Goal: Transaction & Acquisition: Purchase product/service

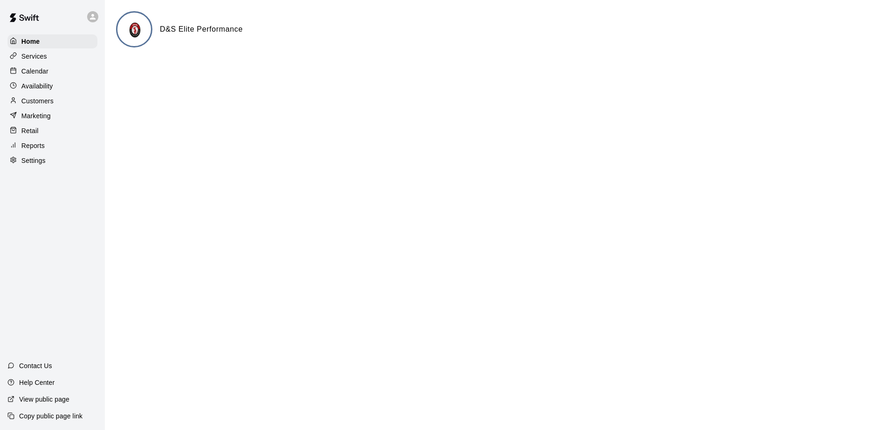
click at [37, 129] on p "Retail" at bounding box center [29, 130] width 17 height 9
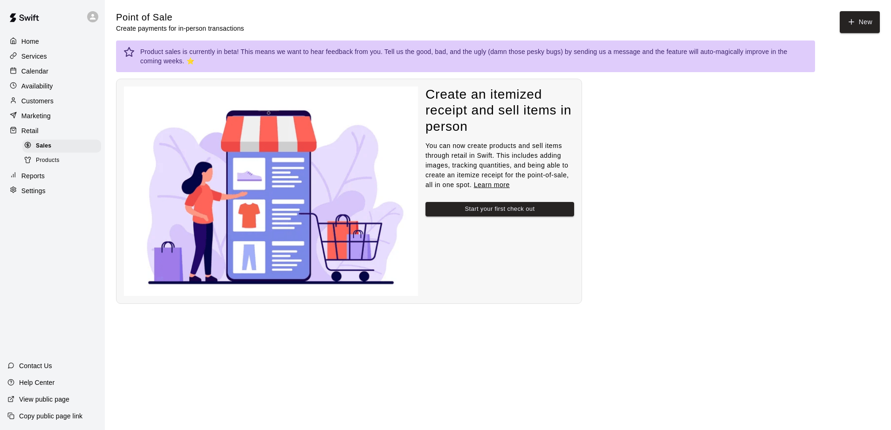
click at [42, 165] on span "Products" at bounding box center [48, 160] width 24 height 9
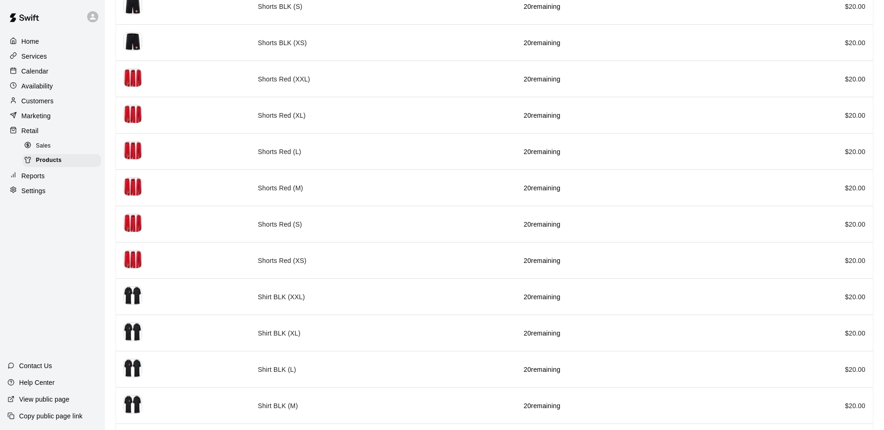
scroll to position [1025, 0]
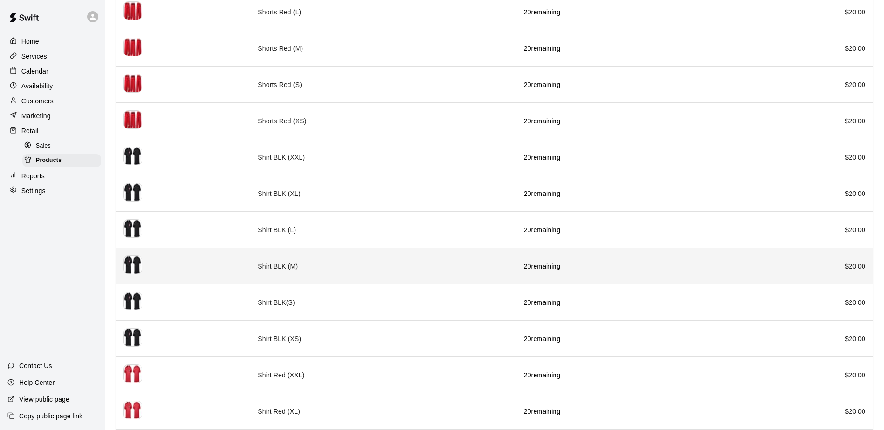
click at [172, 264] on th "simple table" at bounding box center [183, 266] width 134 height 36
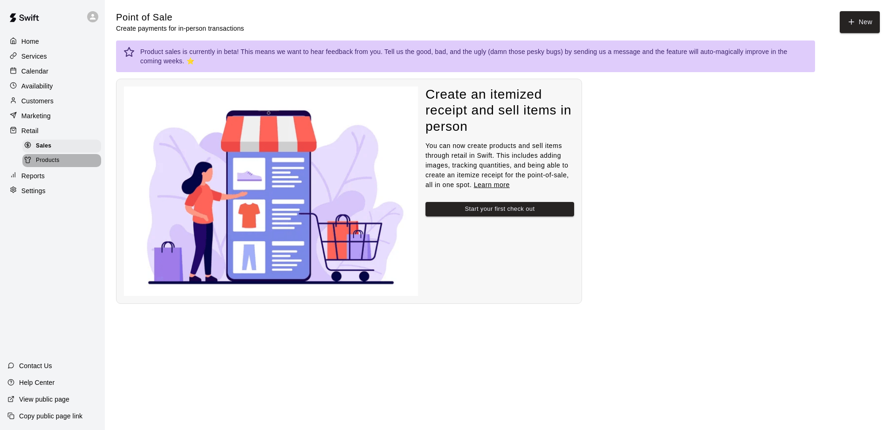
click at [58, 165] on span "Products" at bounding box center [48, 160] width 24 height 9
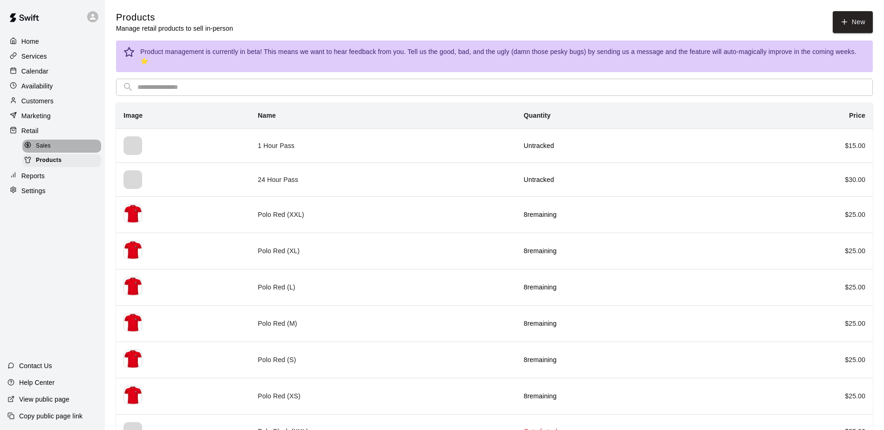
click at [52, 148] on div "Sales" at bounding box center [61, 146] width 79 height 13
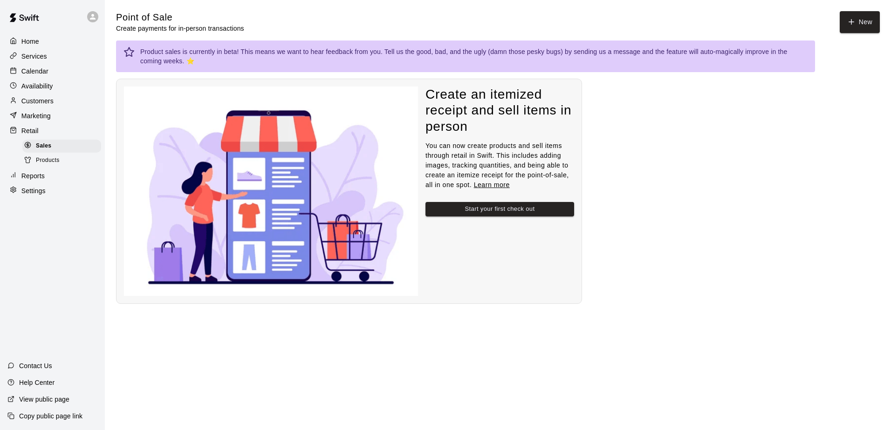
click at [47, 165] on span "Products" at bounding box center [48, 160] width 24 height 9
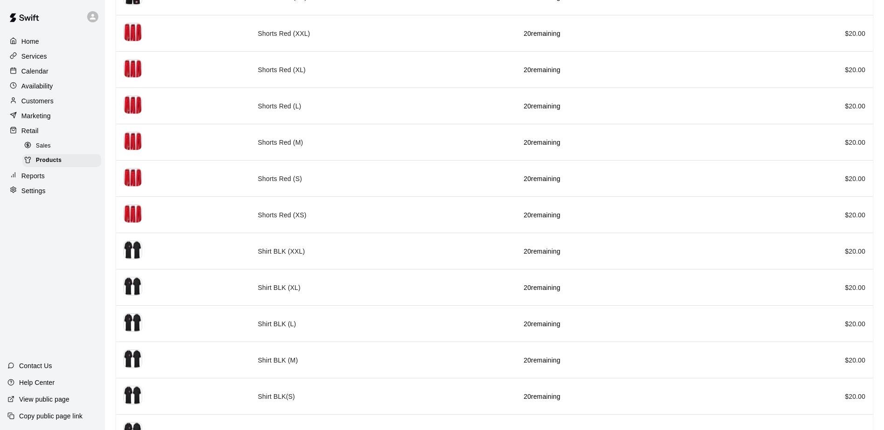
scroll to position [932, 0]
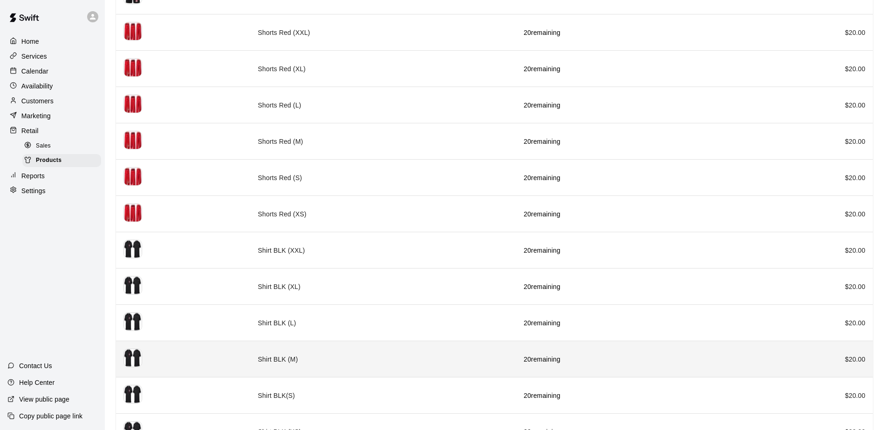
click at [129, 362] on img "simple table" at bounding box center [132, 358] width 19 height 19
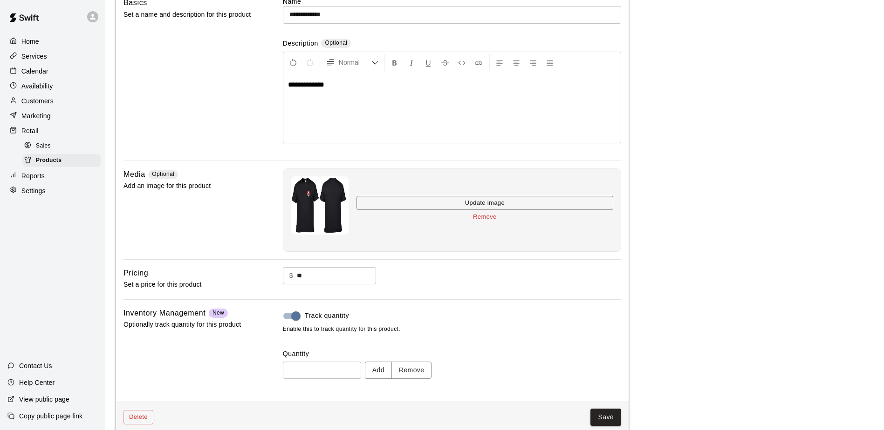
scroll to position [100, 0]
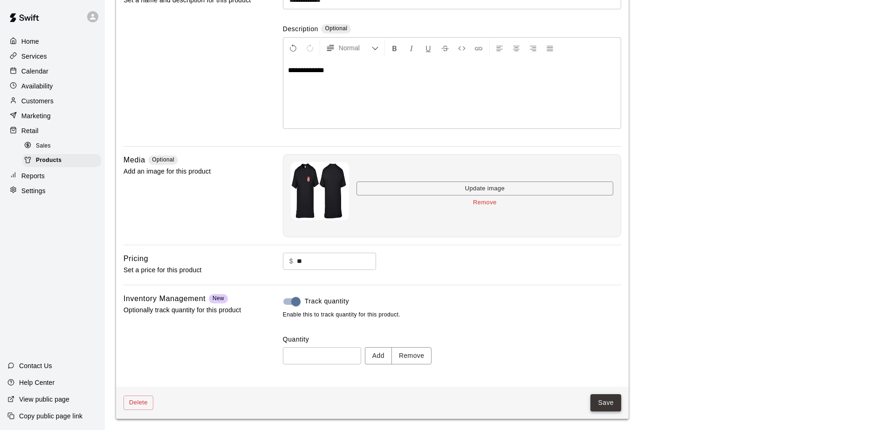
click at [607, 400] on button "Save" at bounding box center [605, 403] width 31 height 17
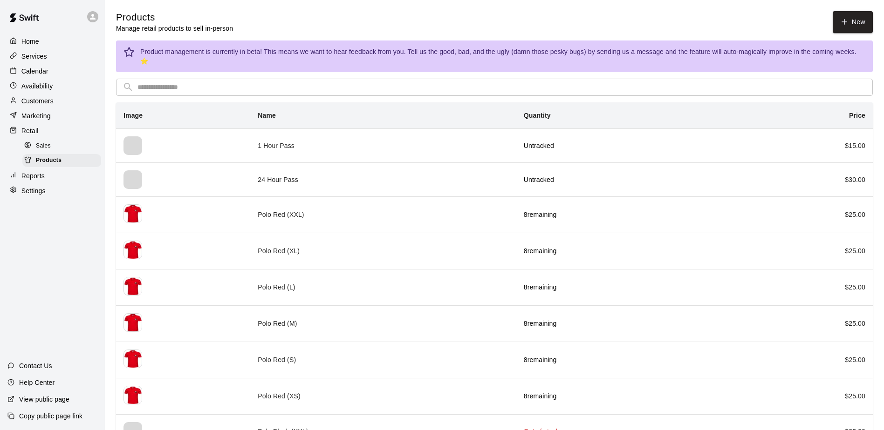
click at [42, 145] on span "Sales" at bounding box center [43, 146] width 15 height 9
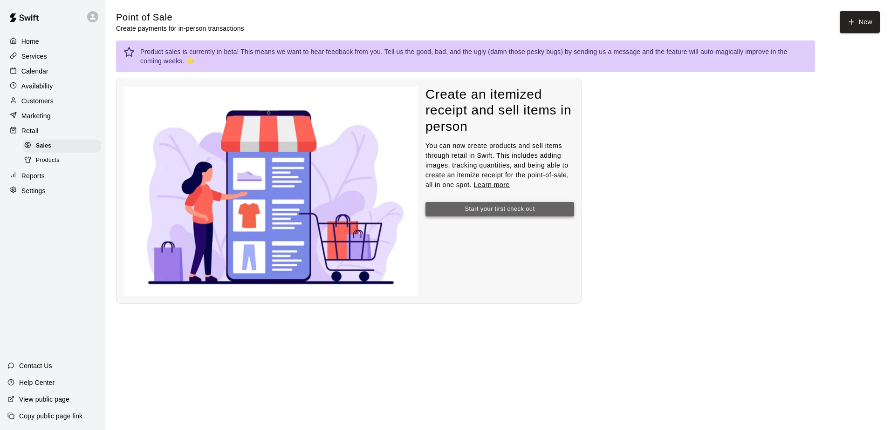
click at [490, 212] on button "Start your first check out" at bounding box center [499, 209] width 149 height 14
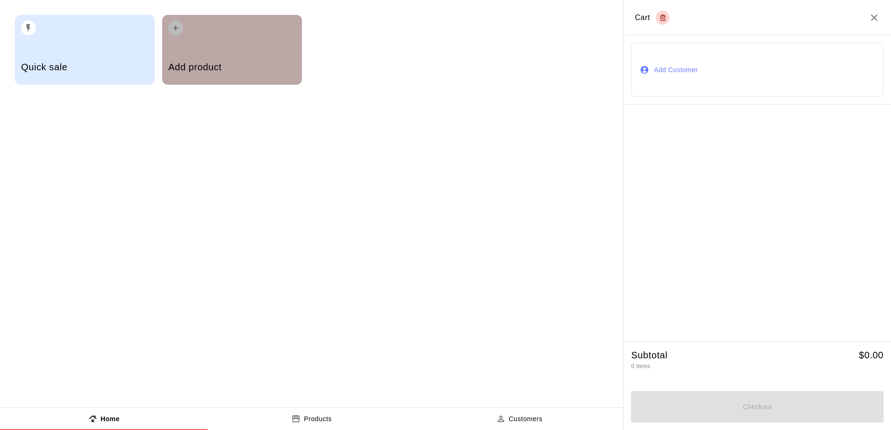
click at [228, 56] on div "Add product" at bounding box center [231, 68] width 127 height 33
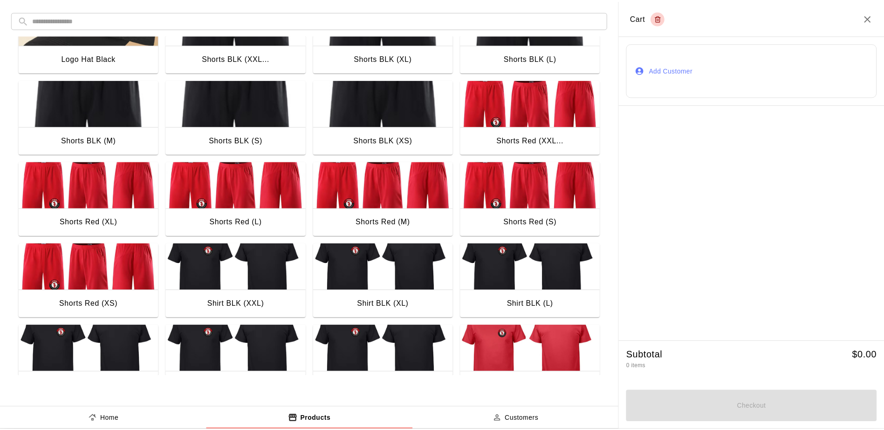
scroll to position [419, 0]
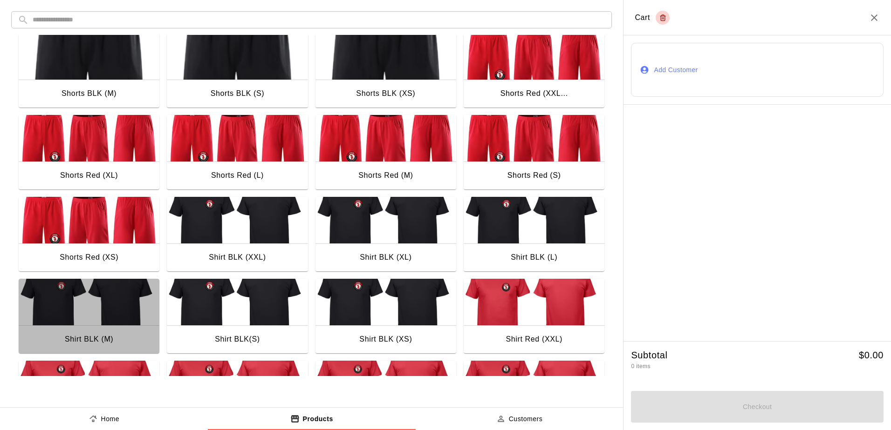
click at [73, 295] on img "button" at bounding box center [89, 302] width 141 height 47
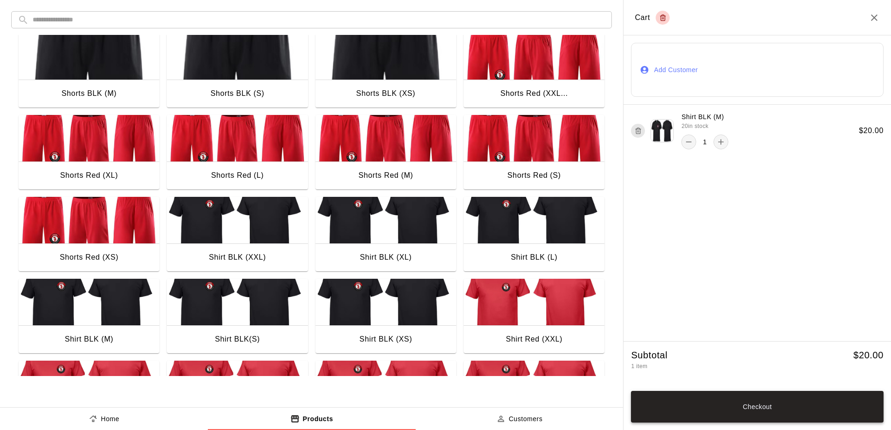
click at [735, 411] on button "Checkout" at bounding box center [757, 407] width 252 height 32
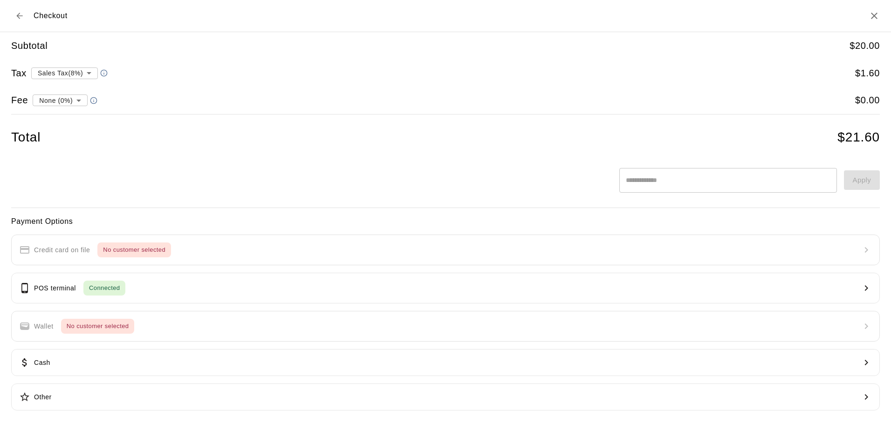
click at [79, 102] on body "**********" at bounding box center [445, 165] width 891 height 330
click at [73, 135] on li "Transaction Fee ( 2.9 % )" at bounding box center [58, 132] width 87 height 15
type input "**********"
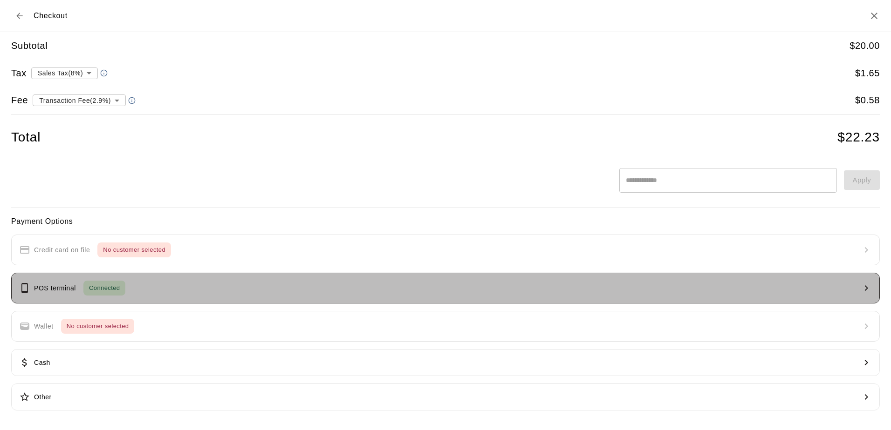
click at [52, 289] on p "POS terminal" at bounding box center [55, 289] width 42 height 10
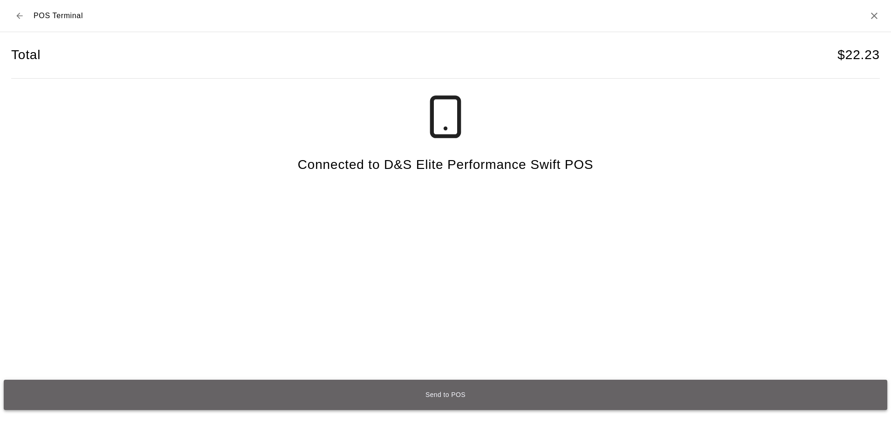
click at [452, 398] on button "Send to POS" at bounding box center [445, 395] width 883 height 30
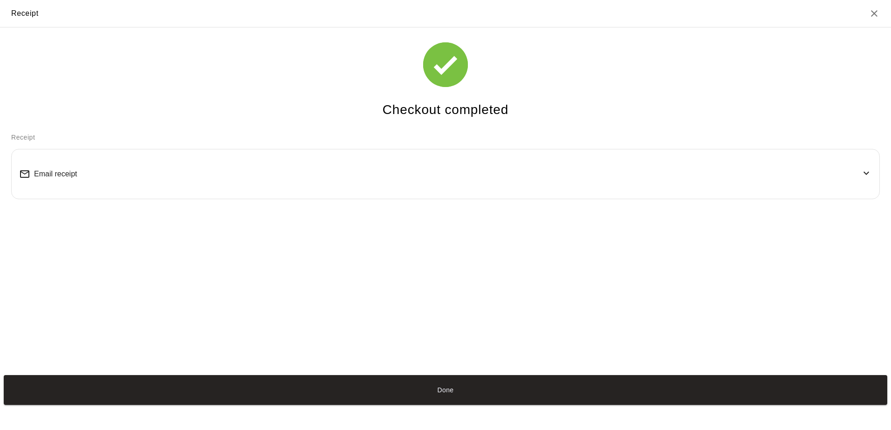
click at [43, 177] on span "Email receipt" at bounding box center [55, 174] width 43 height 8
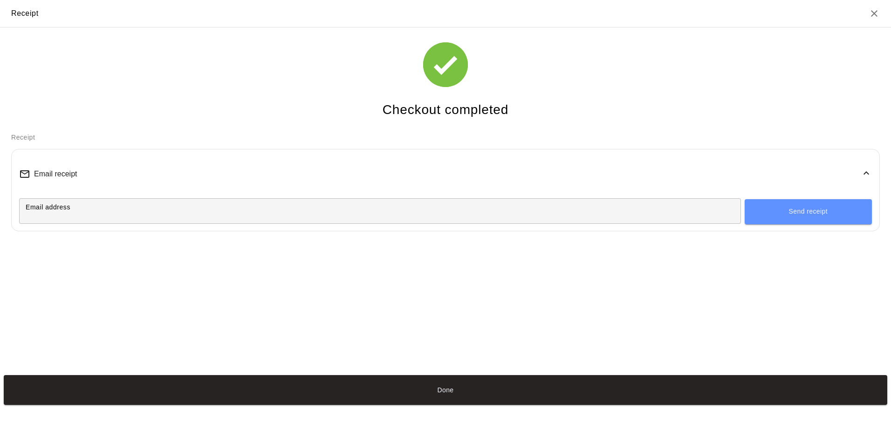
click at [126, 215] on input "Email address" at bounding box center [379, 211] width 721 height 17
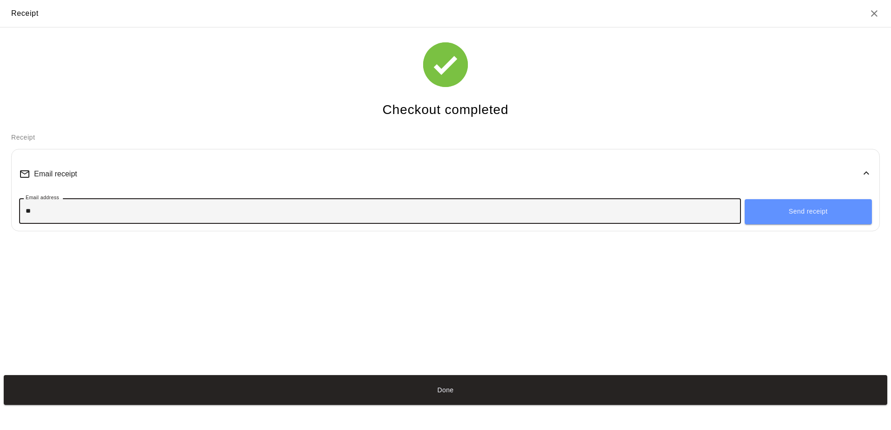
type input "*"
type input "**********"
click at [820, 207] on button "Send receipt" at bounding box center [807, 211] width 127 height 25
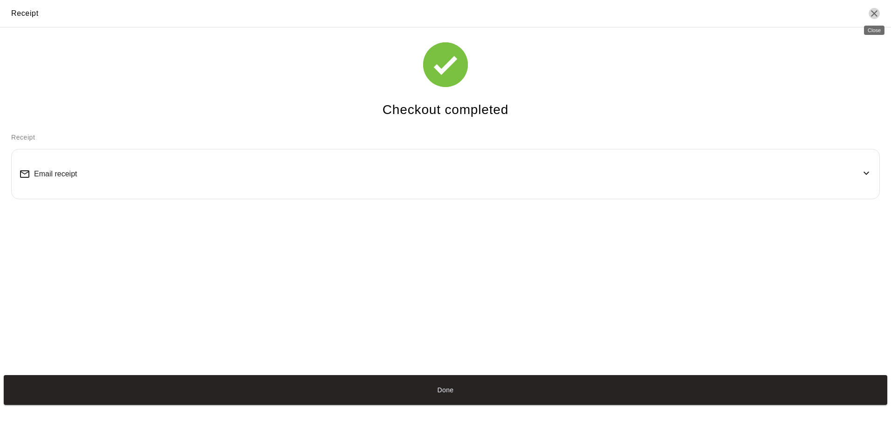
click at [873, 11] on icon "Close" at bounding box center [873, 13] width 11 height 11
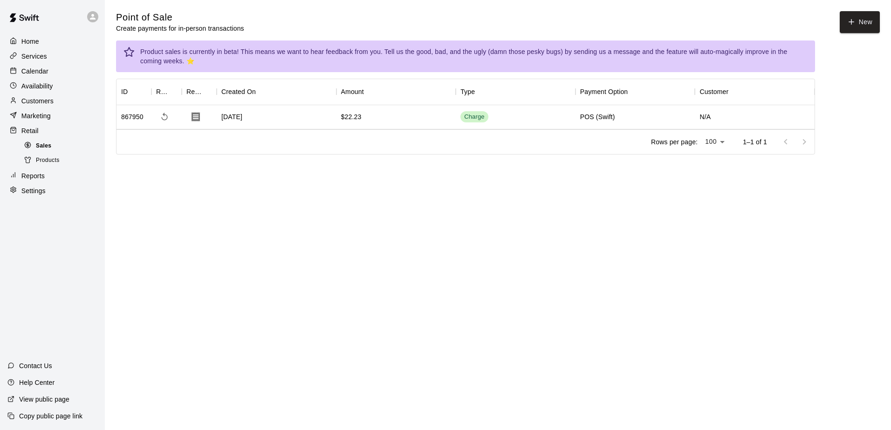
click at [49, 151] on span "Sales" at bounding box center [43, 146] width 15 height 9
click at [865, 25] on button "New" at bounding box center [859, 22] width 40 height 22
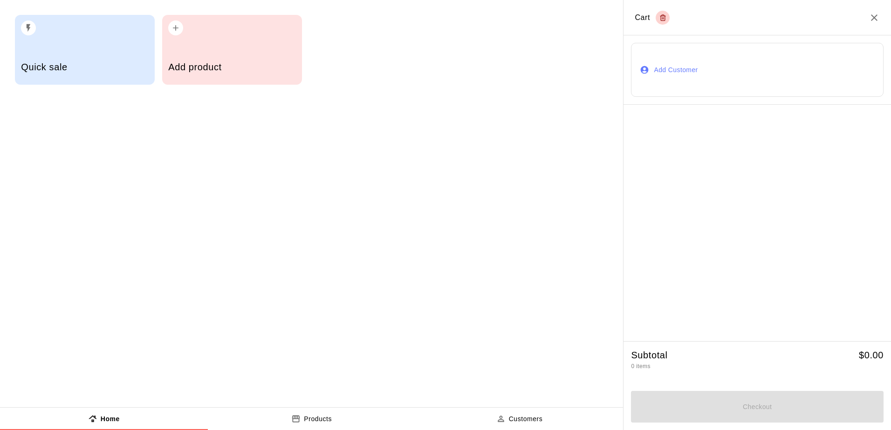
click at [306, 416] on p "Products" at bounding box center [318, 420] width 28 height 10
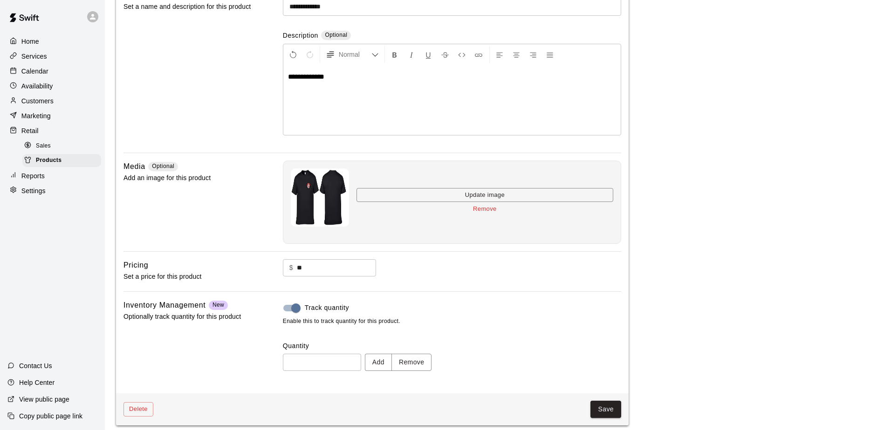
scroll to position [100, 0]
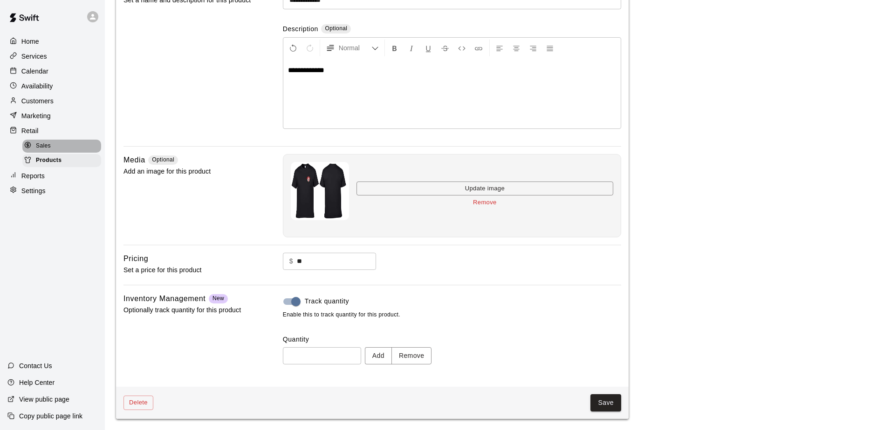
click at [48, 151] on span "Sales" at bounding box center [43, 146] width 15 height 9
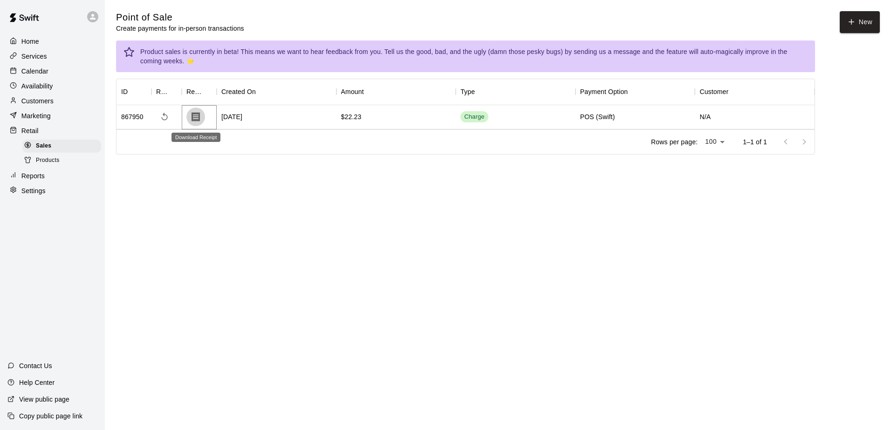
click at [195, 118] on icon "Download Receipt" at bounding box center [195, 116] width 8 height 9
click at [195, 120] on icon "Download Receipt" at bounding box center [195, 116] width 8 height 9
click at [41, 160] on span "Products" at bounding box center [48, 160] width 24 height 9
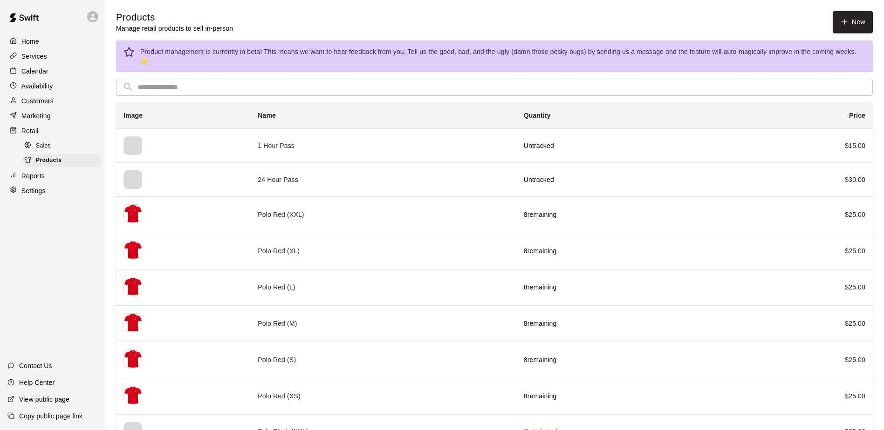
click at [42, 148] on span "Sales" at bounding box center [43, 146] width 15 height 9
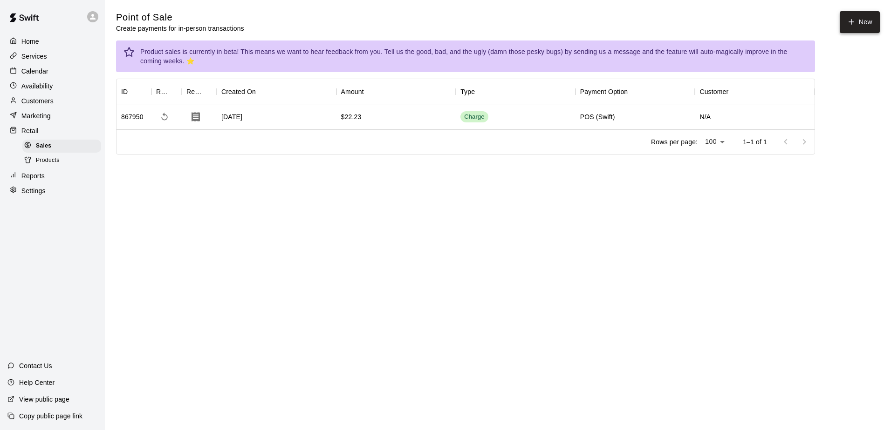
click at [863, 26] on button "New" at bounding box center [859, 22] width 40 height 22
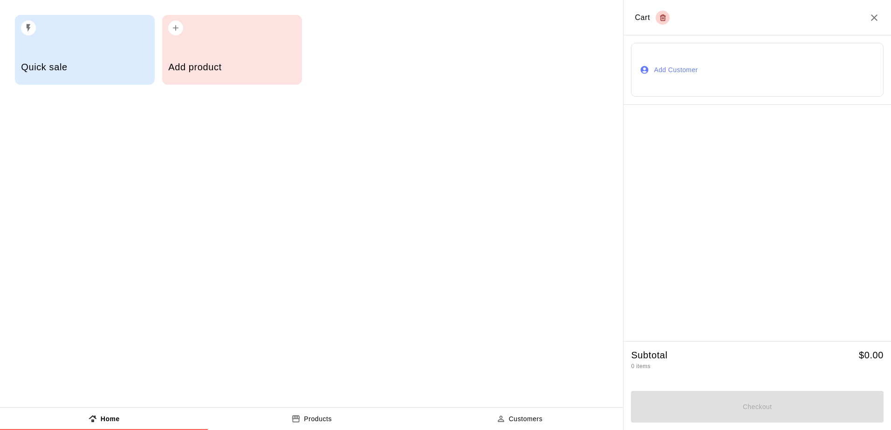
click at [214, 50] on div "Add product" at bounding box center [232, 50] width 140 height 70
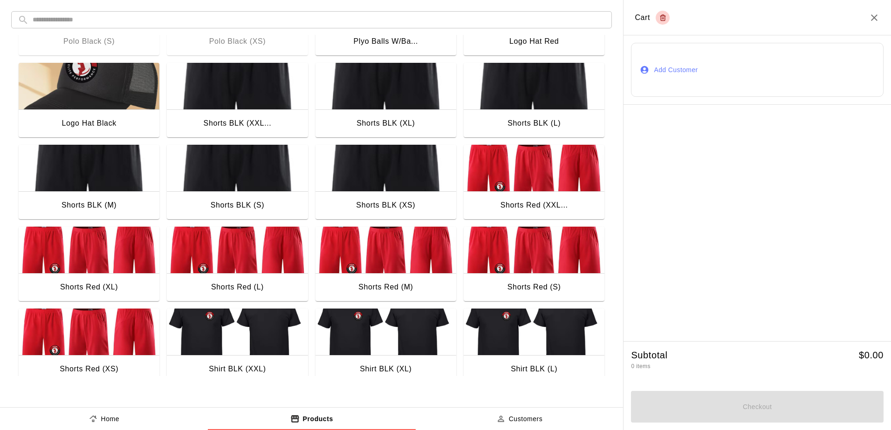
scroll to position [373, 0]
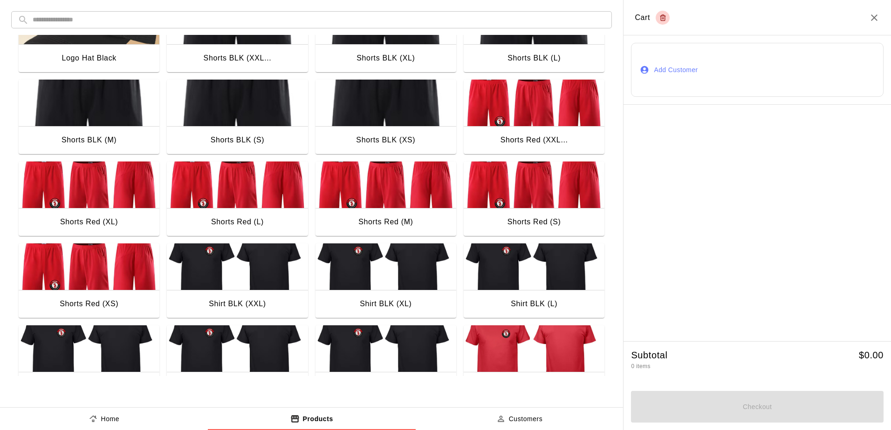
click at [507, 279] on img "button" at bounding box center [533, 267] width 141 height 47
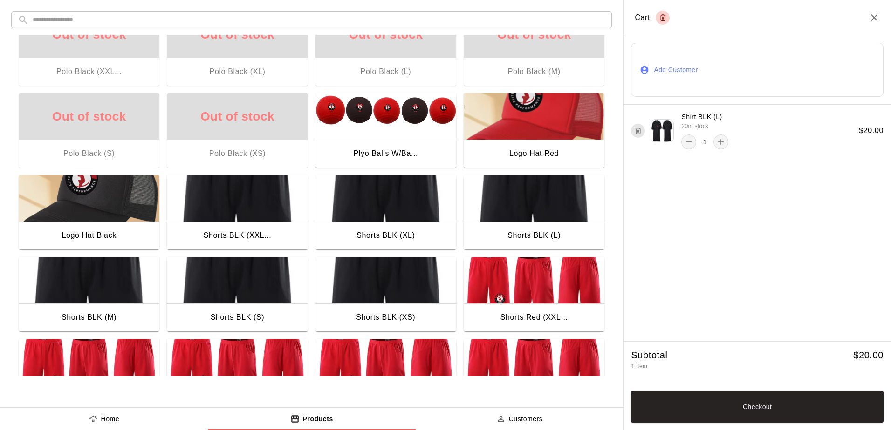
scroll to position [149, 0]
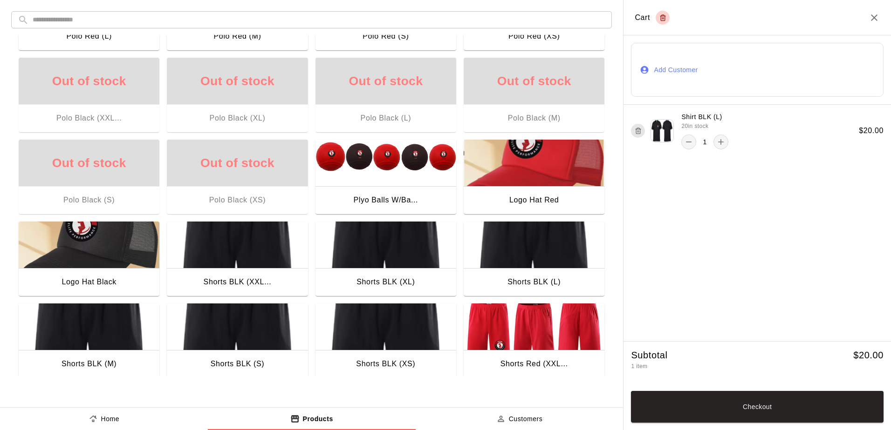
click at [510, 179] on img "button" at bounding box center [533, 163] width 141 height 47
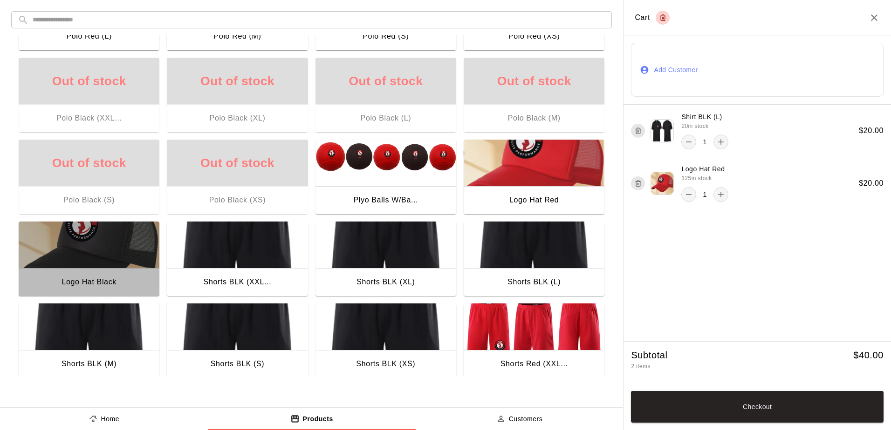
click at [97, 243] on img "button" at bounding box center [89, 245] width 141 height 47
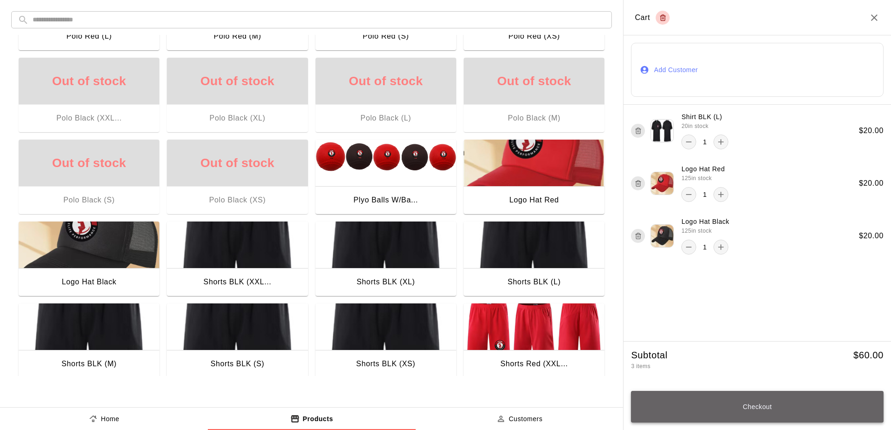
click at [720, 412] on button "Checkout" at bounding box center [757, 407] width 252 height 32
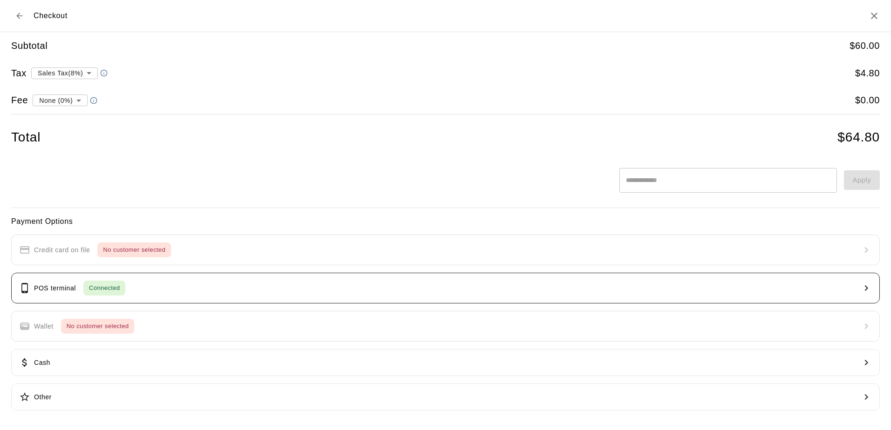
click at [80, 282] on div "POS terminal Connected" at bounding box center [72, 288] width 106 height 15
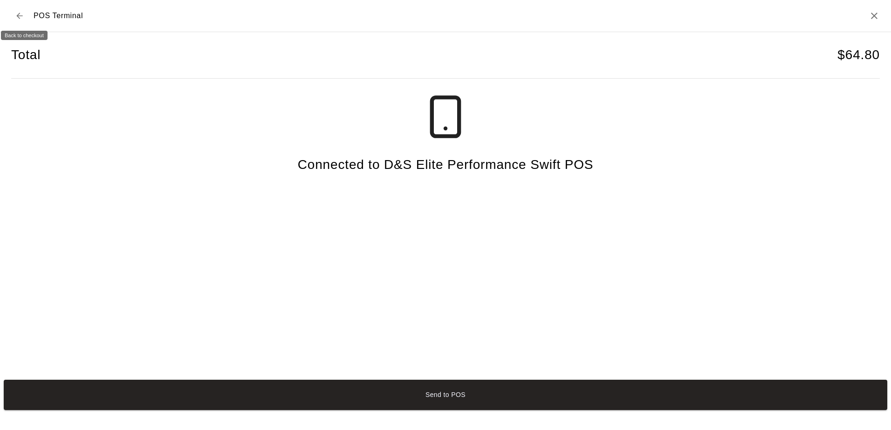
click at [19, 18] on icon "Back to checkout" at bounding box center [19, 16] width 6 height 6
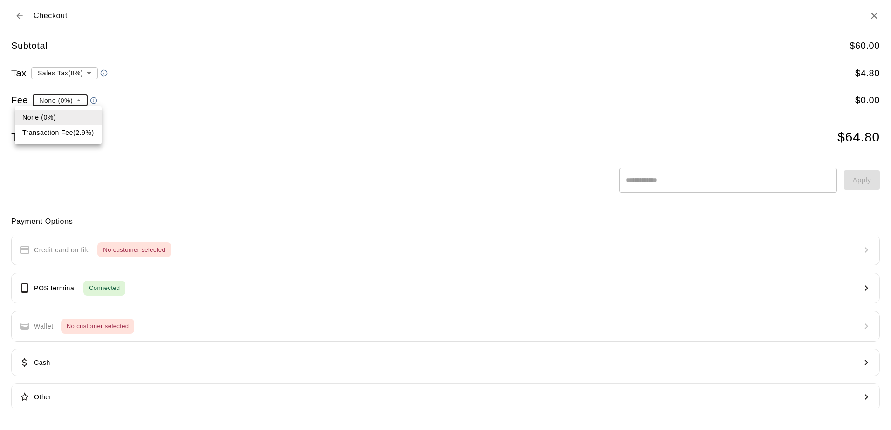
click at [79, 99] on body "**********" at bounding box center [445, 90] width 891 height 181
click at [78, 131] on li "Transaction Fee ( 2.9 % )" at bounding box center [58, 132] width 87 height 15
type input "**********"
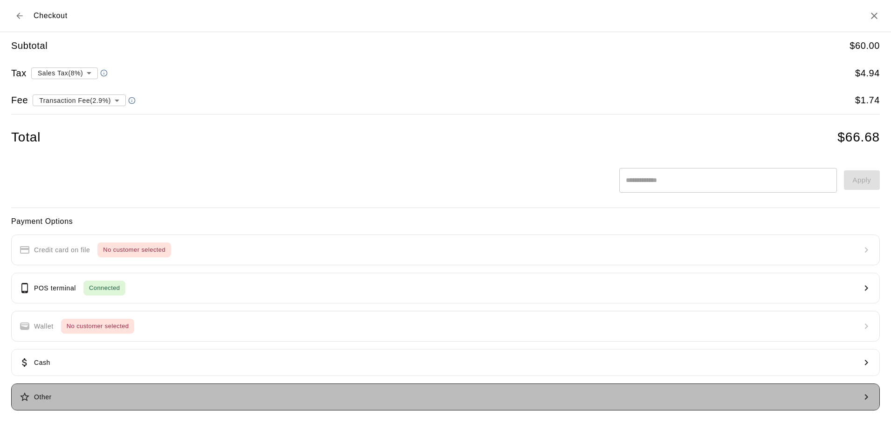
click at [68, 401] on button "Other" at bounding box center [445, 397] width 868 height 27
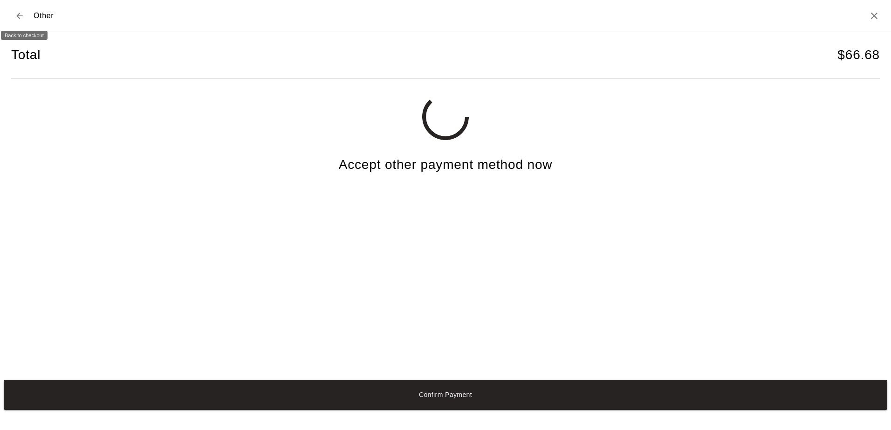
click at [18, 18] on icon "Back to checkout" at bounding box center [19, 15] width 9 height 9
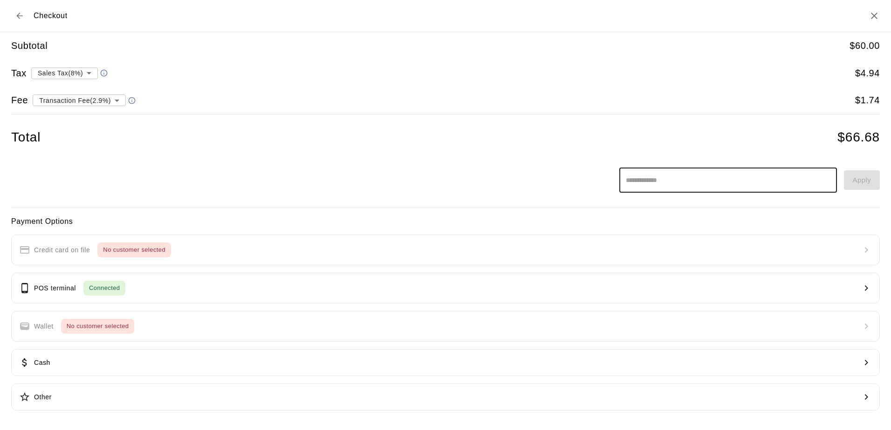
click at [679, 185] on input "text" at bounding box center [728, 180] width 218 height 25
click at [634, 180] on input "****" at bounding box center [728, 180] width 218 height 25
type input "*******"
click at [852, 187] on button "Apply" at bounding box center [862, 180] width 36 height 20
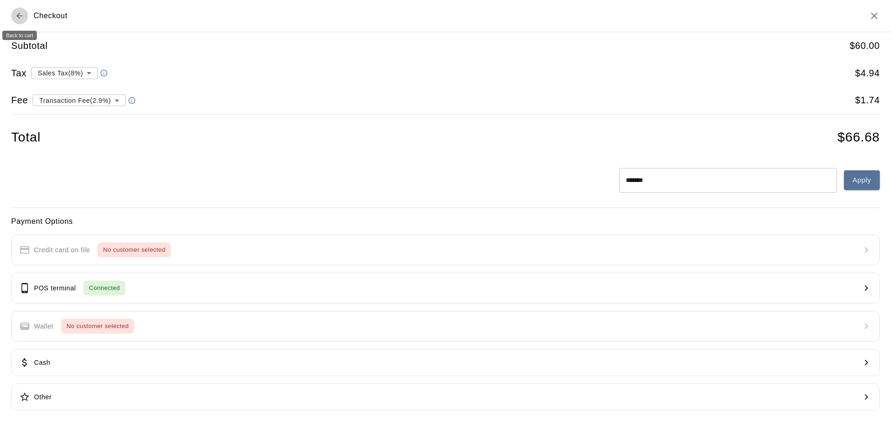
click at [18, 17] on icon "Back to cart" at bounding box center [19, 16] width 6 height 6
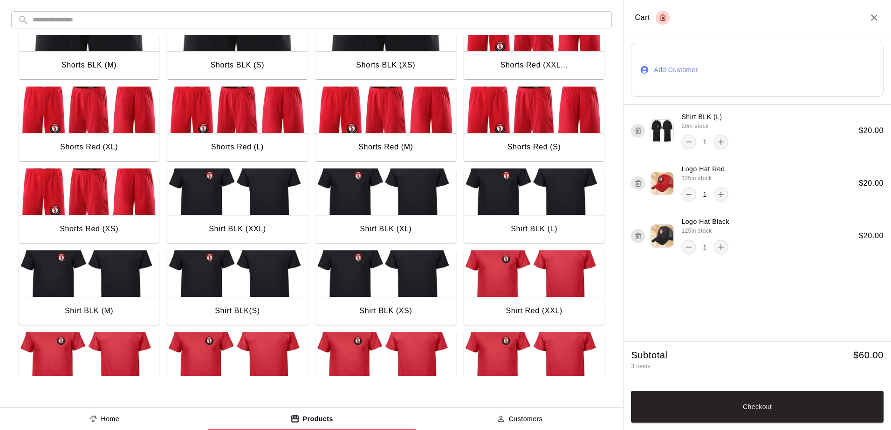
scroll to position [568, 0]
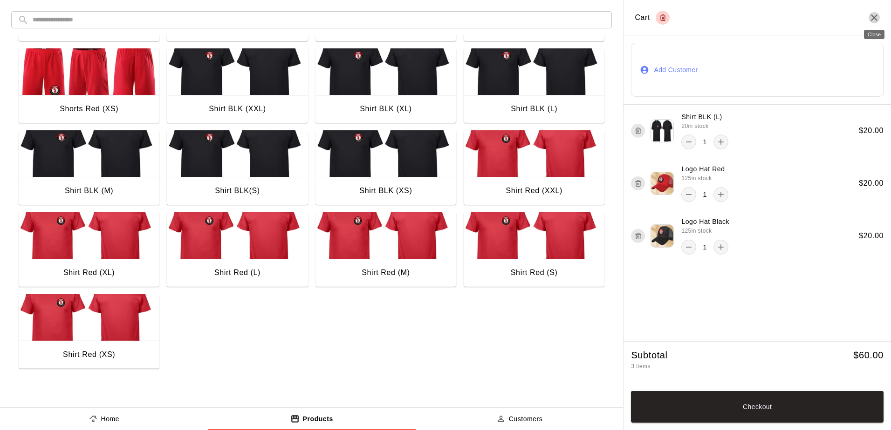
click at [875, 18] on icon "Close" at bounding box center [873, 17] width 11 height 11
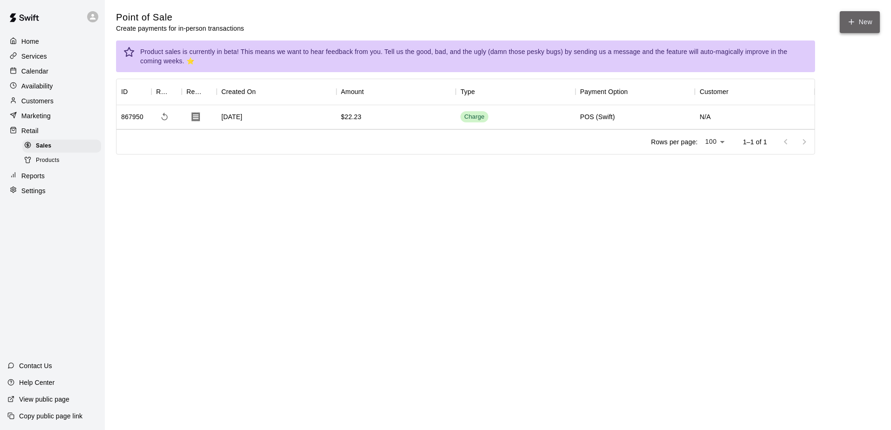
click at [854, 17] on button "New" at bounding box center [859, 22] width 40 height 22
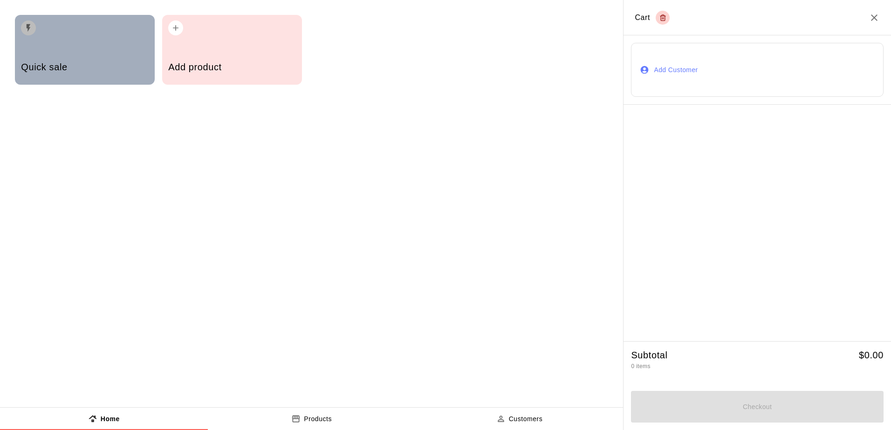
click at [76, 56] on div "Quick sale" at bounding box center [84, 68] width 127 height 33
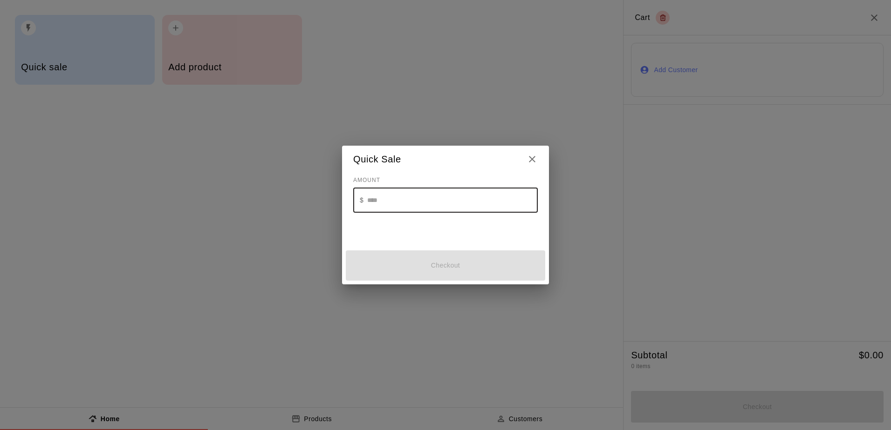
click at [405, 201] on input "text" at bounding box center [452, 200] width 170 height 25
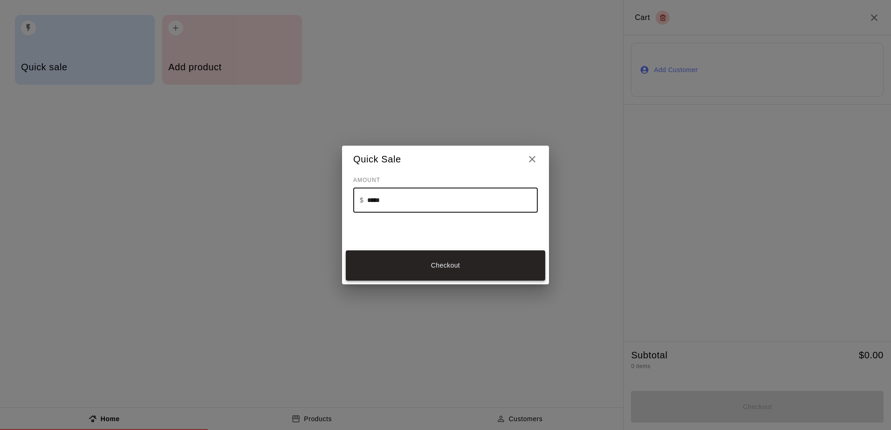
type input "*****"
click at [423, 269] on button "Checkout" at bounding box center [445, 266] width 199 height 30
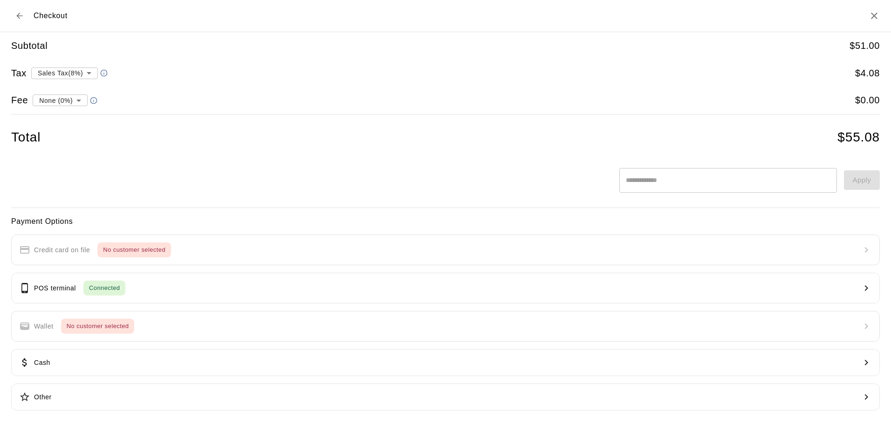
click at [78, 100] on body "**********" at bounding box center [445, 90] width 891 height 181
click at [60, 136] on li "Transaction Fee ( 2.9 % )" at bounding box center [58, 132] width 87 height 15
type input "**********"
click at [116, 289] on span "Connected" at bounding box center [104, 288] width 42 height 11
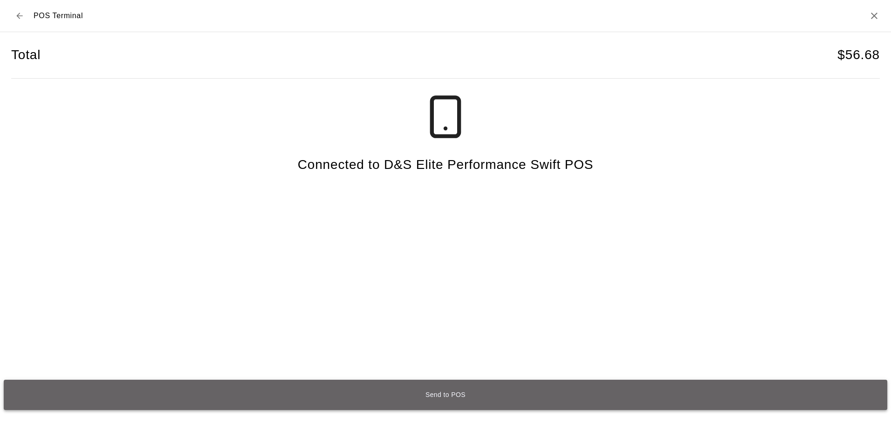
click at [422, 382] on button "Send to POS" at bounding box center [445, 395] width 883 height 30
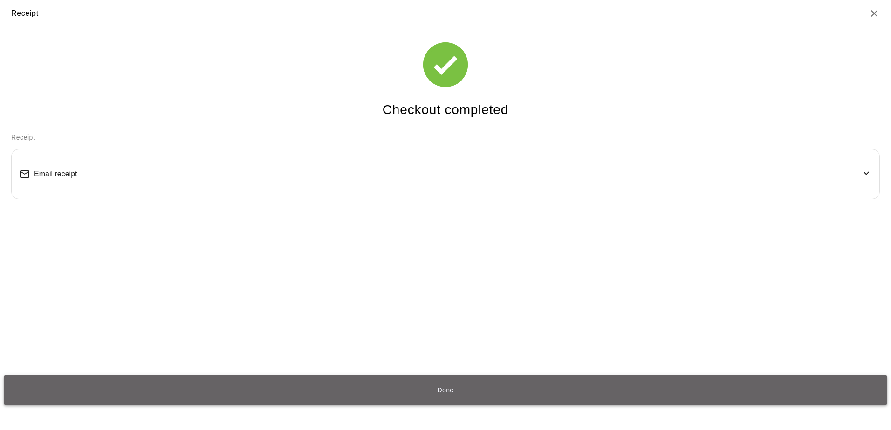
click at [441, 389] on button "Done" at bounding box center [445, 390] width 883 height 30
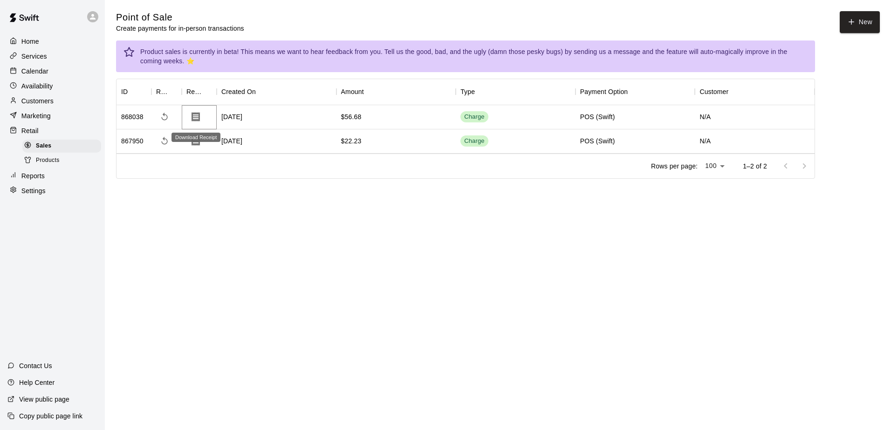
click at [197, 116] on icon "Download Receipt" at bounding box center [195, 116] width 11 height 11
click at [857, 24] on button "New" at bounding box center [859, 22] width 40 height 22
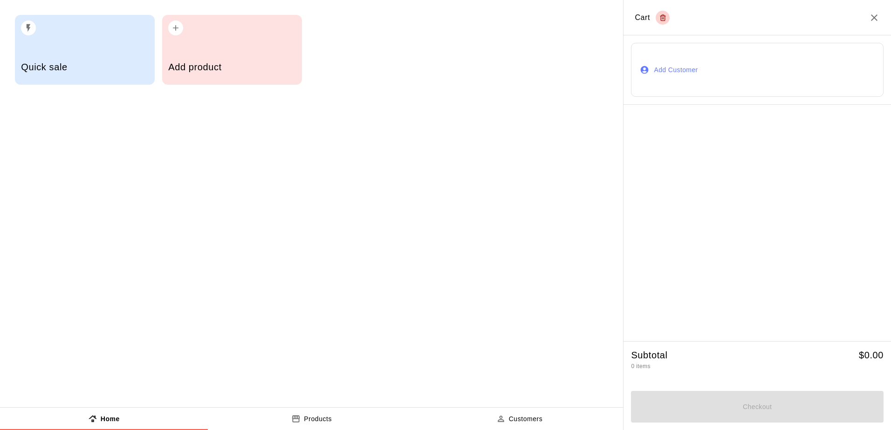
click at [250, 42] on div "Add product" at bounding box center [232, 50] width 140 height 70
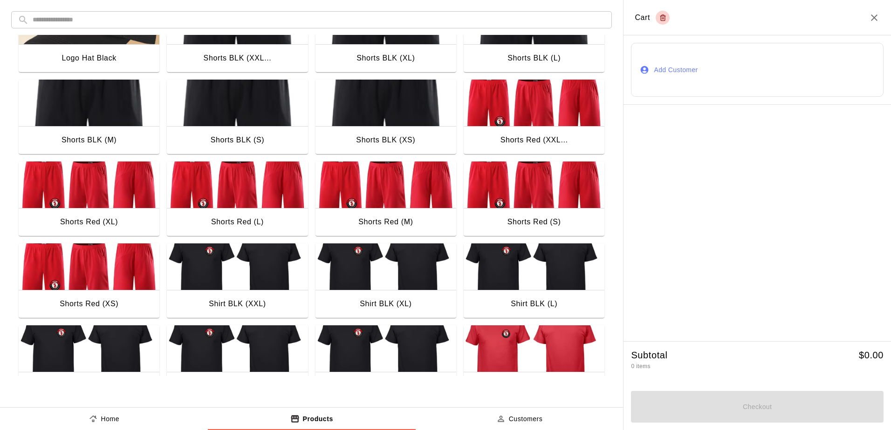
scroll to position [419, 0]
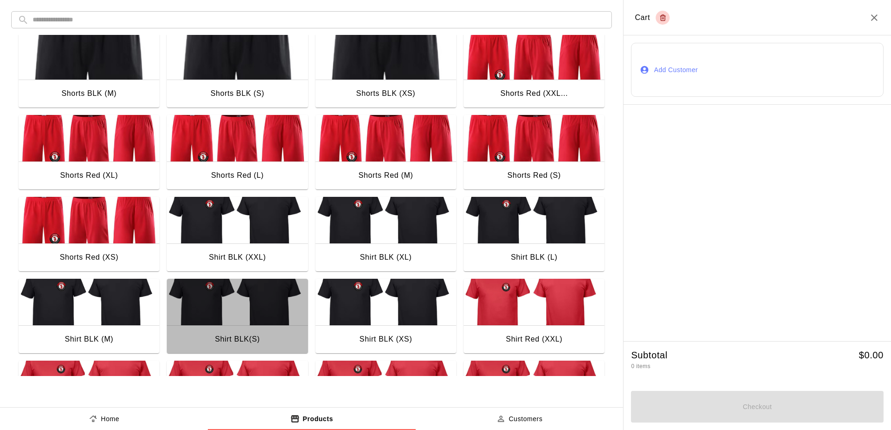
click at [221, 306] on img "button" at bounding box center [237, 302] width 141 height 47
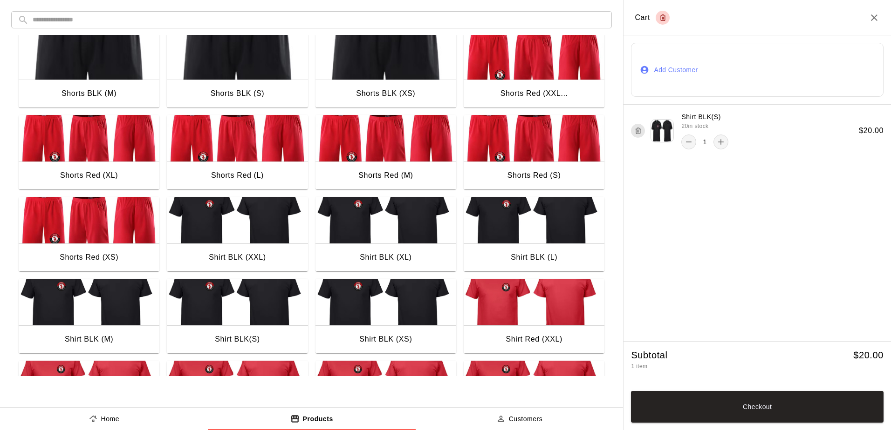
click at [381, 224] on img "button" at bounding box center [385, 220] width 141 height 47
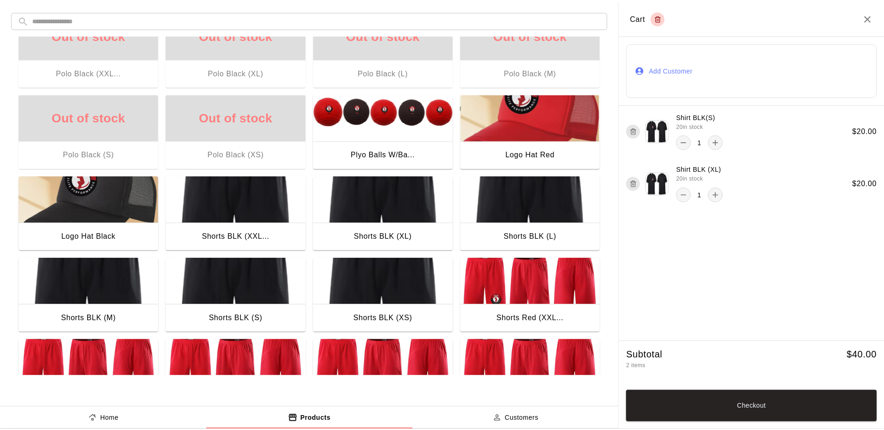
scroll to position [186, 0]
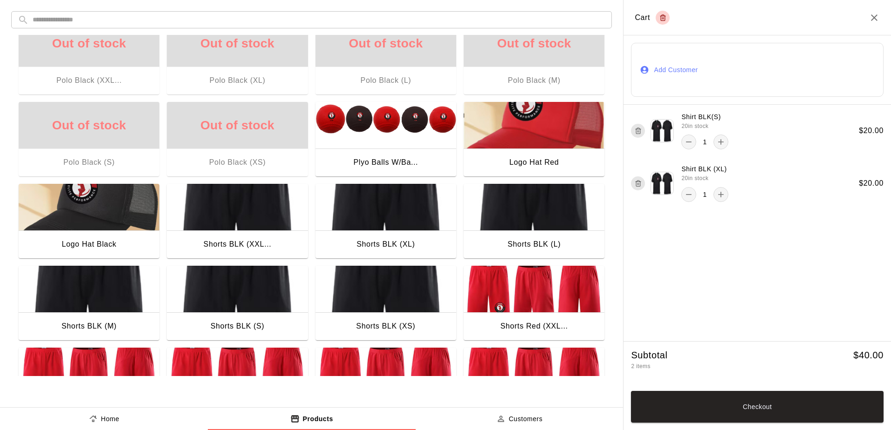
click at [51, 292] on img "button" at bounding box center [89, 289] width 141 height 47
click at [399, 221] on img "button" at bounding box center [385, 207] width 141 height 47
click at [706, 404] on button "Checkout" at bounding box center [757, 407] width 252 height 32
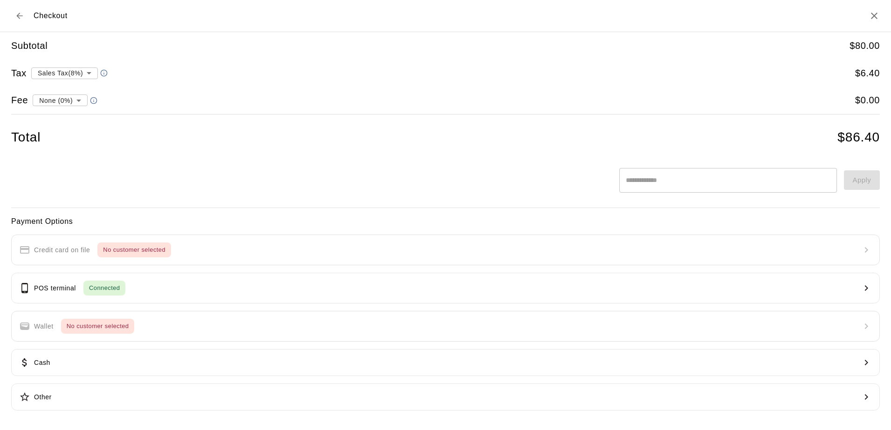
click at [80, 96] on body "**********" at bounding box center [445, 102] width 891 height 205
click at [58, 131] on li "Transaction Fee ( 2.9 % )" at bounding box center [58, 132] width 87 height 15
type input "**********"
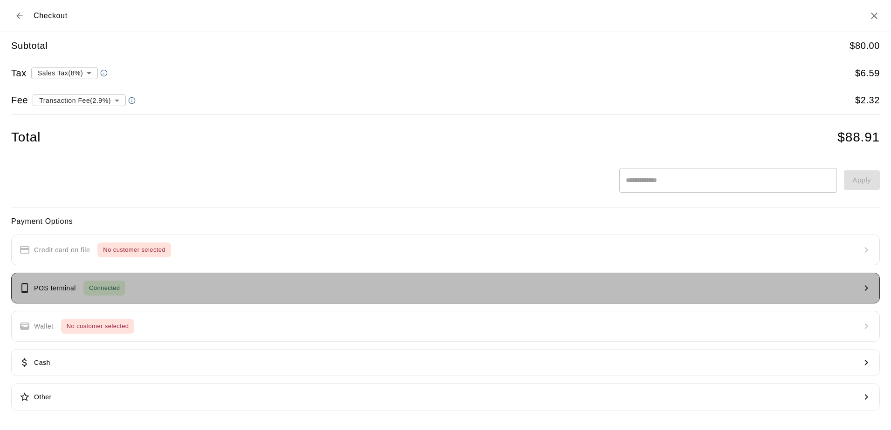
click at [71, 289] on p "POS terminal" at bounding box center [55, 289] width 42 height 10
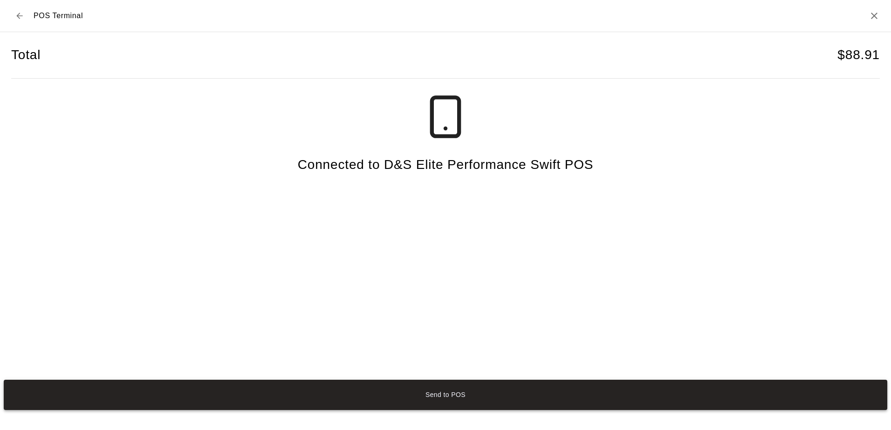
click at [325, 394] on button "Send to POS" at bounding box center [445, 395] width 883 height 30
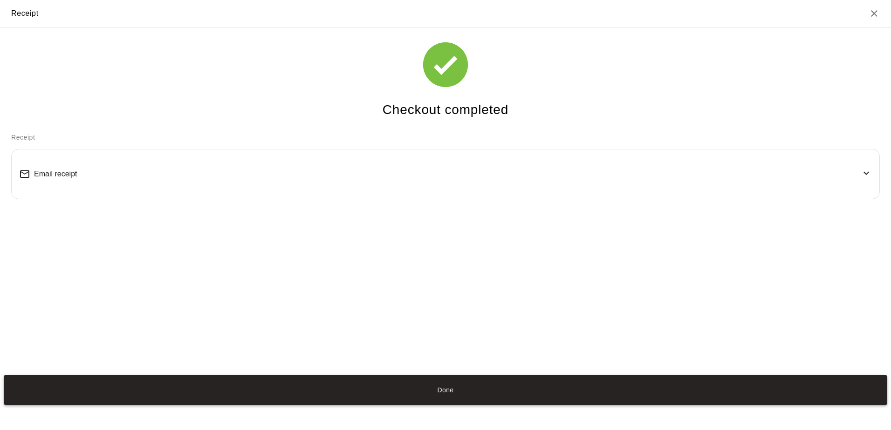
click at [409, 392] on button "Done" at bounding box center [445, 390] width 883 height 30
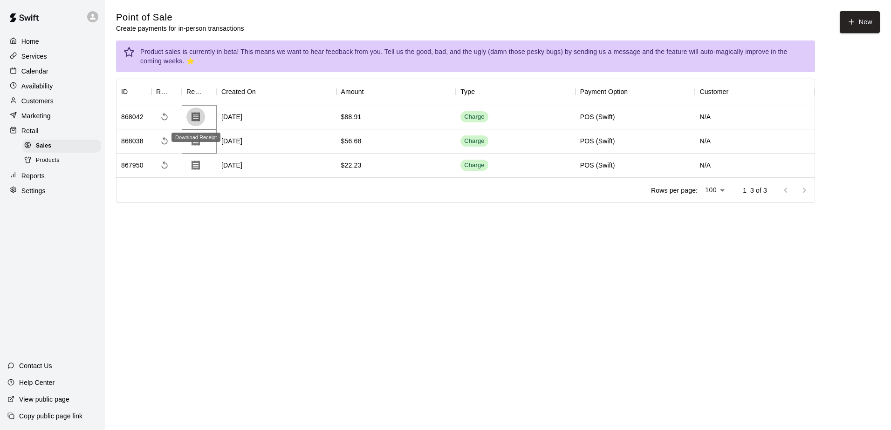
click at [197, 116] on icon "Download Receipt" at bounding box center [195, 116] width 8 height 9
click at [196, 116] on icon "Download Receipt" at bounding box center [195, 116] width 8 height 9
click at [193, 116] on icon "Download Receipt" at bounding box center [195, 116] width 8 height 9
click at [194, 163] on icon "Download Receipt" at bounding box center [195, 165] width 11 height 11
click at [196, 116] on icon "Download Receipt" at bounding box center [195, 116] width 8 height 9
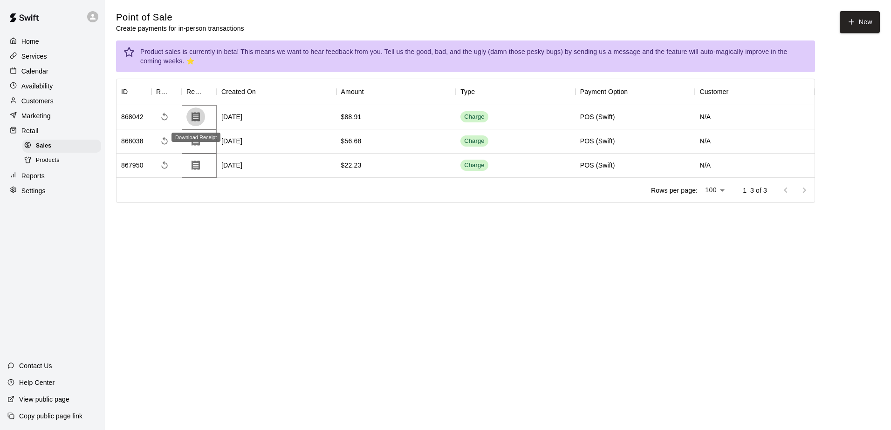
click at [195, 117] on icon "Download Receipt" at bounding box center [195, 116] width 11 height 11
click at [783, 188] on div at bounding box center [794, 190] width 37 height 19
click at [197, 118] on icon "Download Receipt" at bounding box center [195, 116] width 8 height 9
click at [192, 116] on icon "Download Receipt" at bounding box center [195, 116] width 8 height 9
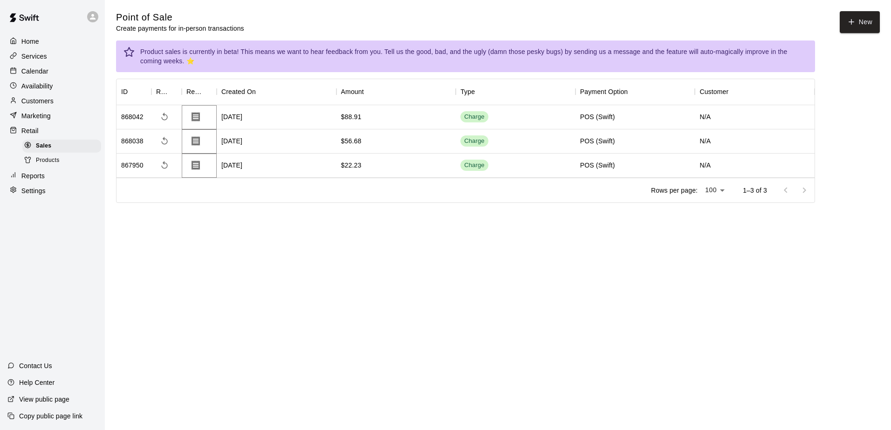
click at [32, 58] on p "Services" at bounding box center [34, 56] width 26 height 9
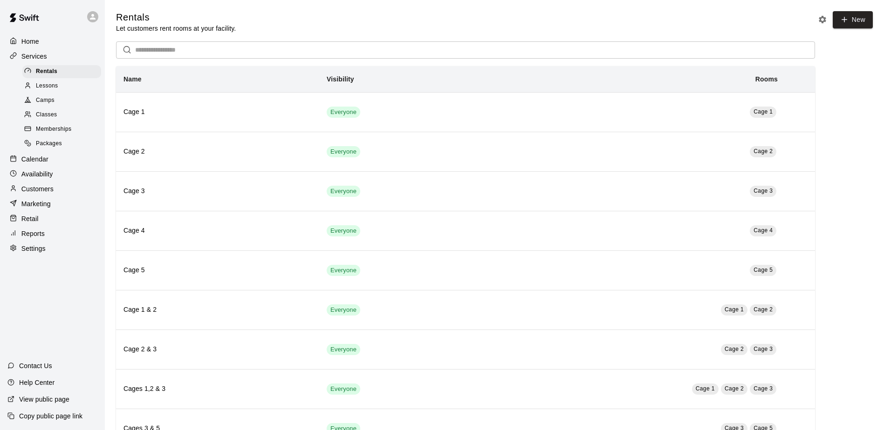
click at [43, 89] on span "Lessons" at bounding box center [47, 86] width 22 height 9
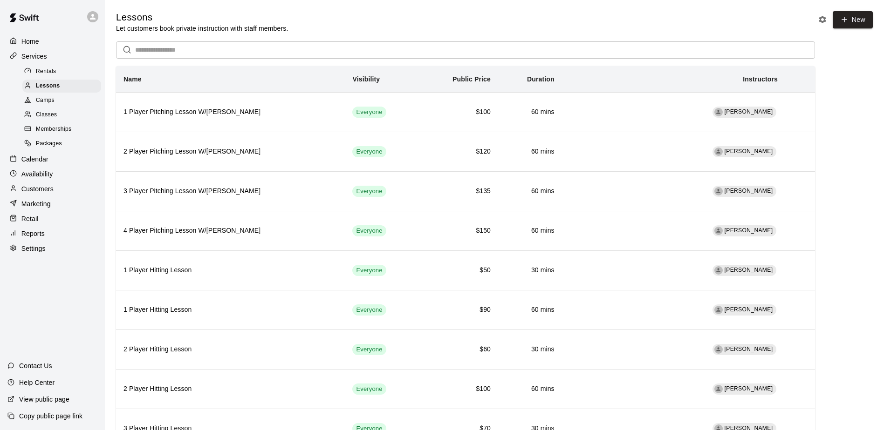
click at [41, 133] on span "Memberships" at bounding box center [53, 129] width 35 height 9
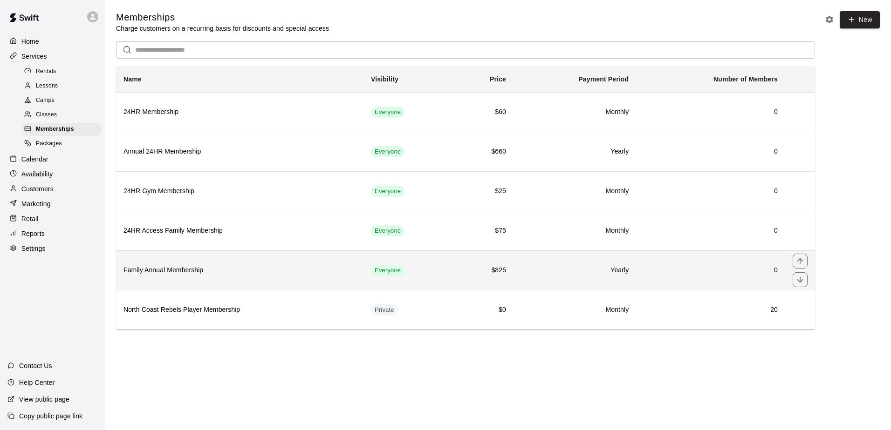
click at [192, 279] on th "Family Annual Membership" at bounding box center [239, 271] width 247 height 40
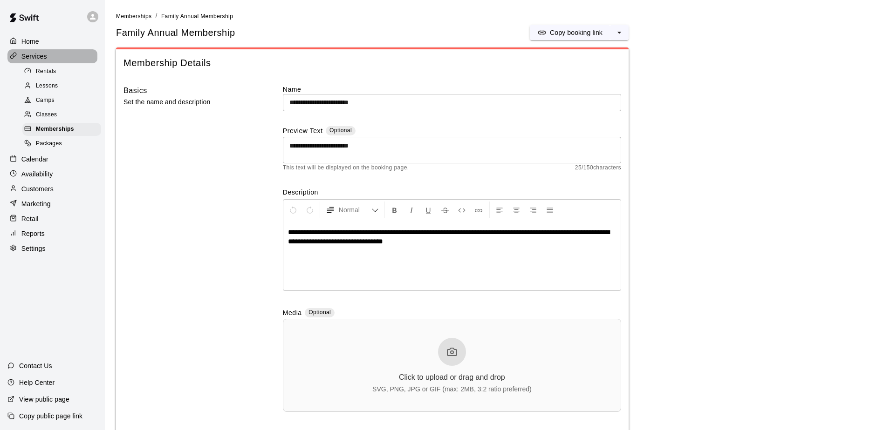
click at [29, 51] on div "Services" at bounding box center [52, 56] width 90 height 14
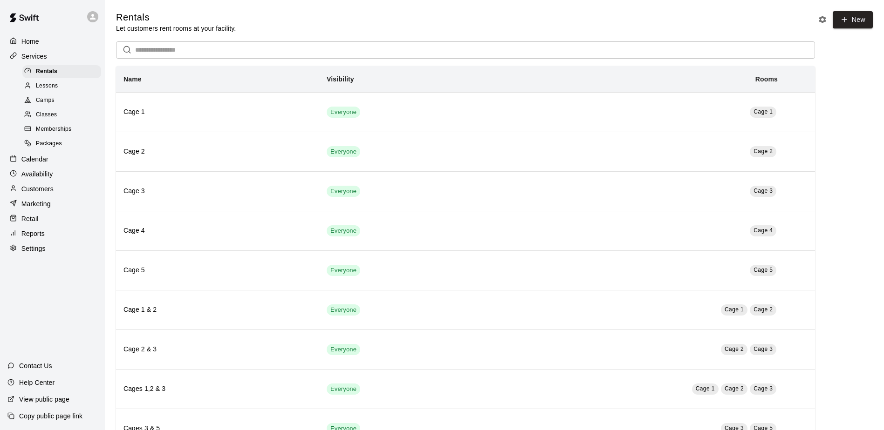
click at [25, 224] on p "Retail" at bounding box center [29, 218] width 17 height 9
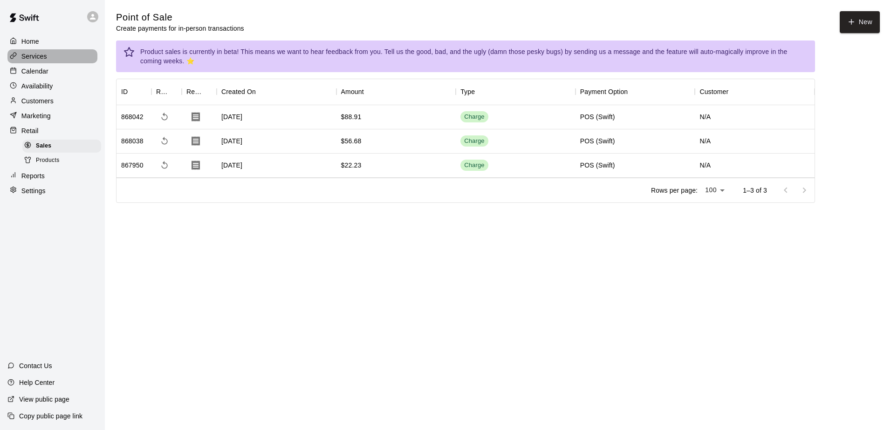
click at [42, 55] on p "Services" at bounding box center [34, 56] width 26 height 9
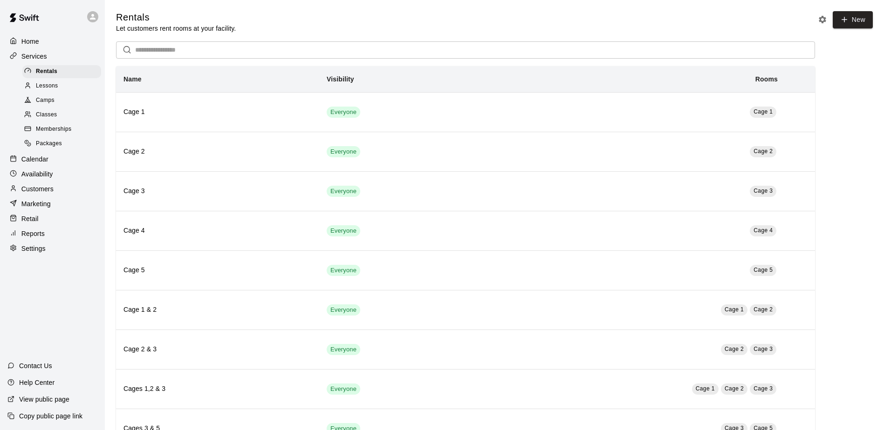
click at [38, 84] on span "Lessons" at bounding box center [47, 86] width 22 height 9
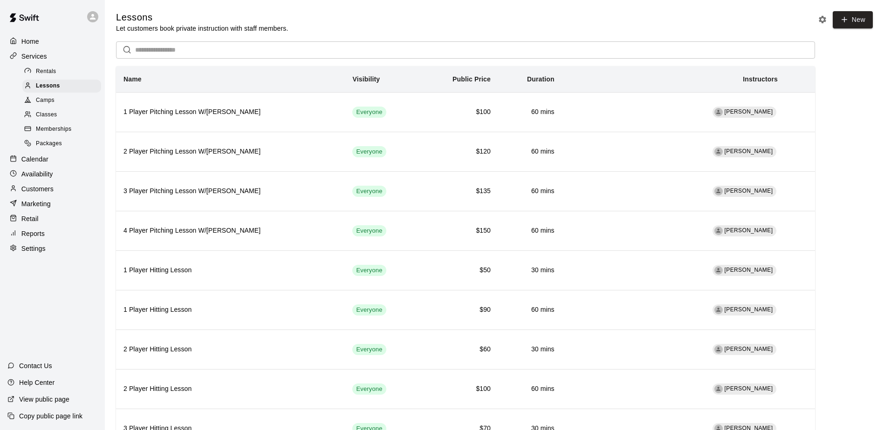
click at [47, 134] on span "Memberships" at bounding box center [53, 129] width 35 height 9
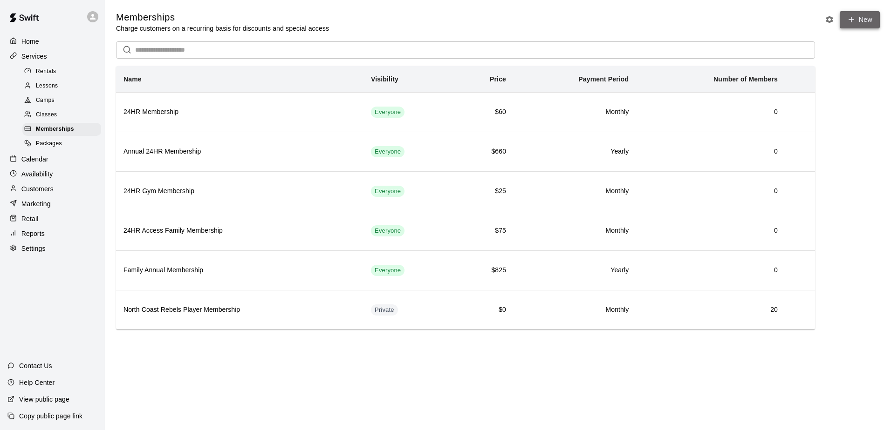
click at [863, 24] on link "New" at bounding box center [859, 19] width 40 height 17
click at [33, 224] on p "Retail" at bounding box center [29, 218] width 17 height 9
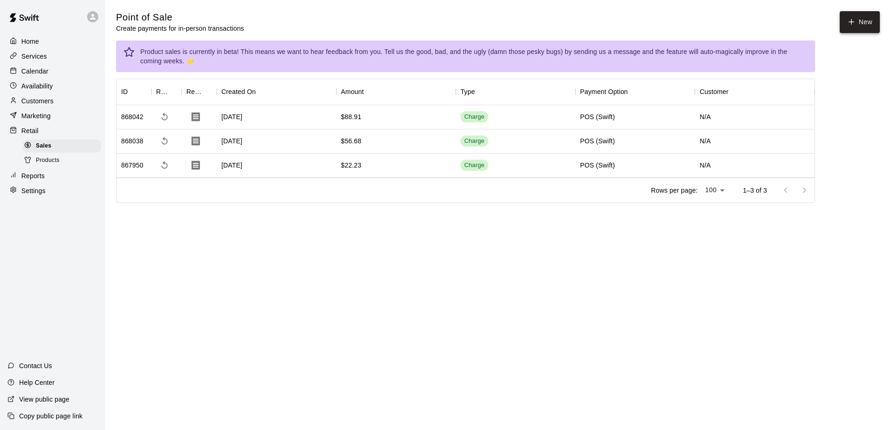
click at [864, 30] on button "New" at bounding box center [859, 22] width 40 height 22
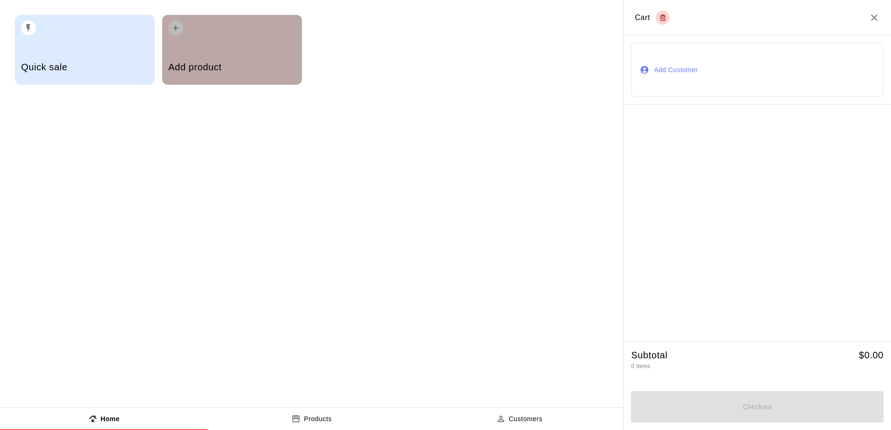
click at [274, 67] on h5 "Add product" at bounding box center [231, 67] width 127 height 13
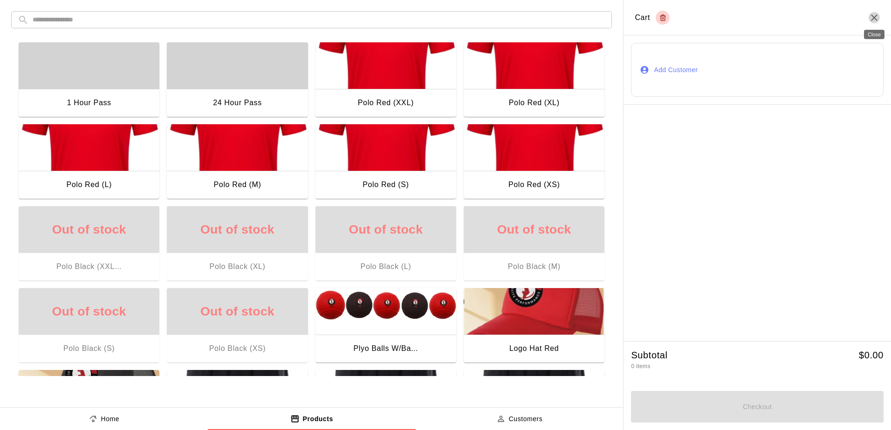
click at [878, 15] on icon "Close" at bounding box center [873, 17] width 11 height 11
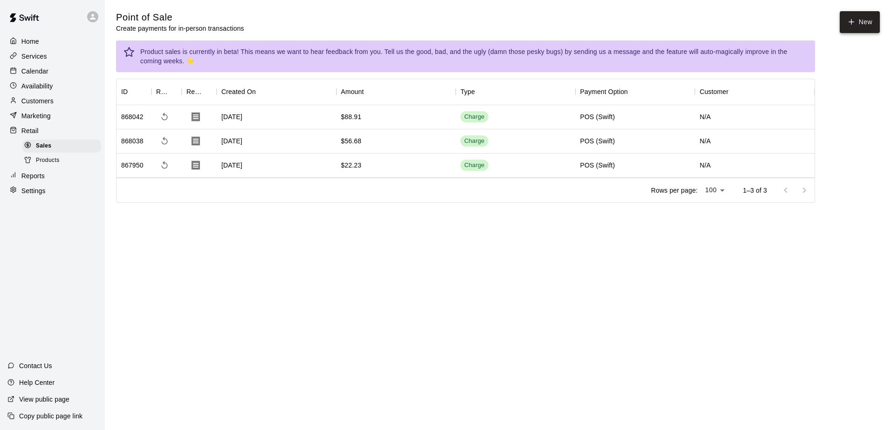
click at [854, 23] on icon "button" at bounding box center [851, 22] width 8 height 8
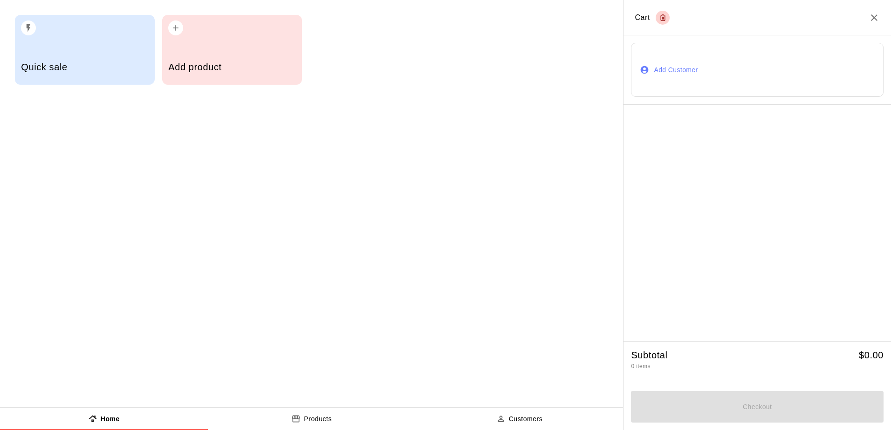
drag, startPoint x: 75, startPoint y: 45, endPoint x: 77, endPoint y: 37, distance: 7.8
click at [77, 37] on div "Quick sale" at bounding box center [85, 50] width 140 height 70
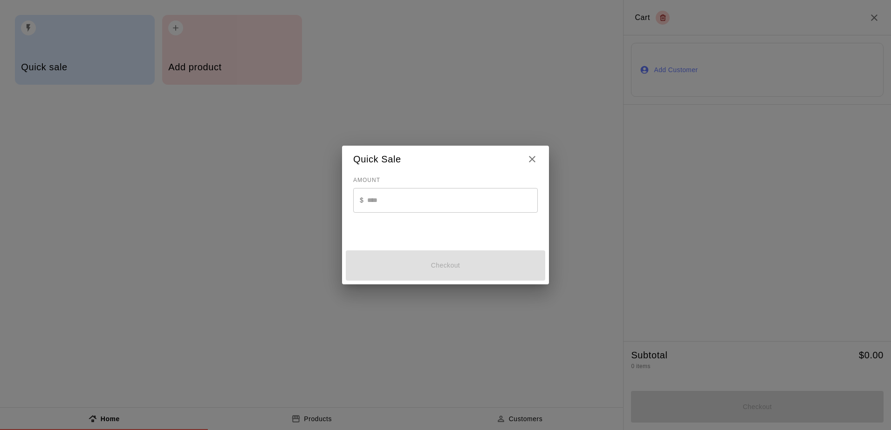
click at [215, 39] on div "Quick Sale AMOUNT $ ​ Checkout" at bounding box center [445, 215] width 891 height 430
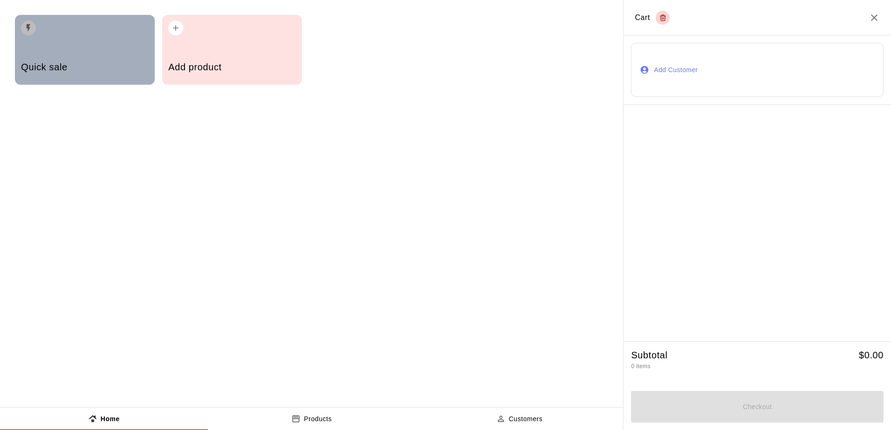
click at [58, 55] on div "Quick sale" at bounding box center [84, 68] width 127 height 33
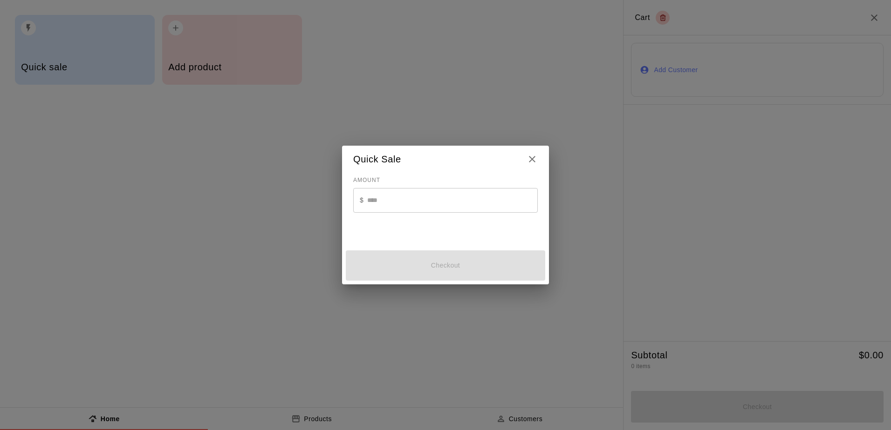
click at [393, 199] on input "text" at bounding box center [452, 200] width 170 height 25
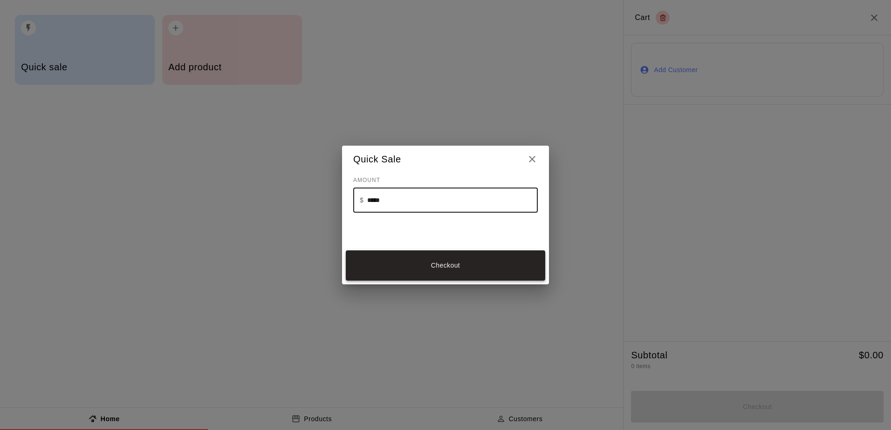
type input "*****"
click at [439, 265] on button "Checkout" at bounding box center [445, 266] width 199 height 30
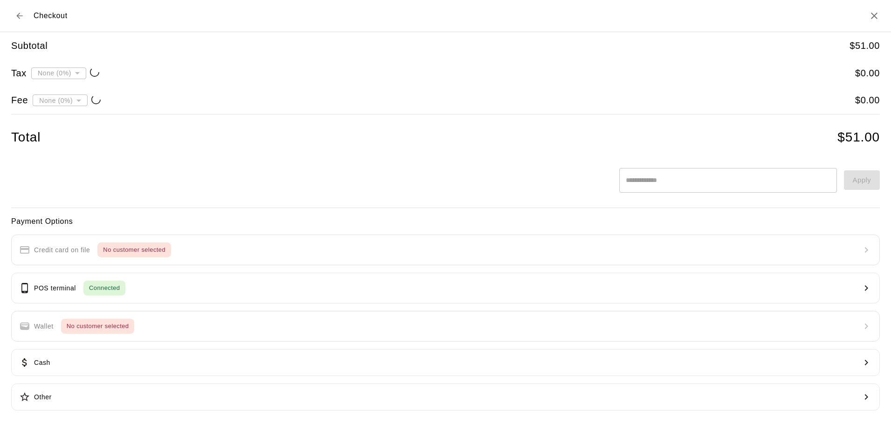
type input "**********"
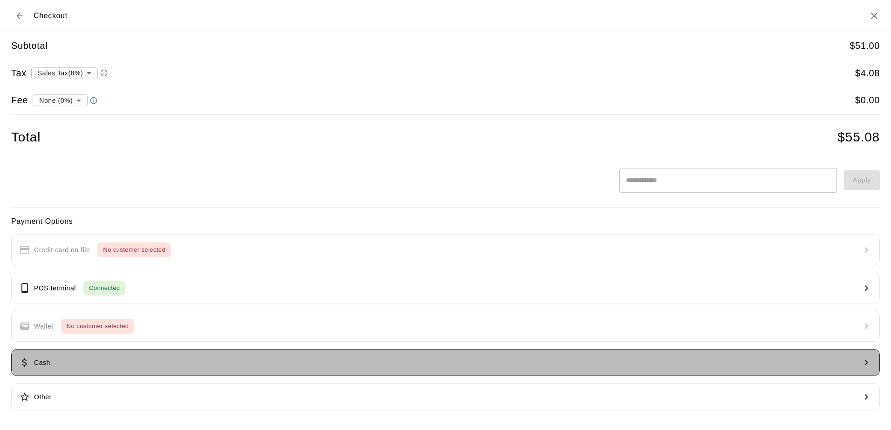
click at [117, 358] on button "Cash" at bounding box center [445, 362] width 868 height 27
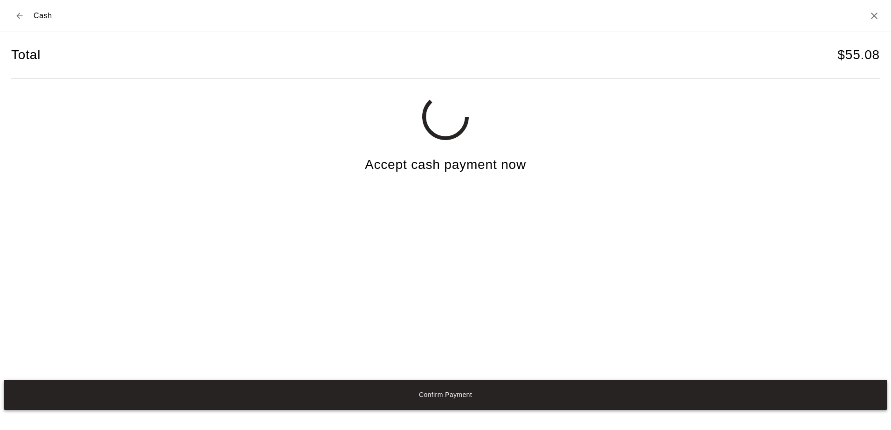
click at [450, 398] on button "Confirm Payment" at bounding box center [445, 395] width 883 height 30
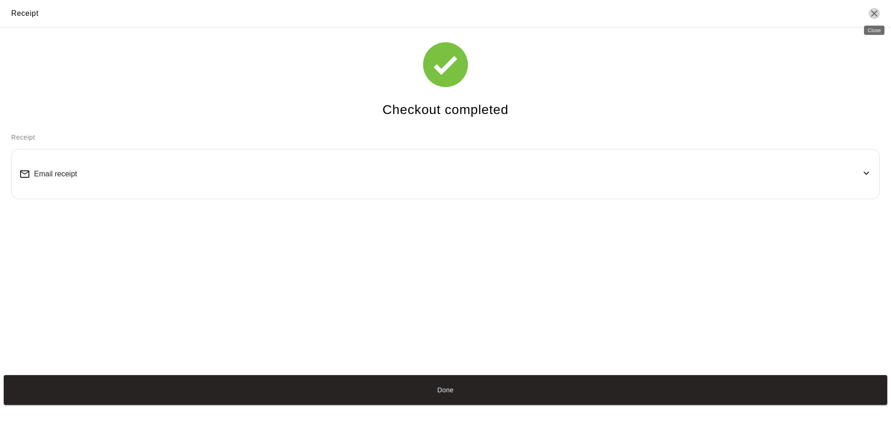
click at [871, 14] on icon "Close" at bounding box center [873, 13] width 11 height 11
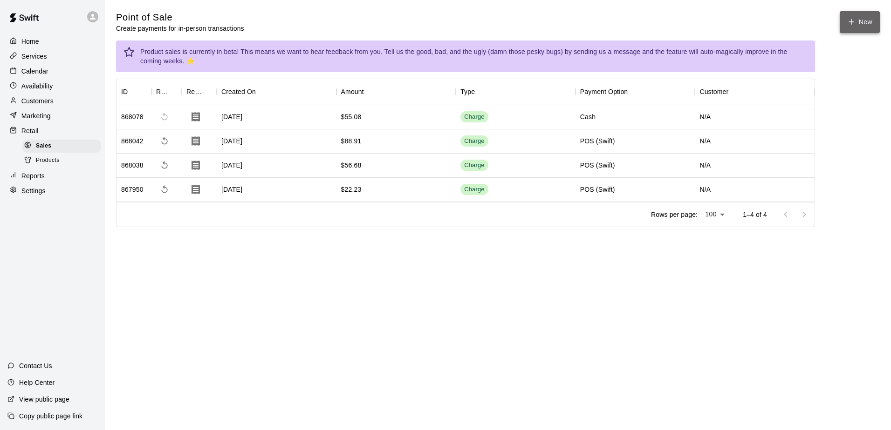
click at [865, 17] on button "New" at bounding box center [859, 22] width 40 height 22
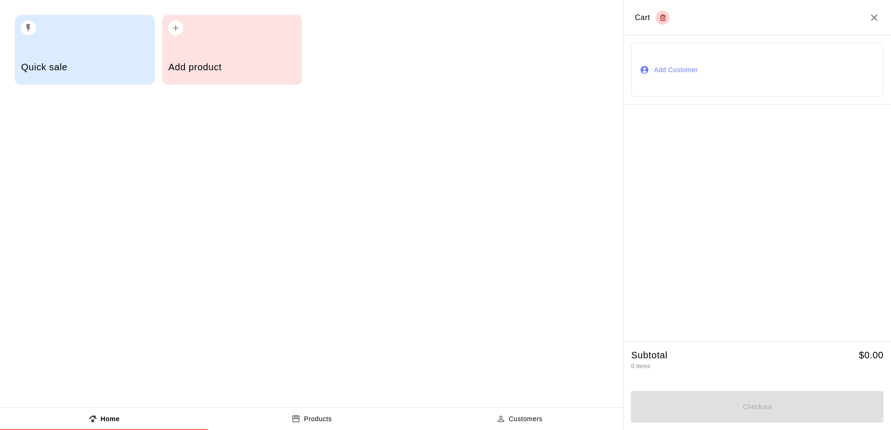
click at [63, 57] on div "Quick sale" at bounding box center [84, 68] width 127 height 33
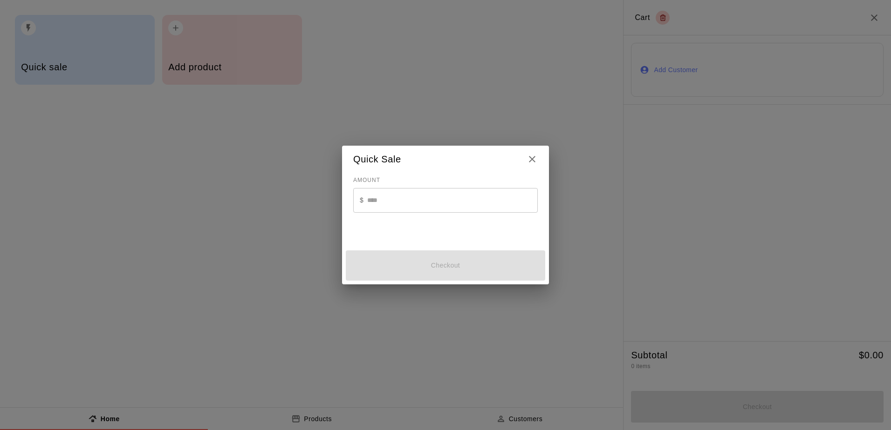
click at [419, 205] on input "text" at bounding box center [452, 200] width 170 height 25
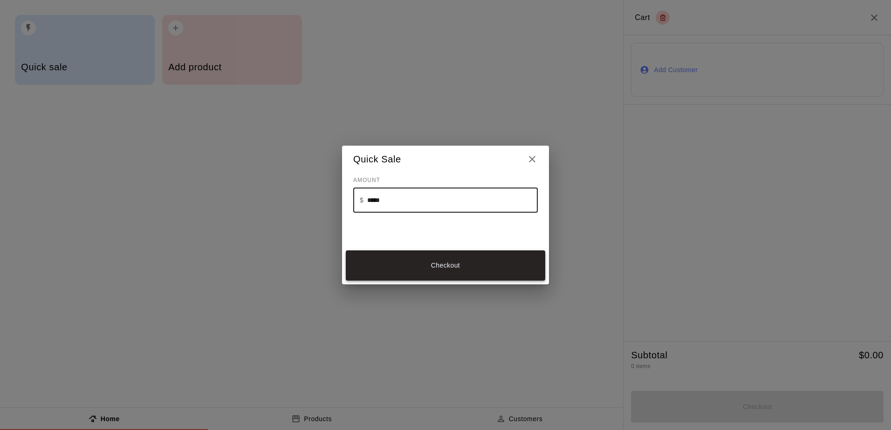
type input "*****"
click at [441, 271] on button "Checkout" at bounding box center [445, 266] width 199 height 30
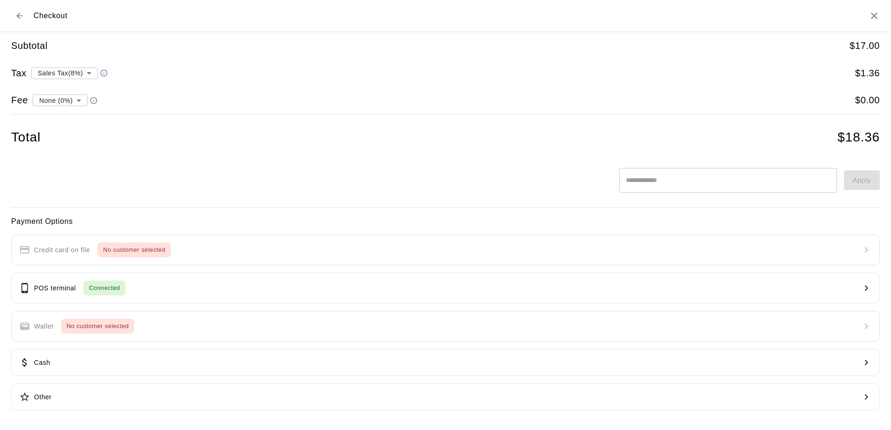
click at [80, 102] on body "**********" at bounding box center [445, 126] width 891 height 253
click at [54, 136] on li "Transaction Fee ( 2.9 % )" at bounding box center [58, 132] width 87 height 15
type input "**********"
click at [57, 279] on button "POS terminal Connected" at bounding box center [445, 288] width 868 height 31
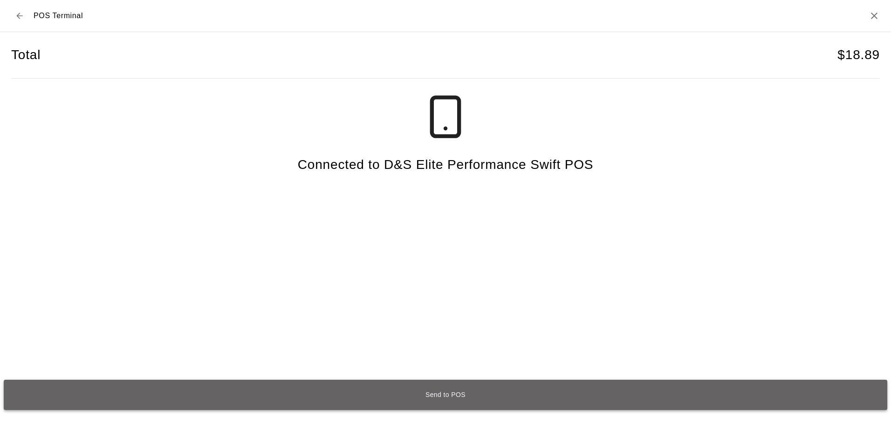
click at [441, 392] on button "Send to POS" at bounding box center [445, 395] width 883 height 30
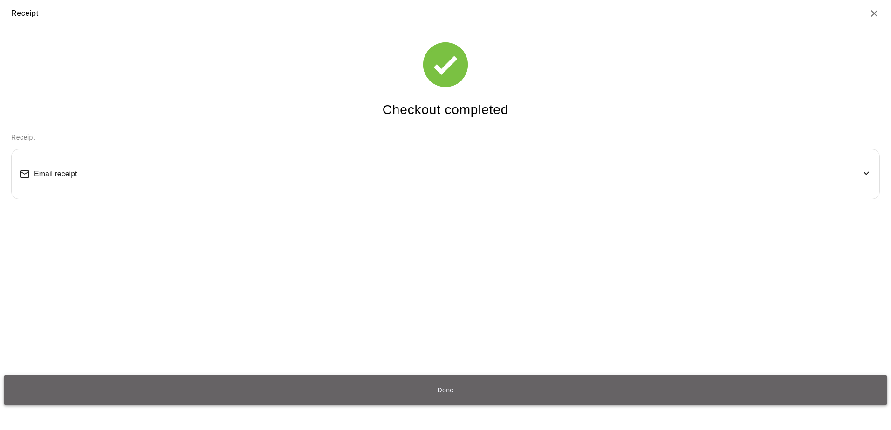
click at [416, 383] on button "Done" at bounding box center [445, 390] width 883 height 30
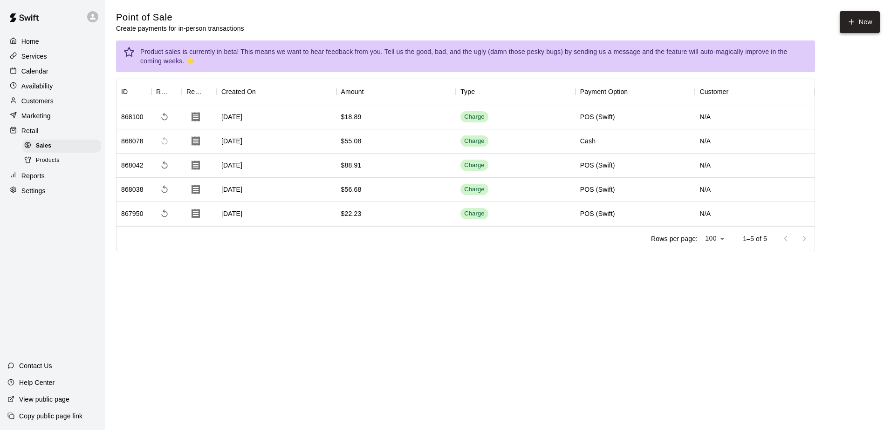
click at [865, 22] on button "New" at bounding box center [859, 22] width 40 height 22
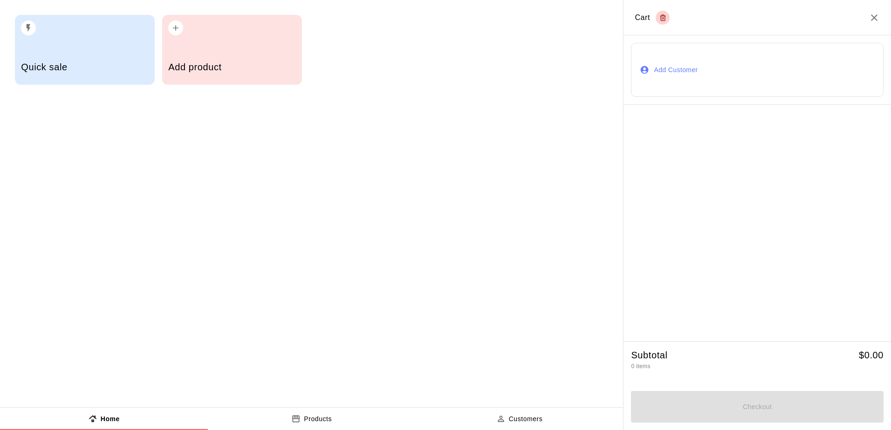
click at [106, 64] on h5 "Quick sale" at bounding box center [84, 67] width 127 height 13
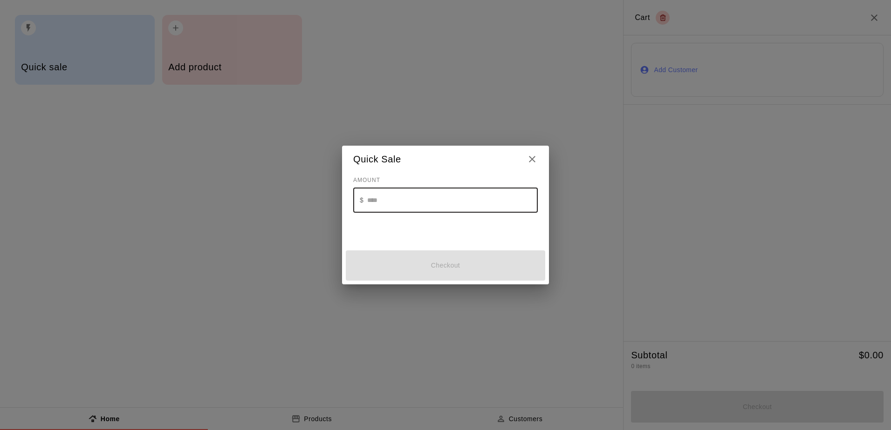
click at [405, 204] on input "text" at bounding box center [452, 200] width 170 height 25
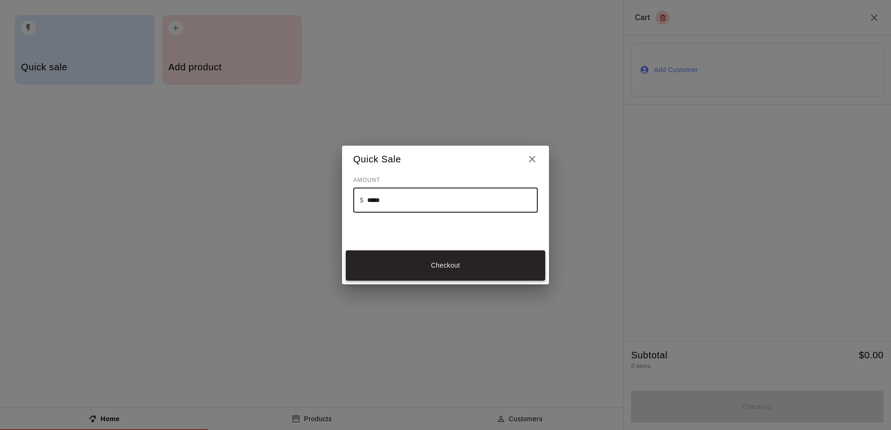
type input "*****"
click at [427, 274] on button "Checkout" at bounding box center [445, 266] width 199 height 30
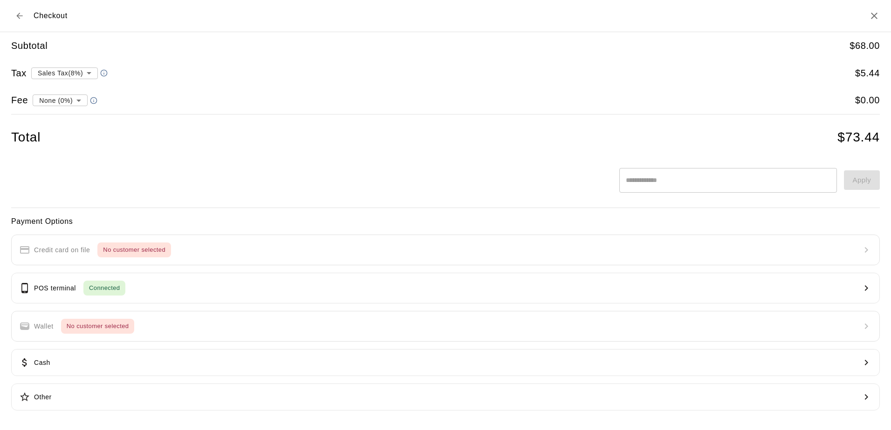
click at [79, 100] on body "**********" at bounding box center [445, 139] width 891 height 278
click at [59, 137] on li "Transaction Fee ( 2.9 % )" at bounding box center [58, 132] width 87 height 15
type input "**********"
click at [56, 290] on p "POS terminal" at bounding box center [55, 289] width 42 height 10
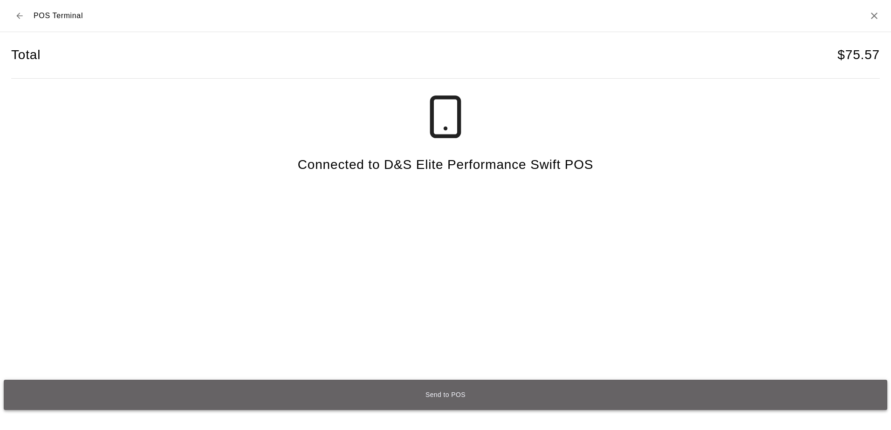
click at [428, 391] on button "Send to POS" at bounding box center [445, 395] width 883 height 30
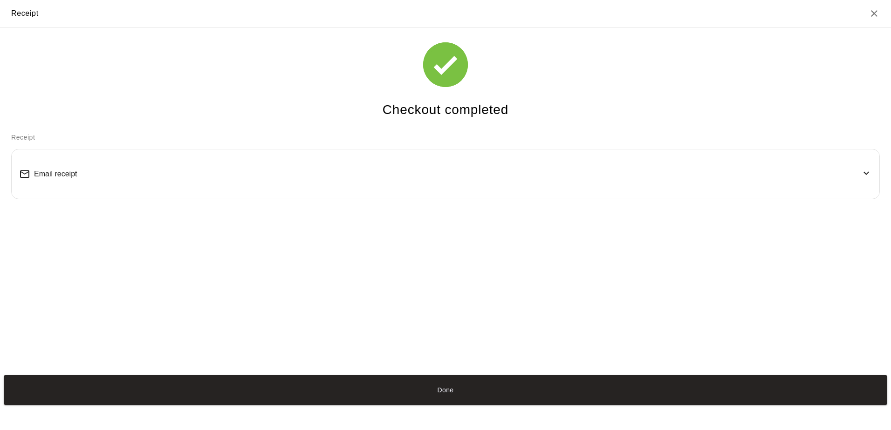
click at [90, 170] on div "Email receipt" at bounding box center [445, 174] width 852 height 34
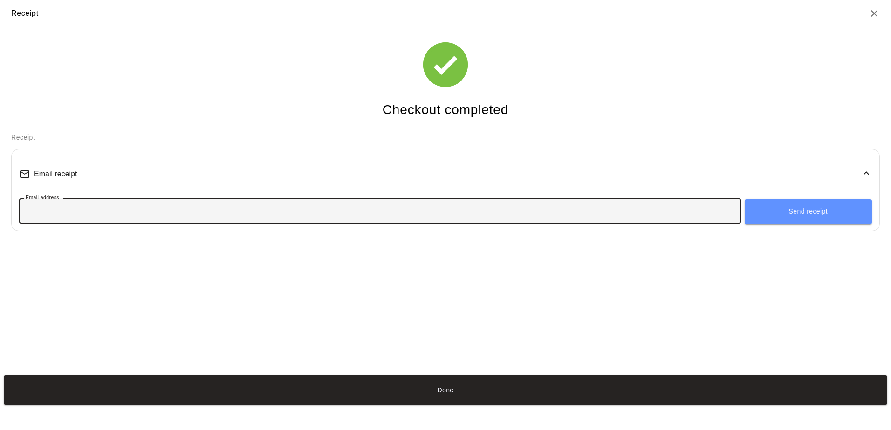
click at [80, 220] on input "Email address" at bounding box center [379, 211] width 721 height 17
type input "**********"
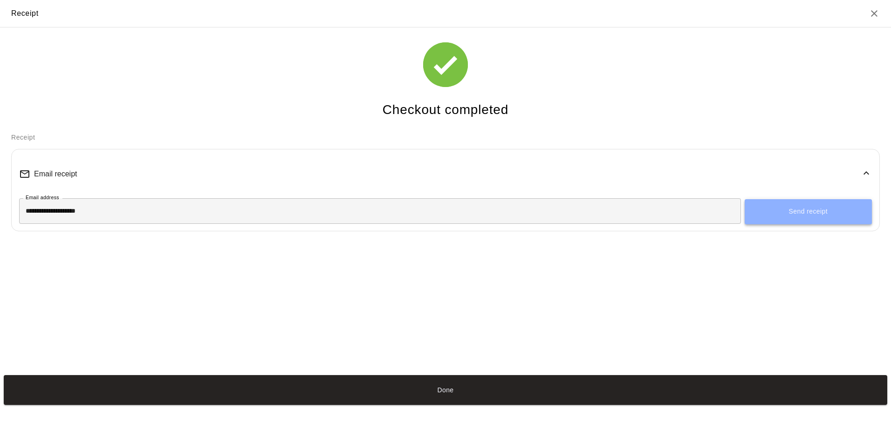
click at [786, 214] on button "Send receipt" at bounding box center [807, 211] width 127 height 25
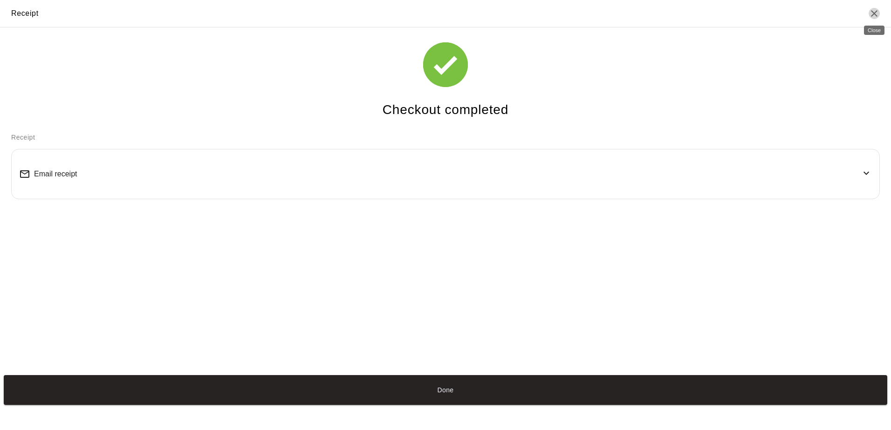
click at [879, 14] on icon "Close" at bounding box center [873, 13] width 11 height 11
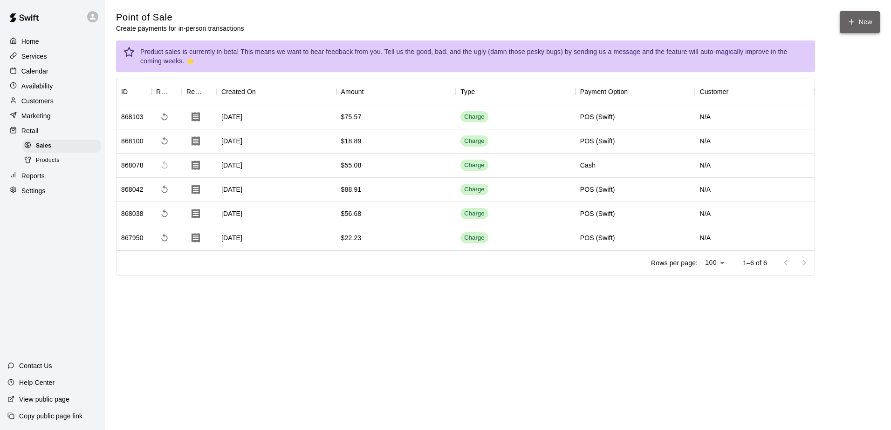
click at [848, 19] on icon "button" at bounding box center [851, 22] width 8 height 8
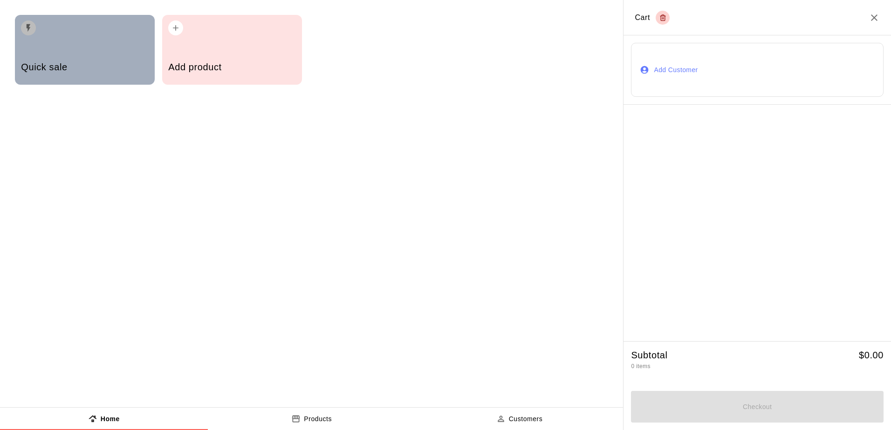
click at [119, 63] on h5 "Quick sale" at bounding box center [84, 67] width 127 height 13
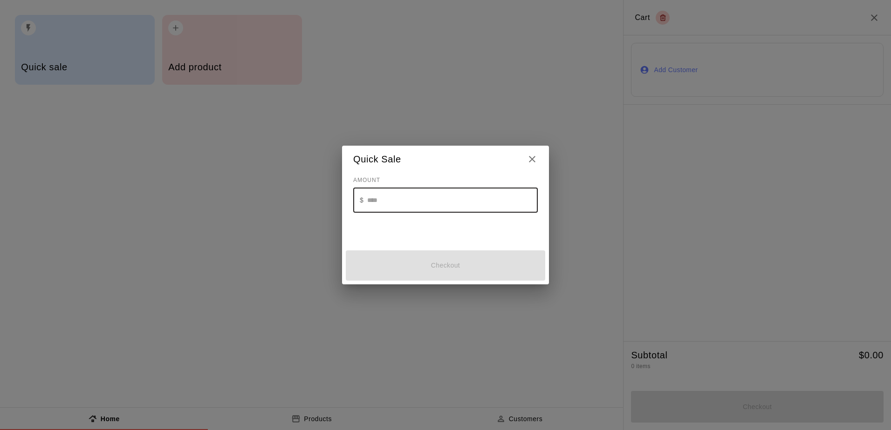
click at [392, 203] on input "text" at bounding box center [452, 200] width 170 height 25
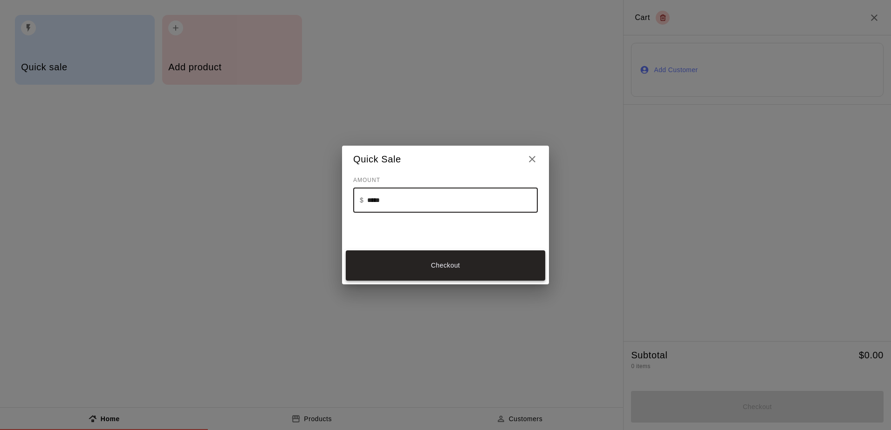
type input "*****"
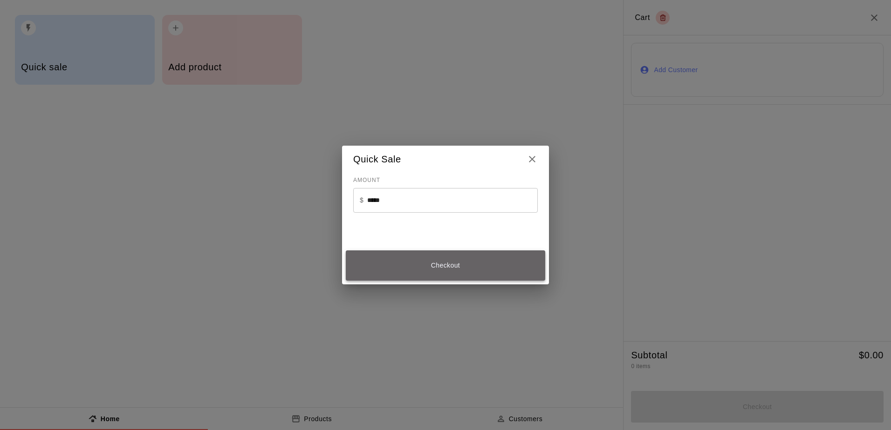
click at [471, 273] on button "Checkout" at bounding box center [445, 266] width 199 height 30
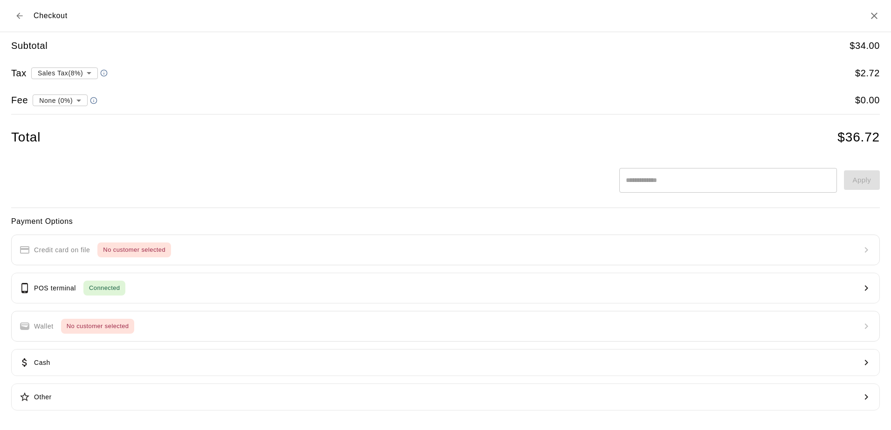
click at [81, 105] on body "**********" at bounding box center [445, 151] width 891 height 302
click at [71, 136] on li "Transaction Fee ( 2.9 % )" at bounding box center [58, 132] width 87 height 15
type input "**********"
click at [75, 298] on button "POS terminal Connected" at bounding box center [445, 288] width 868 height 31
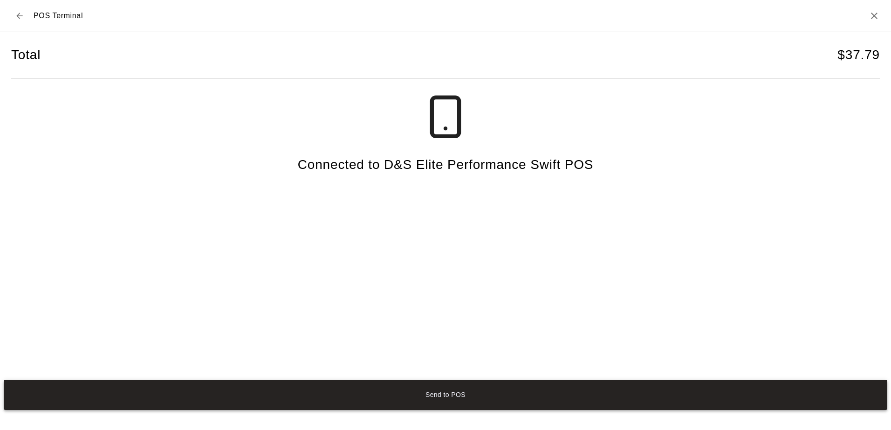
click at [399, 387] on button "Send to POS" at bounding box center [445, 395] width 883 height 30
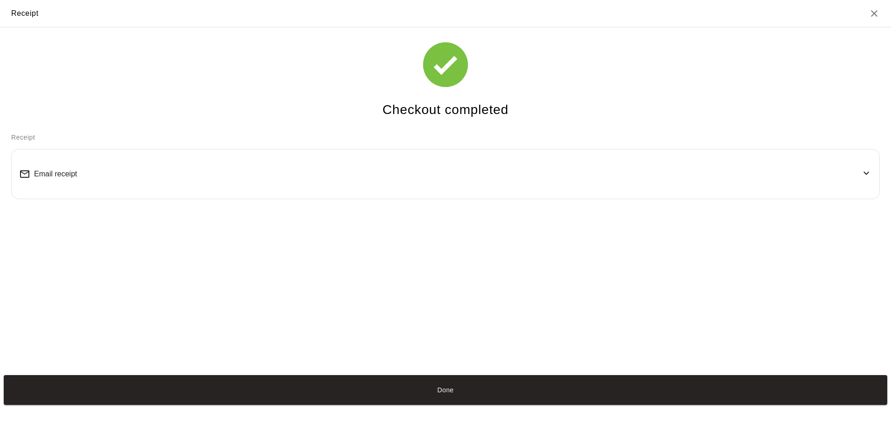
click at [151, 189] on div "Email receipt" at bounding box center [445, 174] width 852 height 34
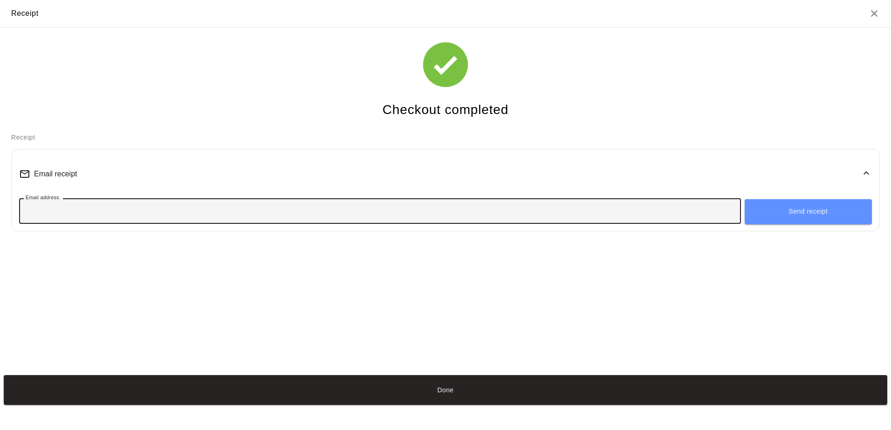
click at [145, 214] on input "Email address" at bounding box center [379, 211] width 721 height 17
type input "**********"
click at [804, 212] on button "Send receipt" at bounding box center [807, 211] width 127 height 25
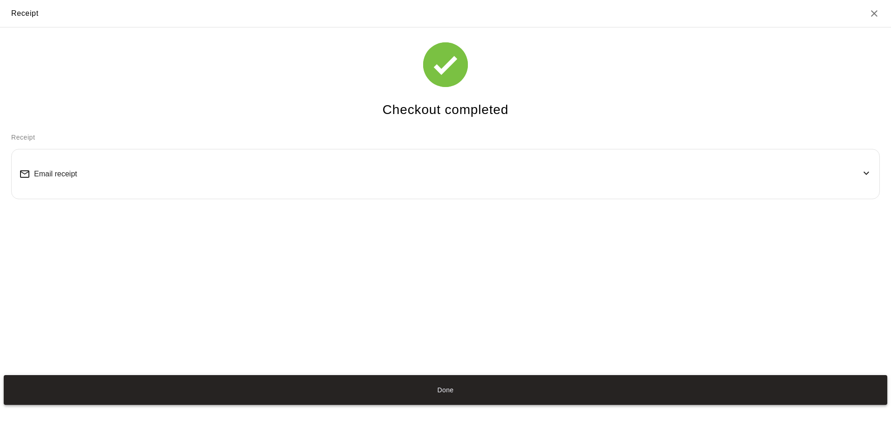
click at [439, 391] on button "Done" at bounding box center [445, 390] width 883 height 30
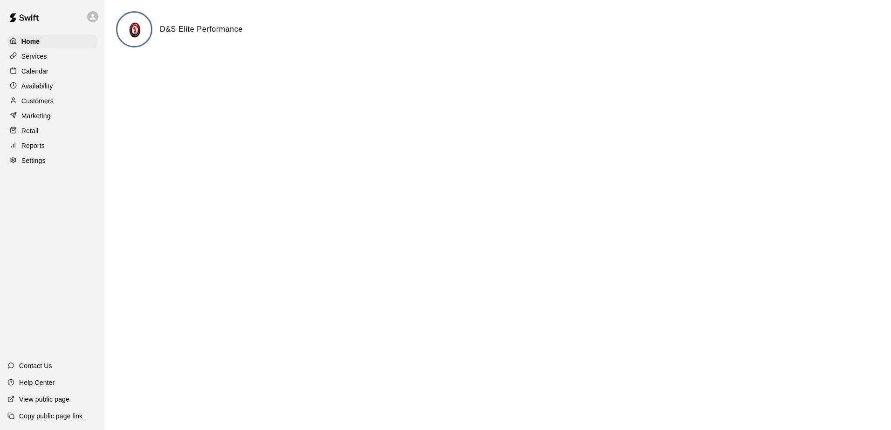
click at [25, 165] on p "Settings" at bounding box center [33, 160] width 24 height 9
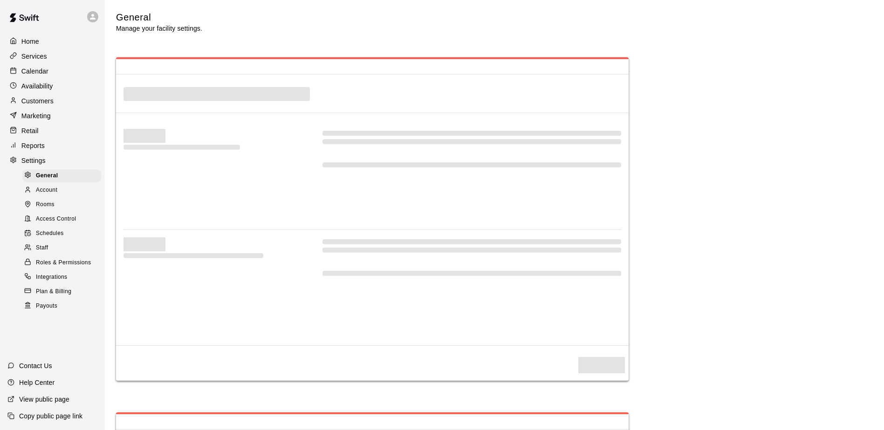
select select "**"
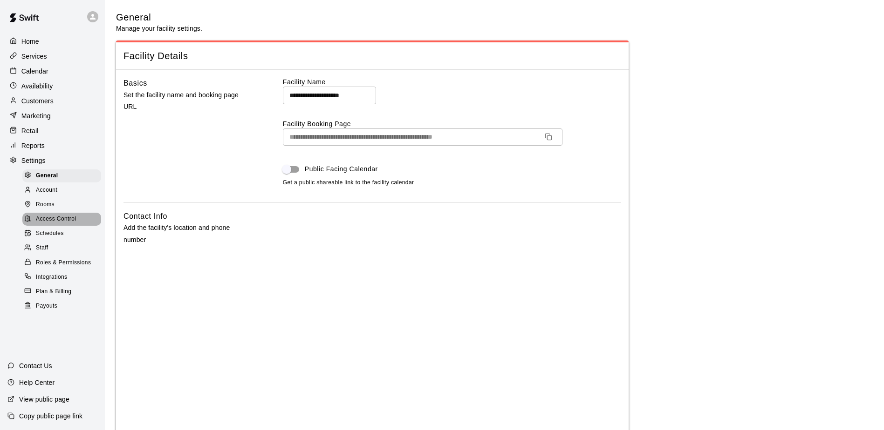
click at [57, 224] on span "Access Control" at bounding box center [56, 219] width 40 height 9
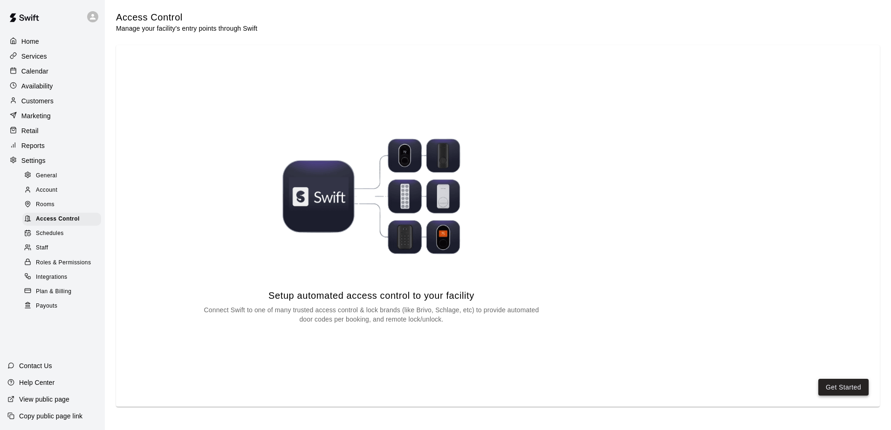
click at [847, 394] on button "Get Started" at bounding box center [843, 387] width 50 height 17
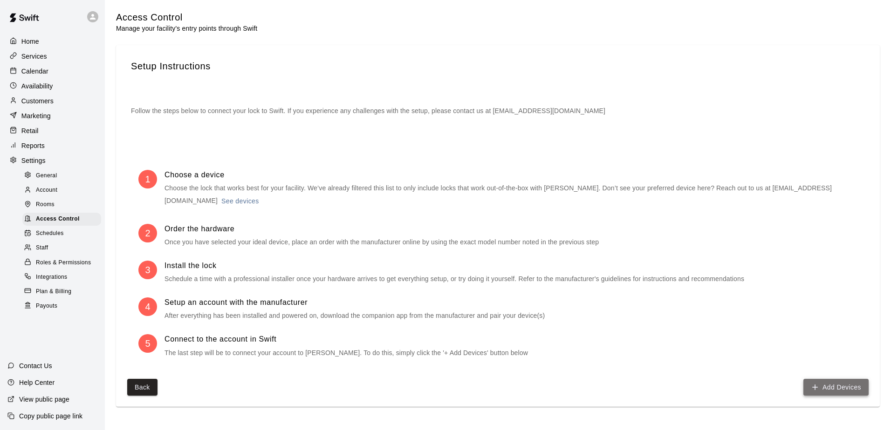
click at [838, 389] on button "Add Devices" at bounding box center [835, 387] width 65 height 17
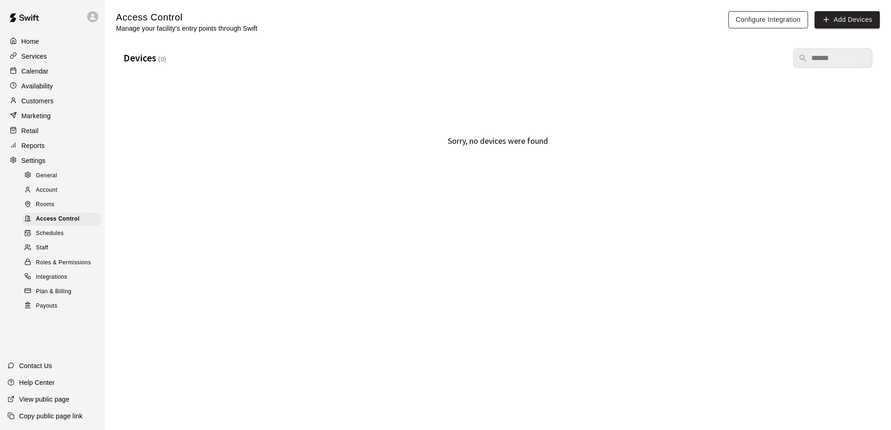
click at [786, 24] on button "Configure Integration" at bounding box center [768, 19] width 80 height 17
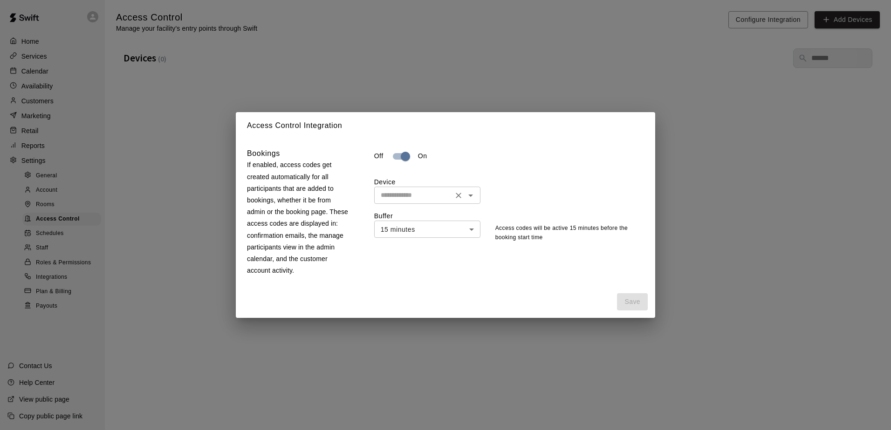
click at [476, 201] on icon "Open" at bounding box center [470, 195] width 11 height 11
click at [476, 201] on icon "Close" at bounding box center [470, 195] width 11 height 11
click at [511, 184] on div "Device ​" at bounding box center [509, 190] width 270 height 27
click at [475, 199] on icon "Open" at bounding box center [470, 195] width 11 height 11
click at [476, 199] on icon "Close" at bounding box center [470, 195] width 11 height 11
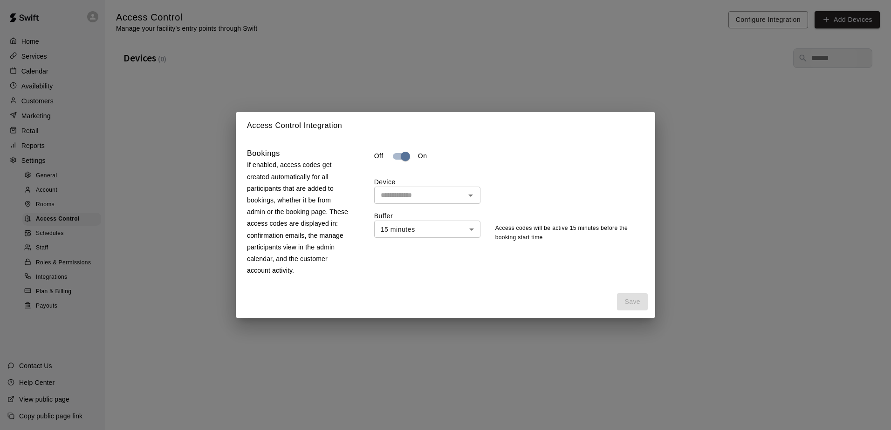
click at [521, 186] on div "Device ​" at bounding box center [509, 190] width 270 height 27
click at [486, 284] on div "Bookings If enabled, access codes get created automatically for all participant…" at bounding box center [445, 212] width 419 height 147
click at [634, 305] on span "Save" at bounding box center [632, 301] width 31 height 17
click at [470, 197] on icon "Open" at bounding box center [470, 196] width 5 height 2
click at [415, 221] on div "No devices" at bounding box center [427, 219] width 106 height 23
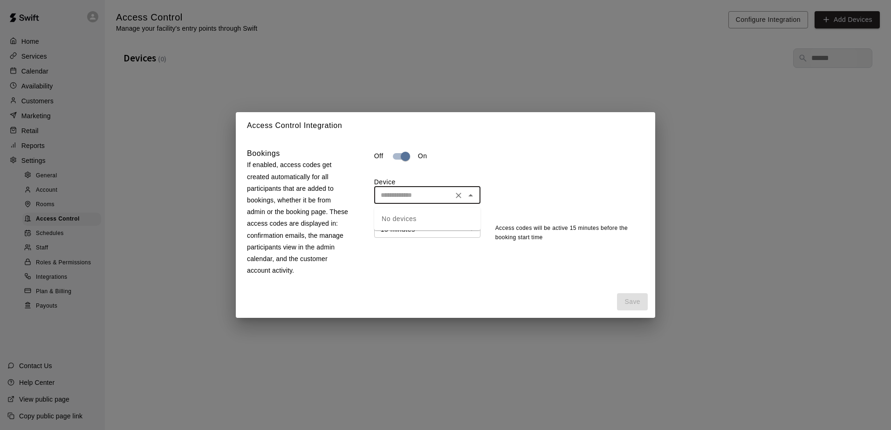
click at [415, 220] on div "No devices" at bounding box center [427, 219] width 106 height 23
click at [427, 197] on input "text" at bounding box center [413, 196] width 73 height 12
click at [607, 191] on div "Device ​" at bounding box center [509, 190] width 270 height 27
click at [404, 211] on div "Device ​ Buffer 15 minutes ** ​ Access codes will be active 15 minutes before t…" at bounding box center [509, 209] width 270 height 65
click at [671, 61] on div "Access Control Integration Bookings If enabled, access codes get created automa…" at bounding box center [445, 215] width 891 height 430
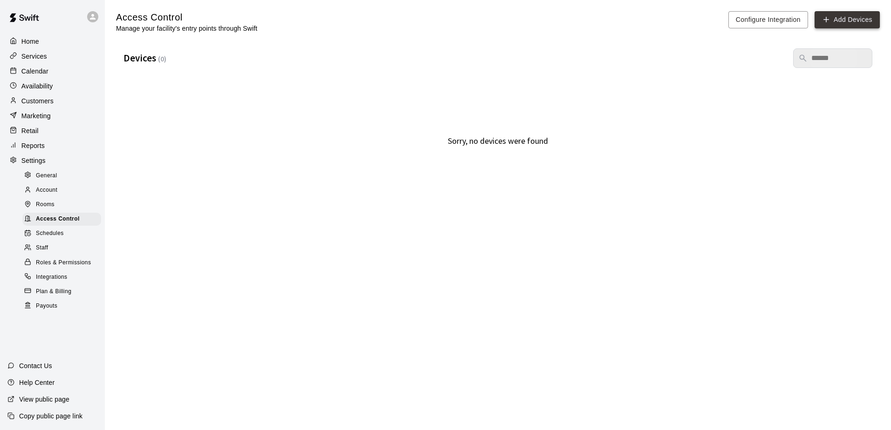
click at [844, 19] on button "Add Devices" at bounding box center [846, 19] width 65 height 17
click at [147, 59] on h5 "Devices ( 0 )" at bounding box center [144, 58] width 43 height 13
click at [33, 130] on p "Retail" at bounding box center [29, 130] width 17 height 9
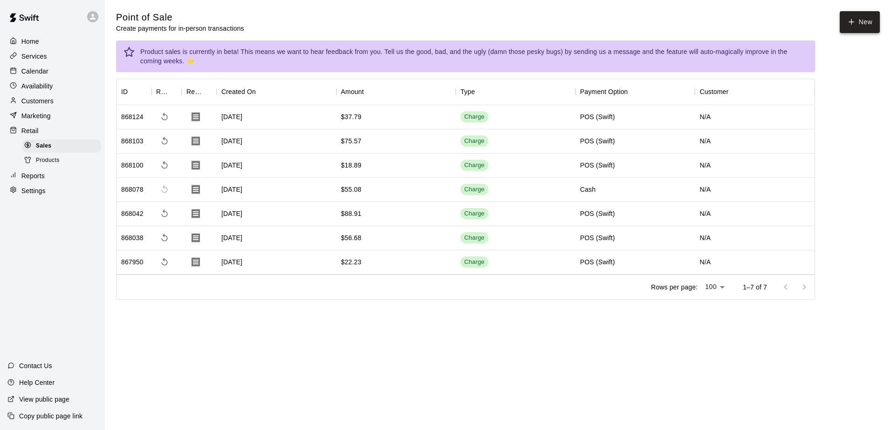
click at [855, 18] on icon "button" at bounding box center [851, 22] width 8 height 8
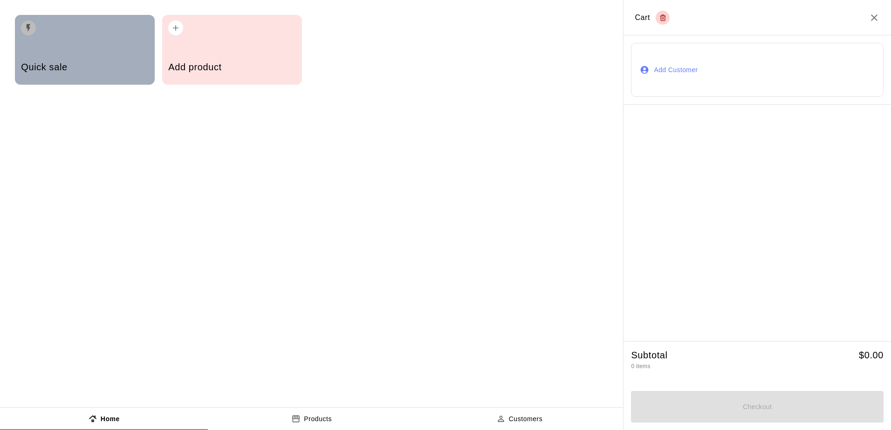
click at [49, 56] on div "Quick sale" at bounding box center [84, 68] width 127 height 33
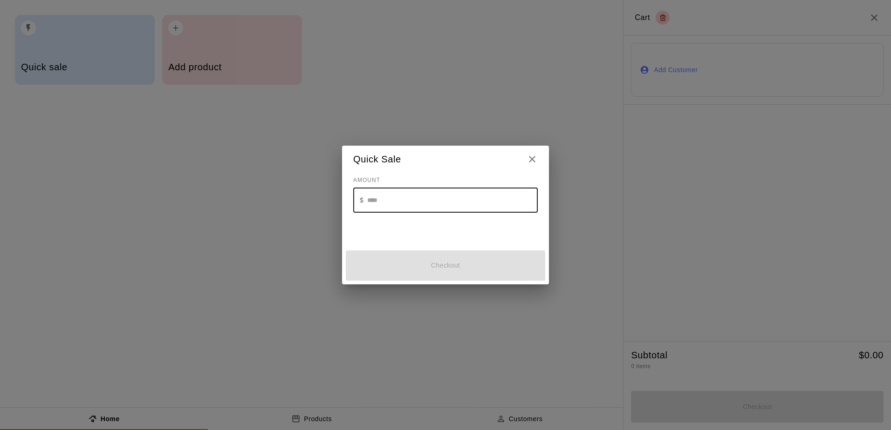
drag, startPoint x: 386, startPoint y: 201, endPoint x: 376, endPoint y: 210, distance: 13.8
click at [385, 201] on input "text" at bounding box center [452, 200] width 170 height 25
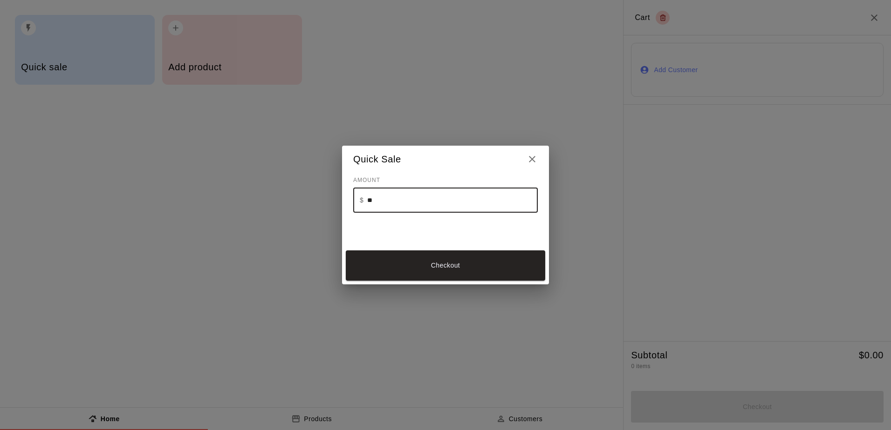
type input "**"
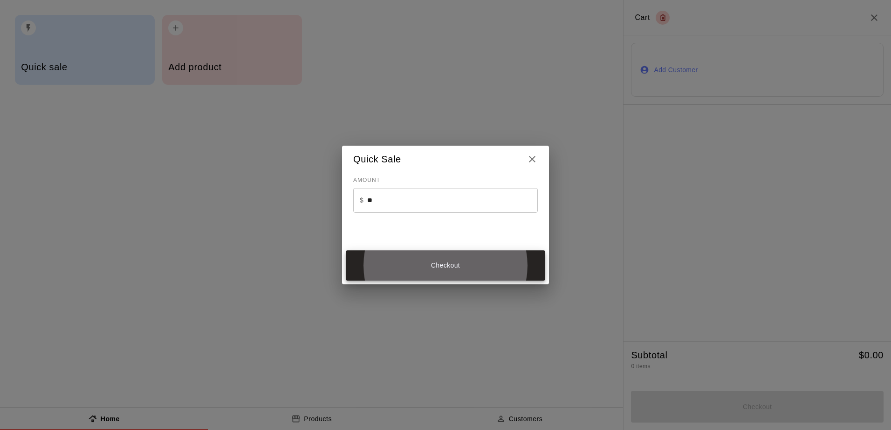
click at [405, 205] on input "**" at bounding box center [452, 200] width 170 height 25
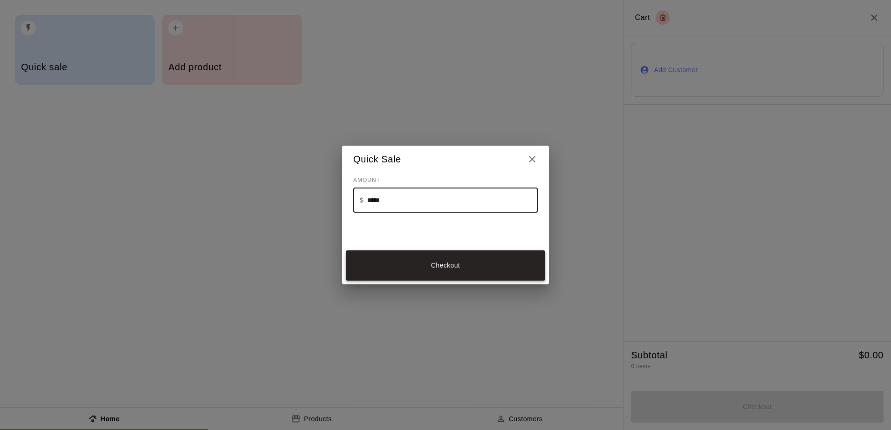
type input "*****"
click at [443, 273] on button "Checkout" at bounding box center [445, 266] width 199 height 30
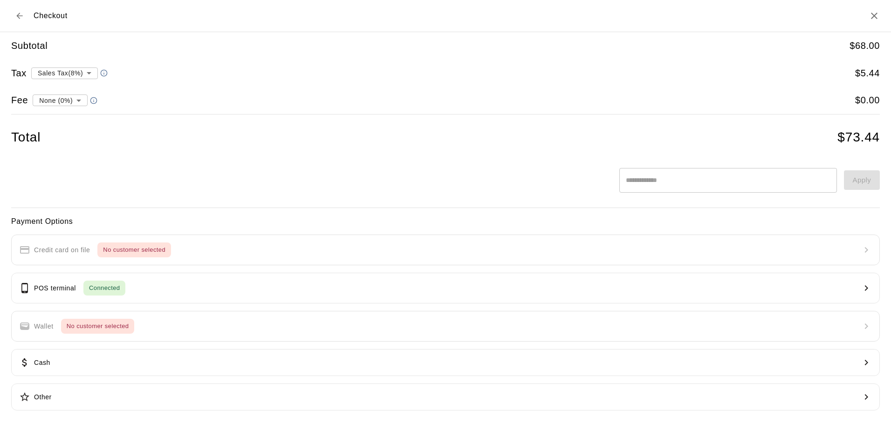
click at [75, 99] on body "**********" at bounding box center [445, 163] width 891 height 326
click at [54, 135] on li "Transaction Fee ( 2.9 % )" at bounding box center [58, 132] width 87 height 15
type input "**********"
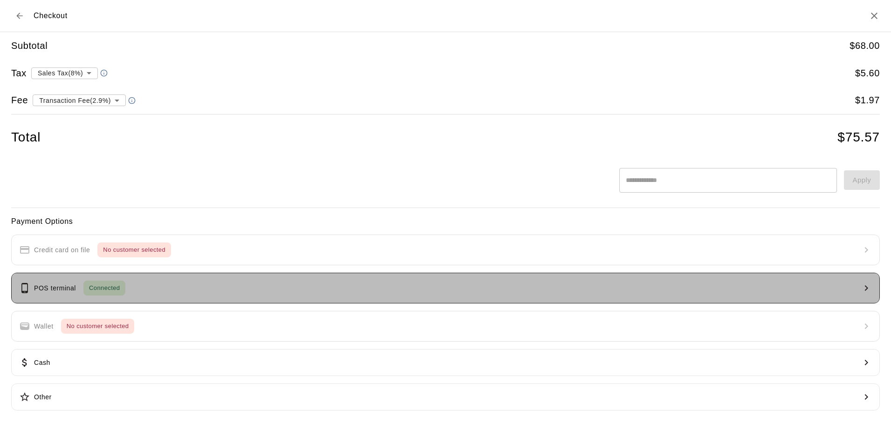
click at [48, 293] on p "POS terminal" at bounding box center [55, 289] width 42 height 10
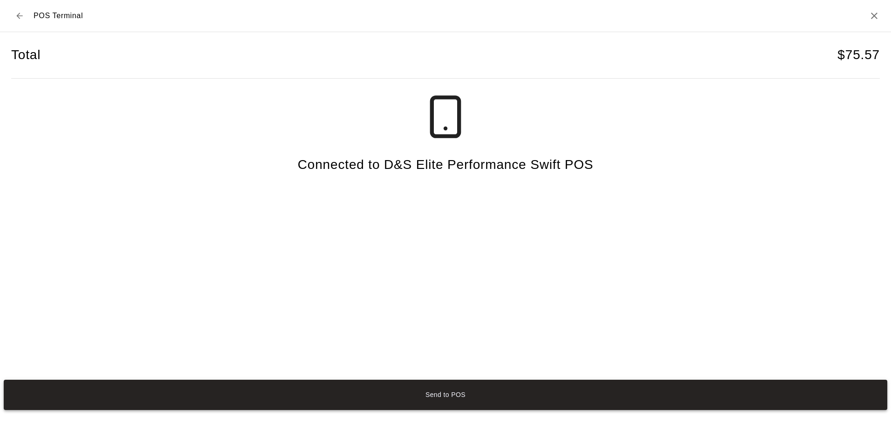
click at [442, 397] on button "Send to POS" at bounding box center [445, 395] width 883 height 30
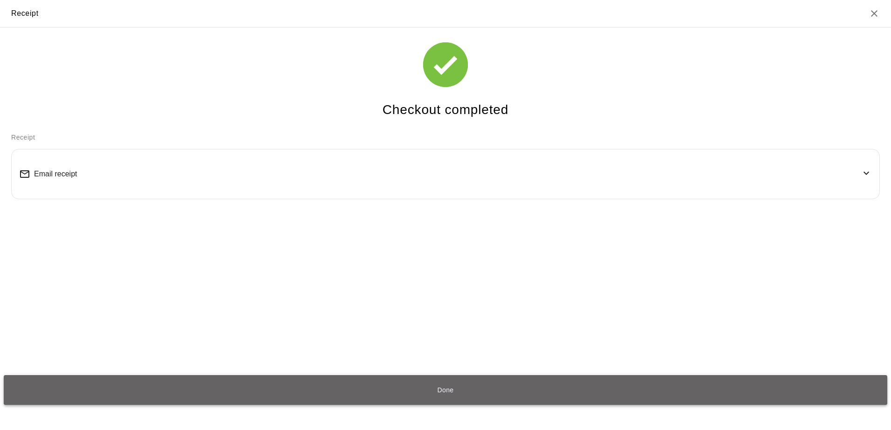
click at [409, 392] on button "Done" at bounding box center [445, 390] width 883 height 30
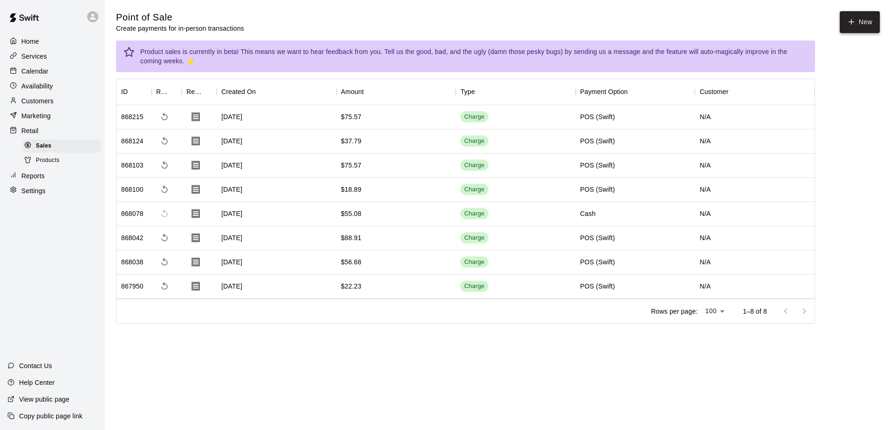
click at [865, 27] on button "New" at bounding box center [859, 22] width 40 height 22
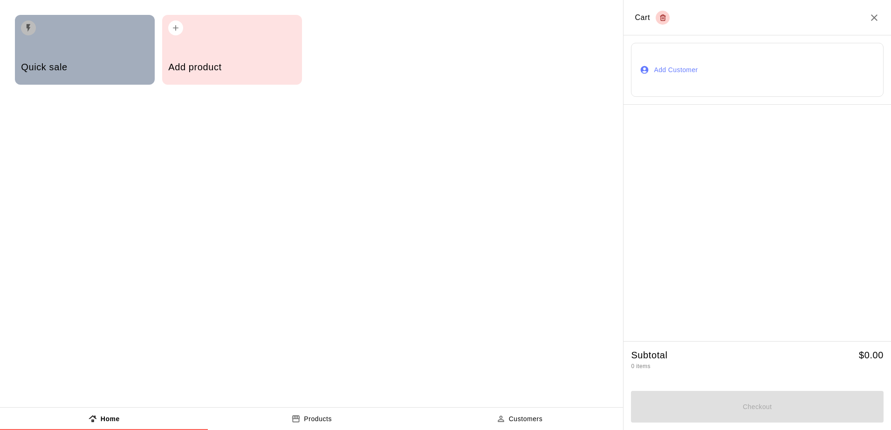
click at [69, 49] on div "Quick sale" at bounding box center [85, 50] width 140 height 70
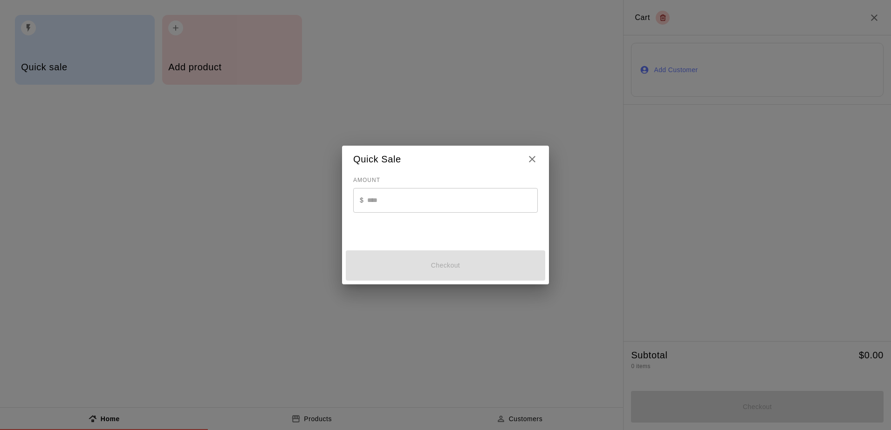
click at [415, 202] on input "text" at bounding box center [452, 200] width 170 height 25
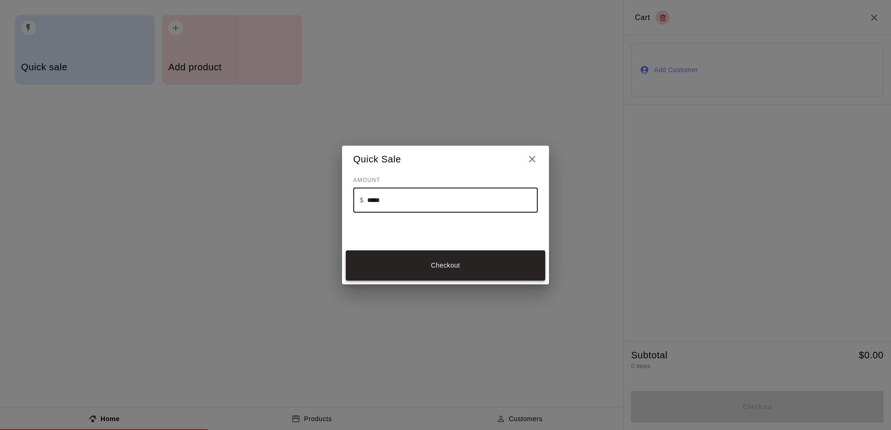
type input "*****"
click at [416, 276] on button "Checkout" at bounding box center [445, 266] width 199 height 30
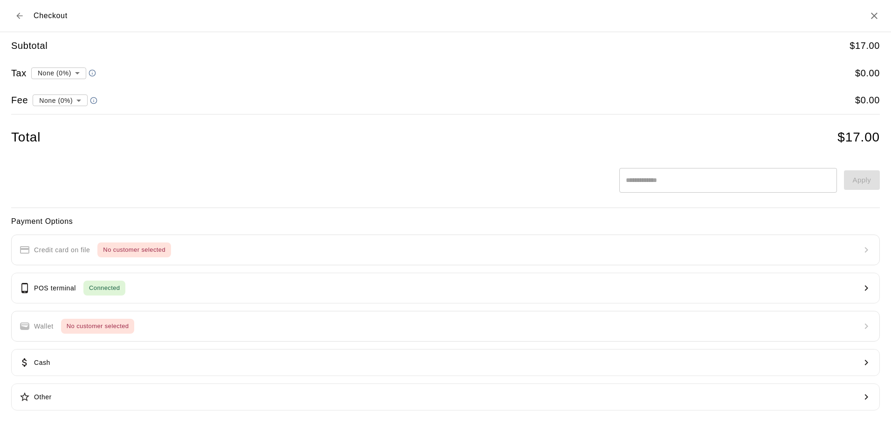
type input "**********"
click at [77, 99] on body "Home Services Calendar Availability Customers Marketing Retail Sales Products R…" at bounding box center [445, 175] width 891 height 350
click at [64, 132] on li "Transaction Fee ( 2.9 % )" at bounding box center [58, 132] width 87 height 15
type input "**********"
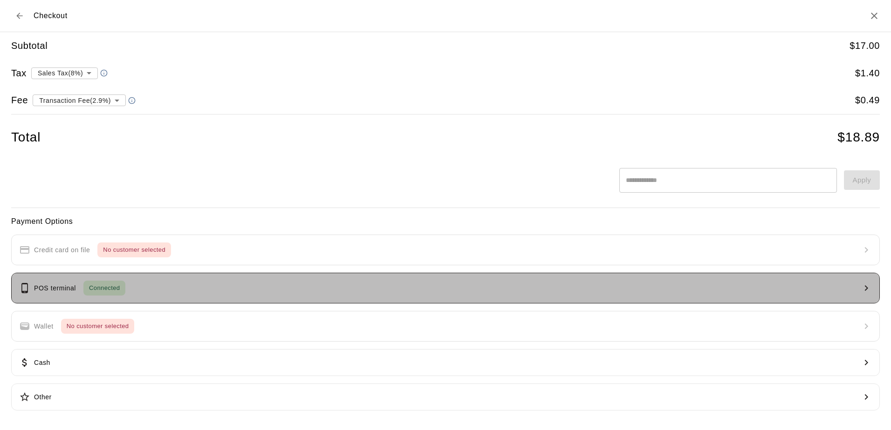
click at [55, 289] on p "POS terminal" at bounding box center [55, 289] width 42 height 10
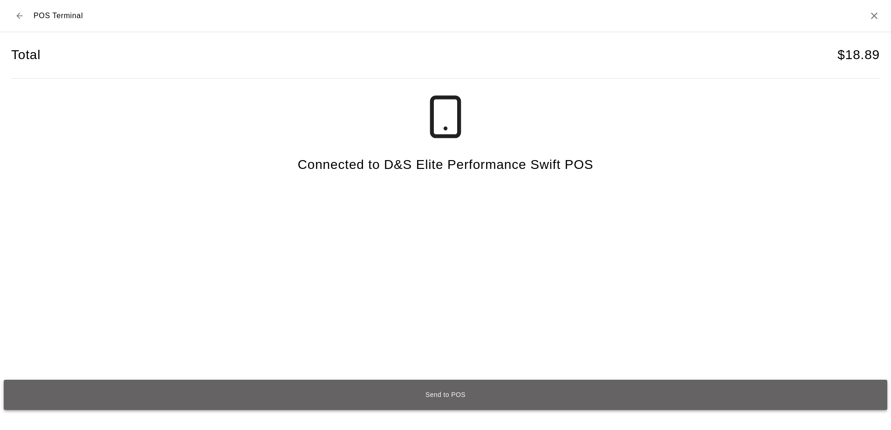
click at [299, 397] on button "Send to POS" at bounding box center [445, 395] width 883 height 30
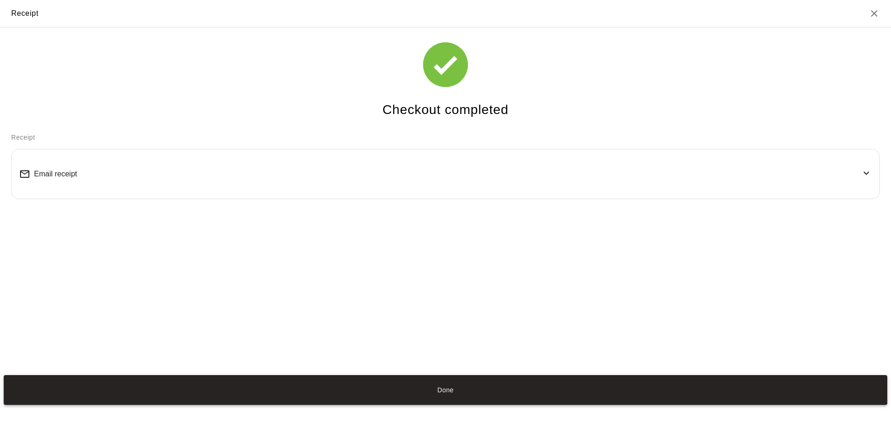
click at [443, 389] on button "Done" at bounding box center [445, 390] width 883 height 30
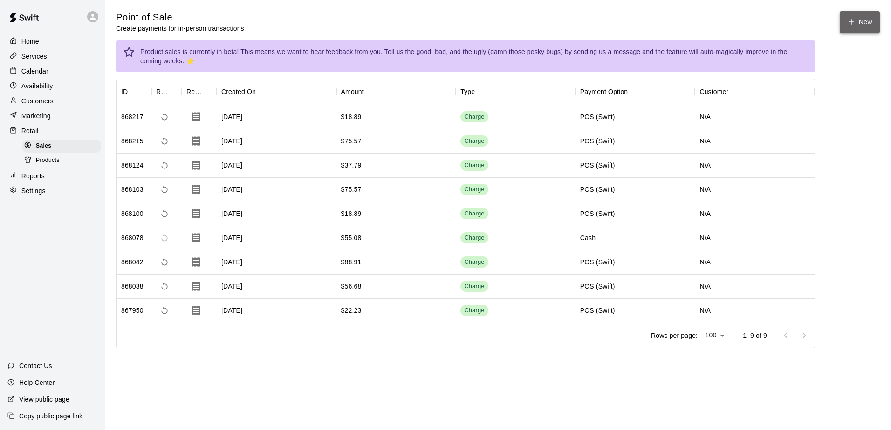
click at [855, 14] on button "New" at bounding box center [859, 22] width 40 height 22
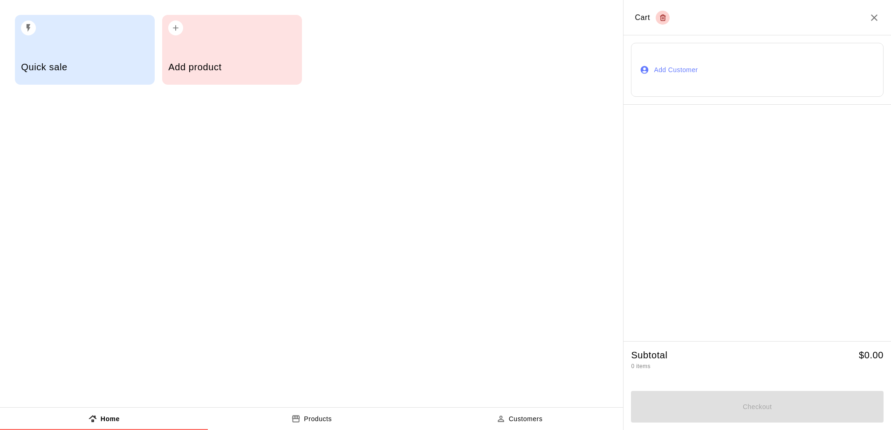
click at [105, 36] on div "Quick sale" at bounding box center [85, 50] width 140 height 70
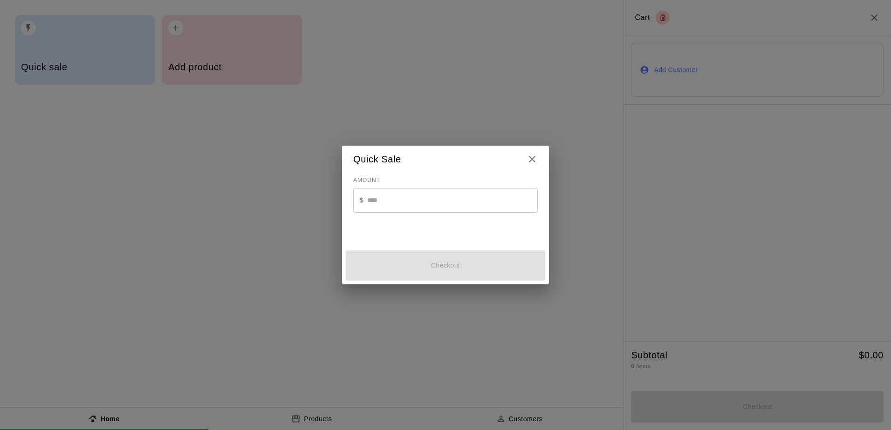
click at [385, 206] on input "text" at bounding box center [452, 200] width 170 height 25
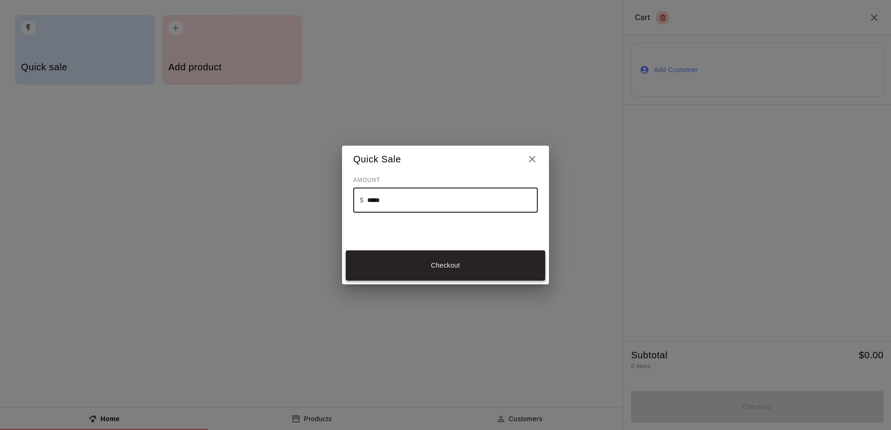
type input "*****"
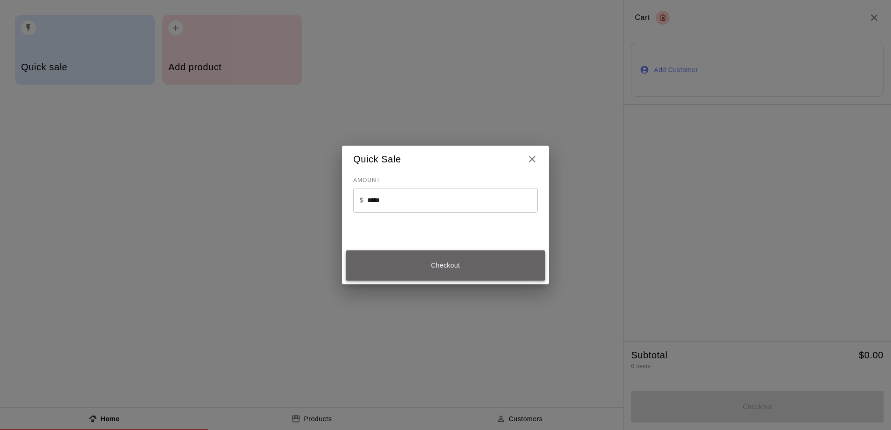
click at [433, 266] on button "Checkout" at bounding box center [445, 266] width 199 height 30
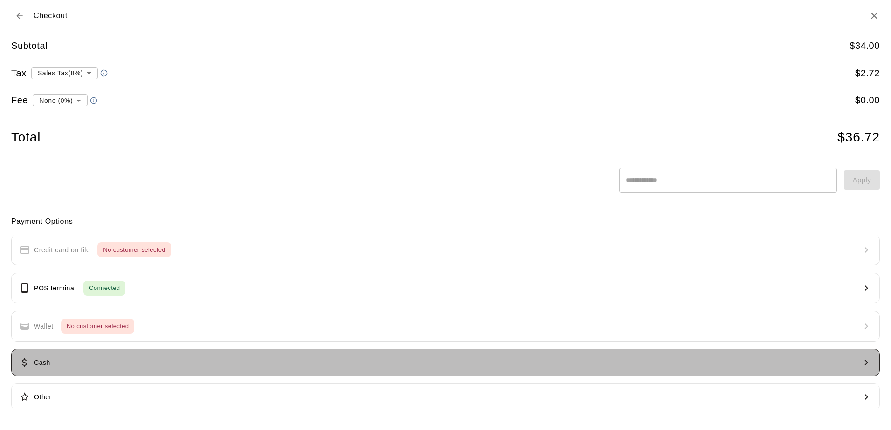
click at [101, 368] on button "Cash" at bounding box center [445, 362] width 868 height 27
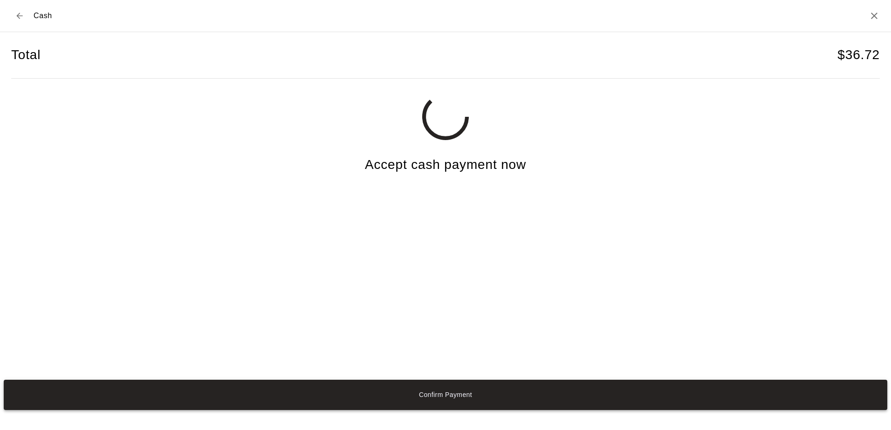
click at [421, 395] on button "Confirm Payment" at bounding box center [445, 395] width 883 height 30
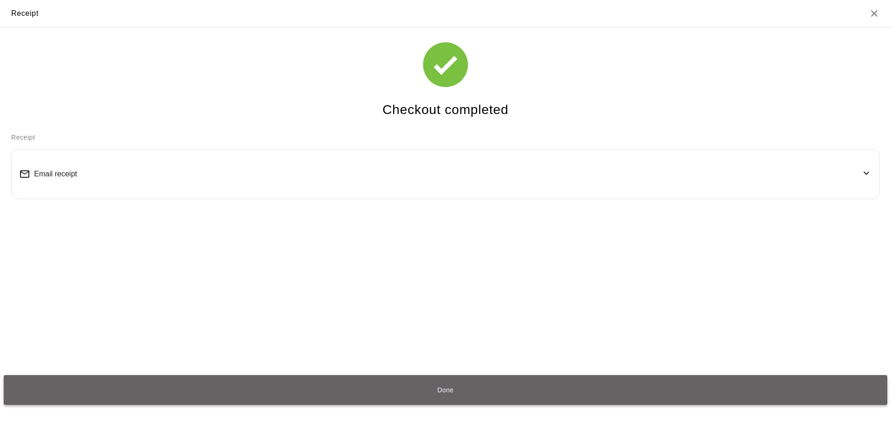
click at [445, 390] on button "Done" at bounding box center [445, 390] width 883 height 30
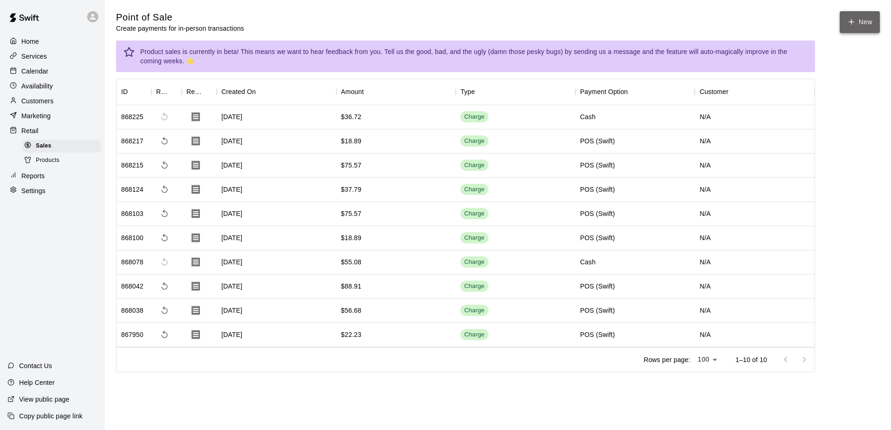
click at [859, 18] on button "New" at bounding box center [859, 22] width 40 height 22
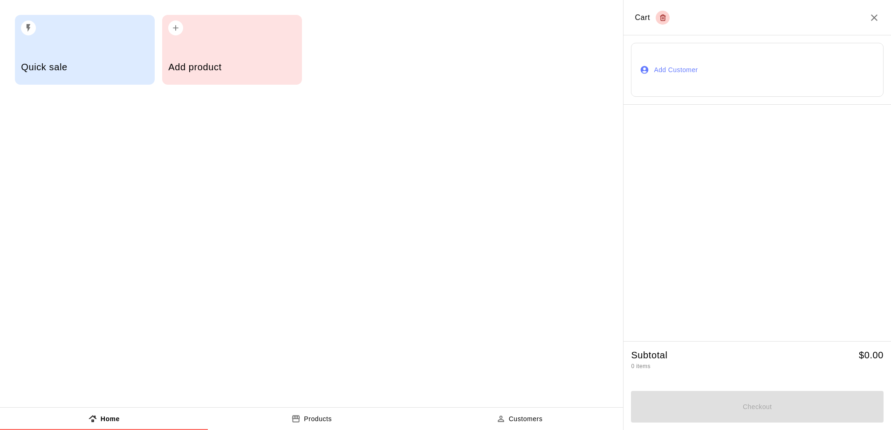
click at [75, 72] on h5 "Quick sale" at bounding box center [84, 67] width 127 height 13
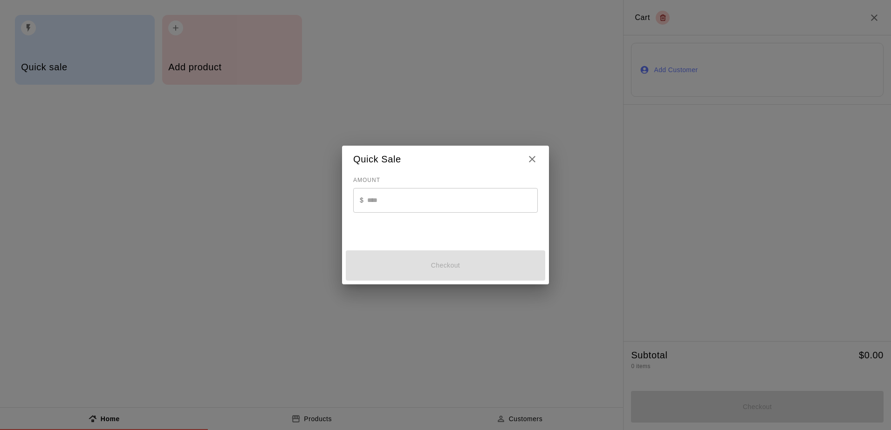
click at [394, 203] on input "text" at bounding box center [452, 200] width 170 height 25
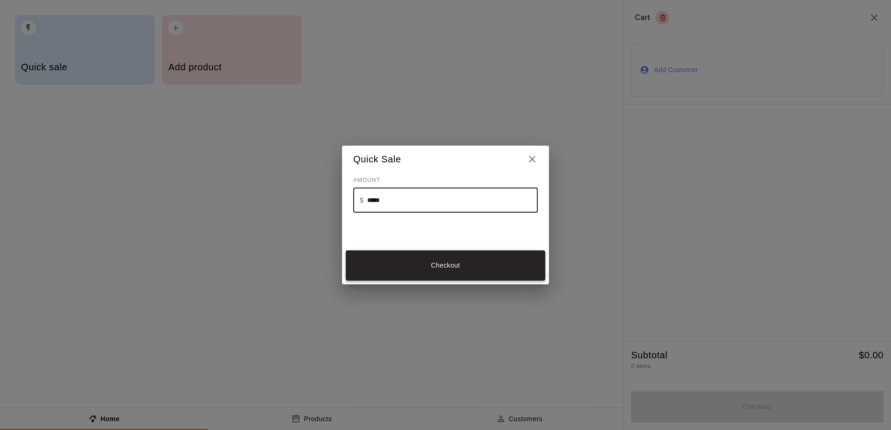
type input "*****"
click at [466, 271] on button "Checkout" at bounding box center [445, 266] width 199 height 30
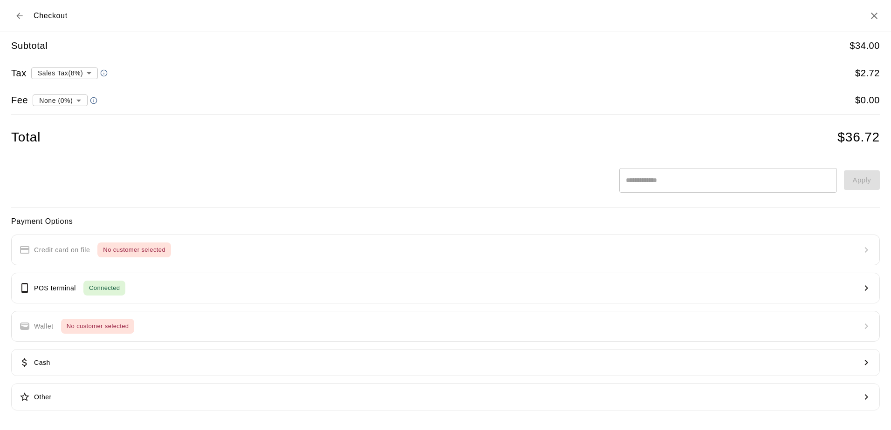
click at [78, 99] on body "Home Services Calendar Availability Customers Marketing Retail Sales Products R…" at bounding box center [445, 199] width 891 height 399
click at [67, 136] on li "Transaction Fee ( 2.9 % )" at bounding box center [58, 132] width 87 height 15
type input "**********"
click at [165, 296] on button "POS terminal Connected" at bounding box center [445, 288] width 868 height 31
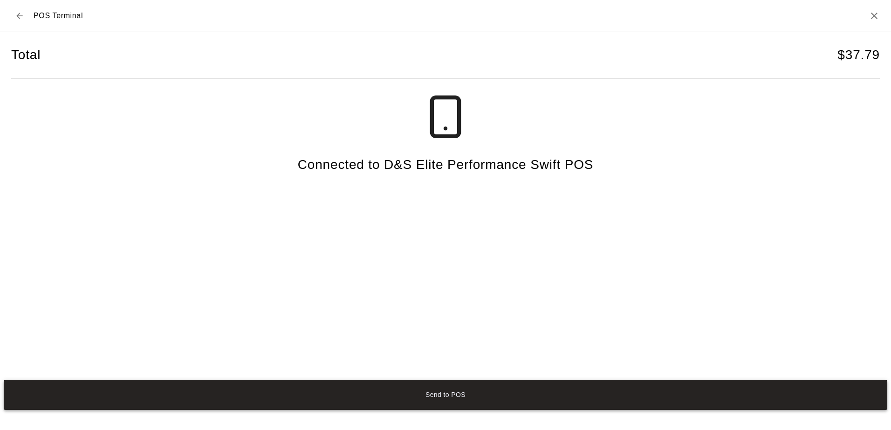
click at [460, 395] on button "Send to POS" at bounding box center [445, 395] width 883 height 30
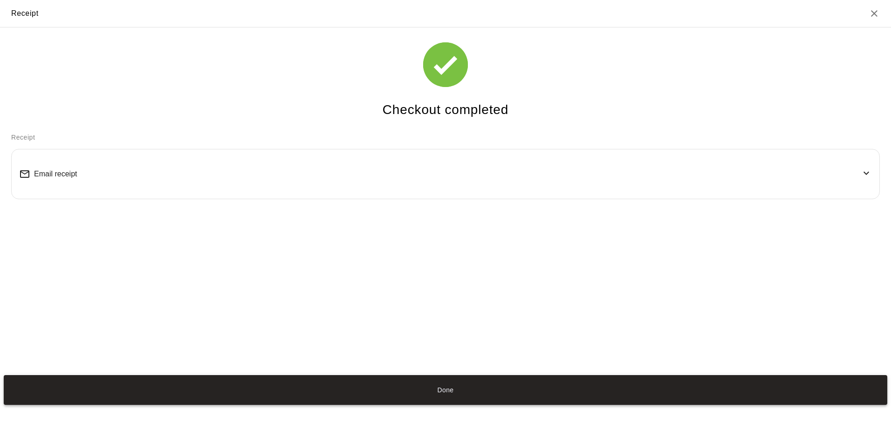
click at [445, 394] on button "Done" at bounding box center [445, 390] width 883 height 30
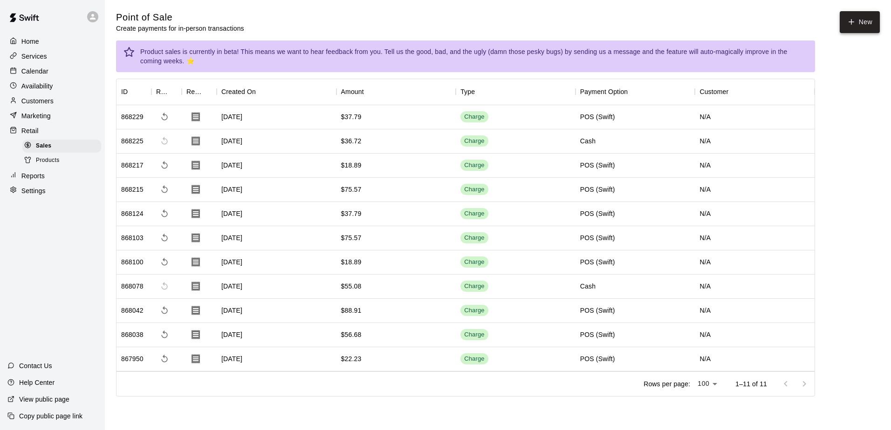
click at [856, 18] on button "New" at bounding box center [859, 22] width 40 height 22
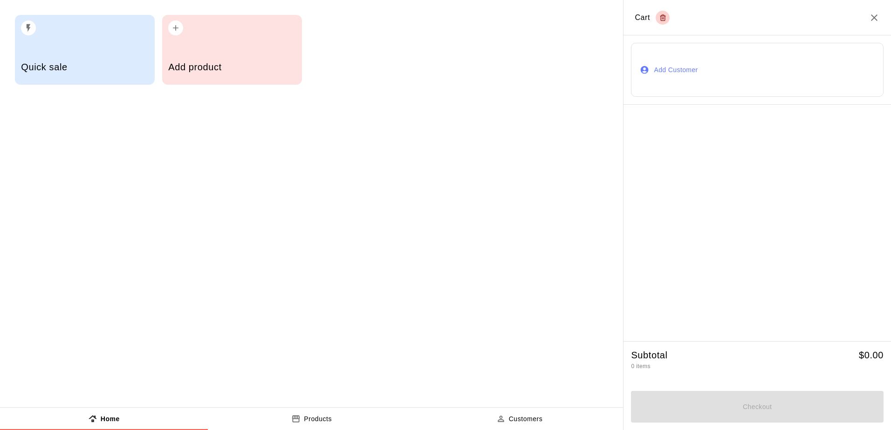
click at [49, 68] on h5 "Quick sale" at bounding box center [84, 67] width 127 height 13
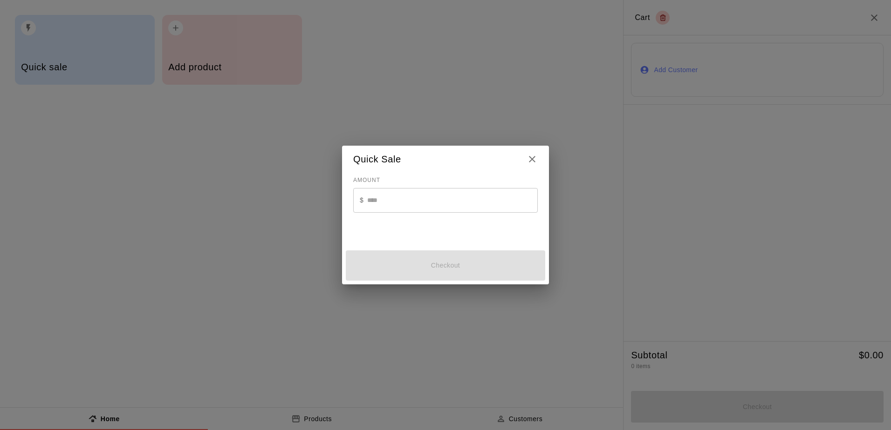
click at [382, 204] on input "text" at bounding box center [452, 200] width 170 height 25
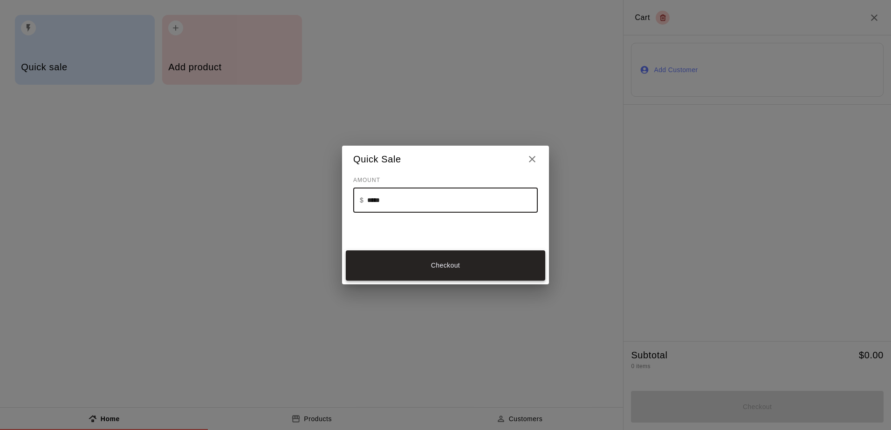
type input "*****"
click at [444, 270] on button "Checkout" at bounding box center [445, 266] width 199 height 30
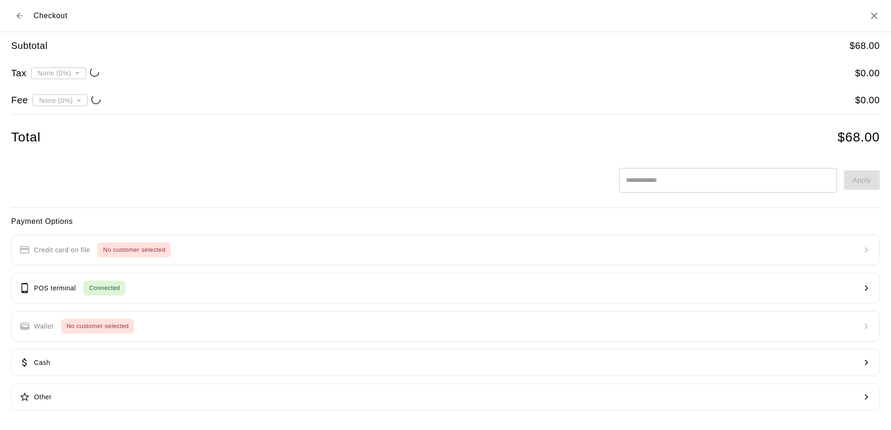
type input "**********"
click at [78, 100] on body "Home Services Calendar Availability Customers Marketing Retail Sales Products R…" at bounding box center [445, 211] width 891 height 423
click at [59, 136] on li "Transaction Fee ( 2.9 % )" at bounding box center [58, 132] width 87 height 15
type input "**********"
click at [155, 292] on button "POS terminal Connected" at bounding box center [445, 288] width 868 height 31
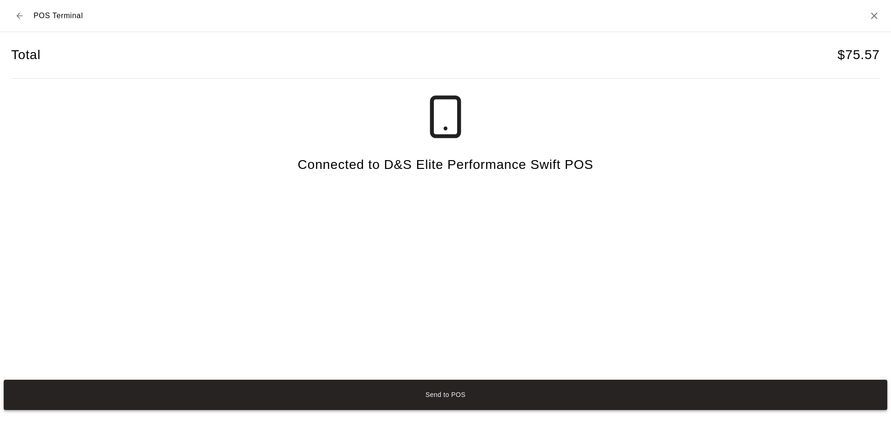
click at [407, 398] on button "Send to POS" at bounding box center [445, 395] width 883 height 30
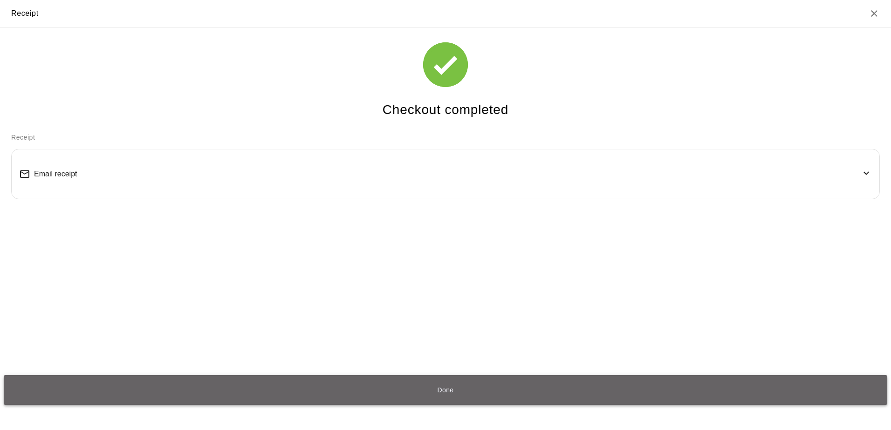
click at [429, 389] on button "Done" at bounding box center [445, 390] width 883 height 30
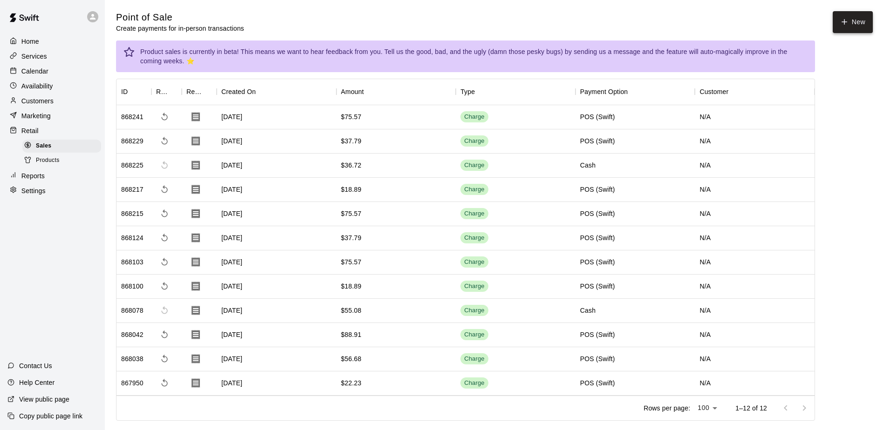
click at [858, 19] on button "New" at bounding box center [852, 22] width 40 height 22
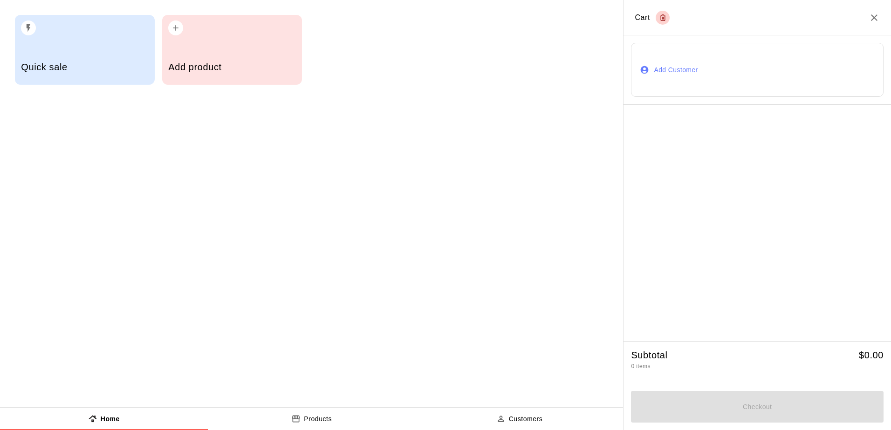
click at [93, 58] on div "Quick sale" at bounding box center [84, 68] width 127 height 33
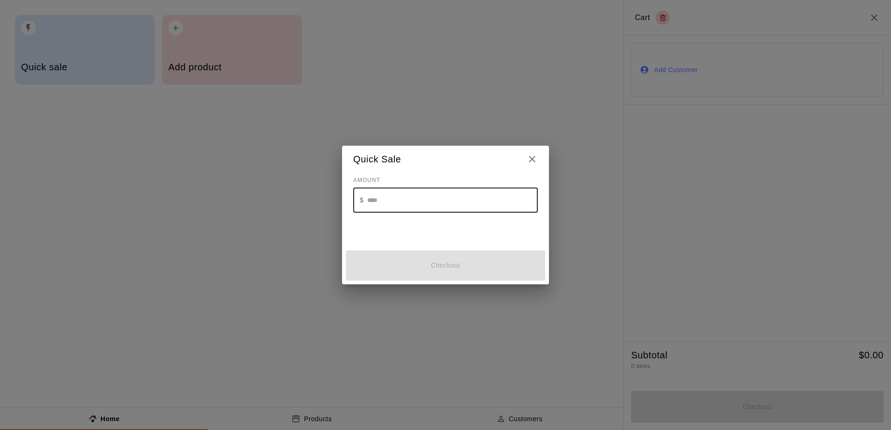
click at [390, 207] on input "text" at bounding box center [452, 200] width 170 height 25
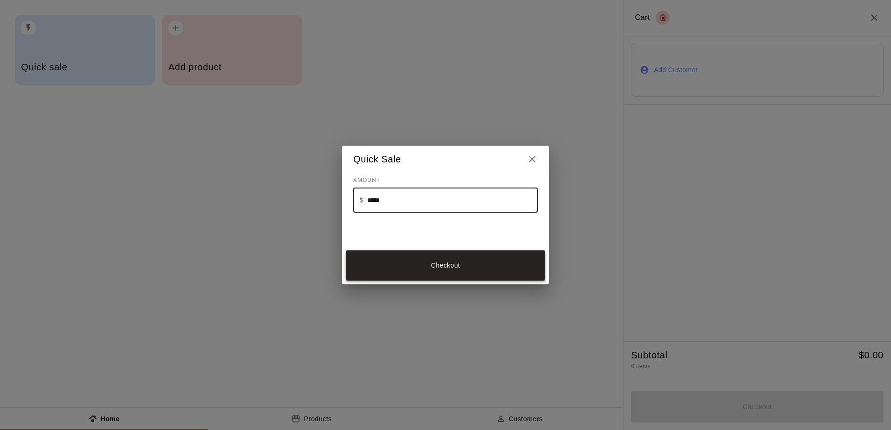
type input "*****"
click at [423, 265] on button "Checkout" at bounding box center [445, 266] width 199 height 30
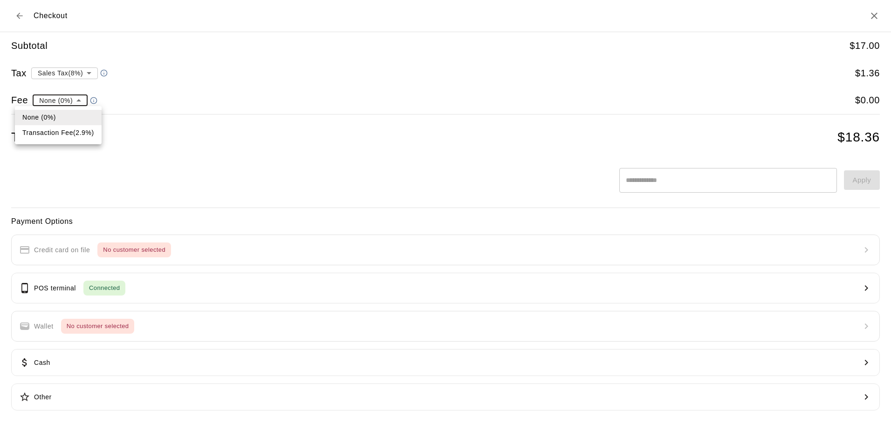
click at [81, 98] on body "Home Services Calendar Availability Customers Marketing Retail Sales Products R…" at bounding box center [445, 223] width 891 height 447
click at [52, 134] on li "Transaction Fee ( 2.9 % )" at bounding box center [58, 132] width 87 height 15
type input "**********"
click at [75, 286] on p "POS terminal" at bounding box center [55, 289] width 42 height 10
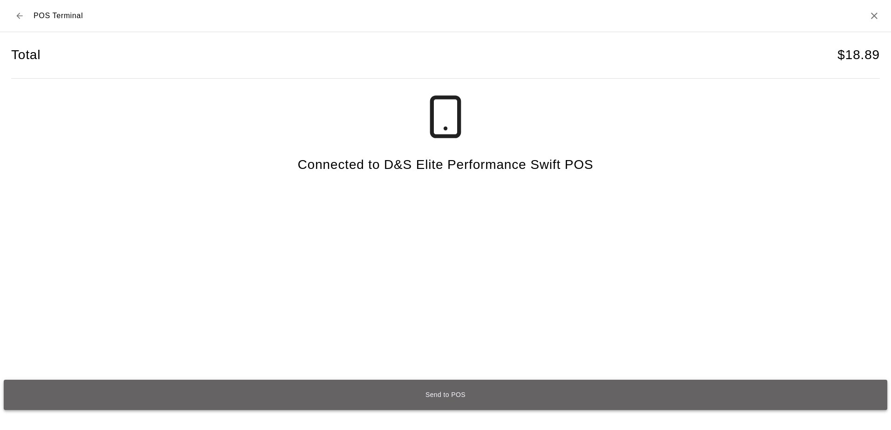
click at [309, 396] on button "Send to POS" at bounding box center [445, 395] width 883 height 30
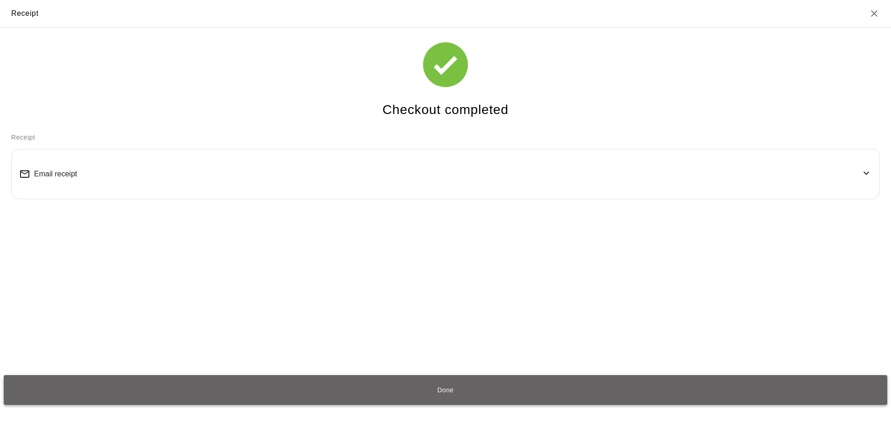
click at [451, 395] on button "Done" at bounding box center [445, 390] width 883 height 30
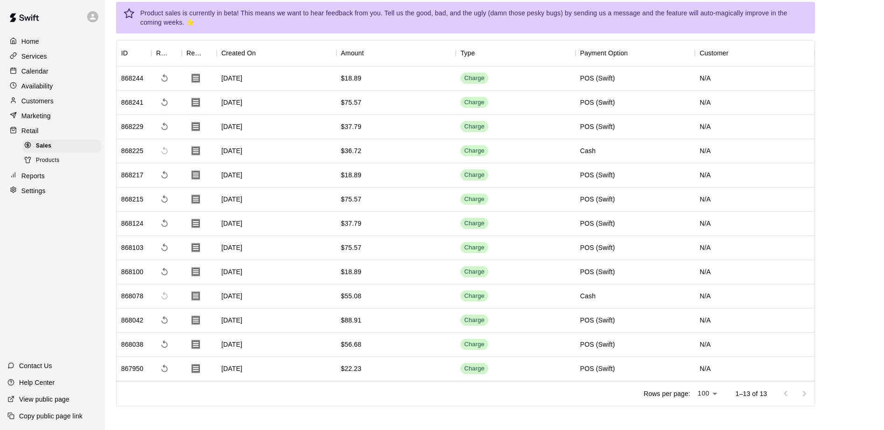
scroll to position [41, 0]
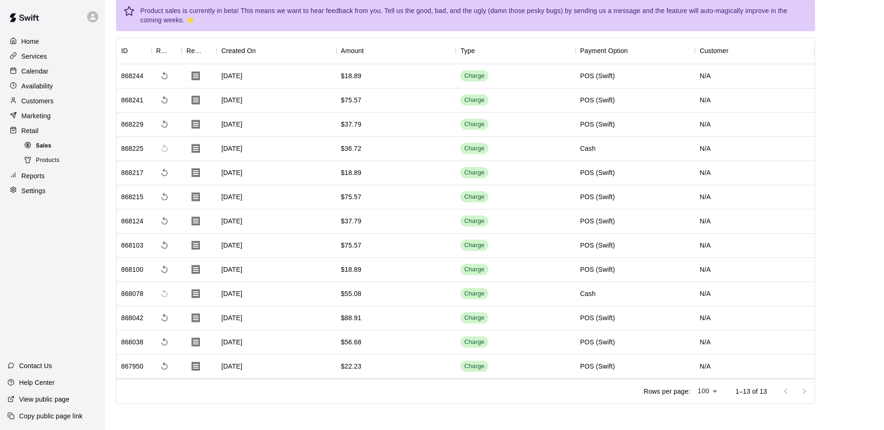
click at [48, 150] on span "Sales" at bounding box center [43, 146] width 15 height 9
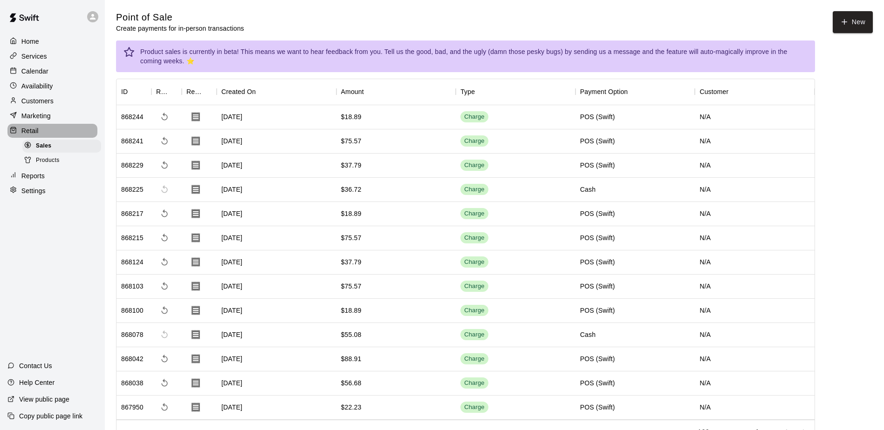
click at [30, 136] on p "Retail" at bounding box center [29, 130] width 17 height 9
click at [44, 149] on span "Sales" at bounding box center [43, 146] width 15 height 9
click at [39, 181] on p "Reports" at bounding box center [32, 175] width 23 height 9
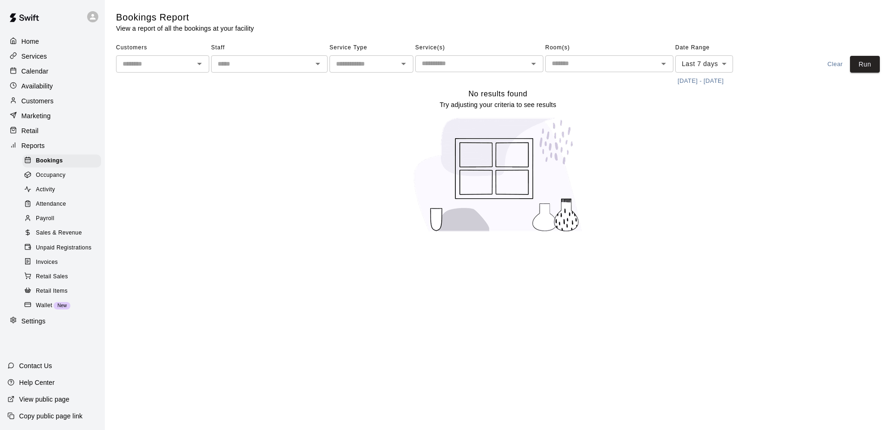
click at [61, 237] on span "Sales & Revenue" at bounding box center [59, 233] width 46 height 9
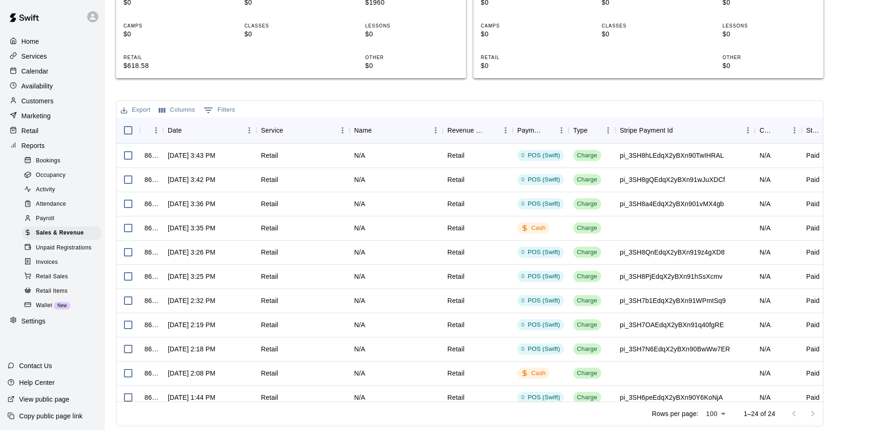
click at [34, 135] on p "Retail" at bounding box center [29, 130] width 17 height 9
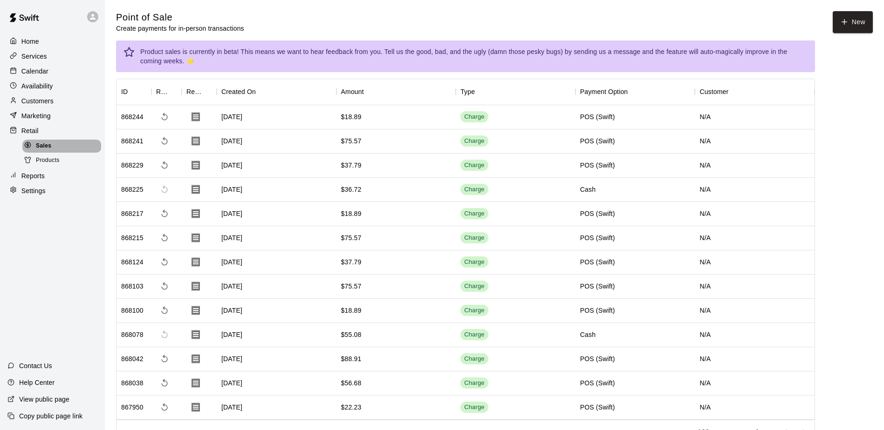
click at [33, 143] on div "Sales" at bounding box center [61, 146] width 79 height 13
click at [864, 17] on button "New" at bounding box center [852, 22] width 40 height 22
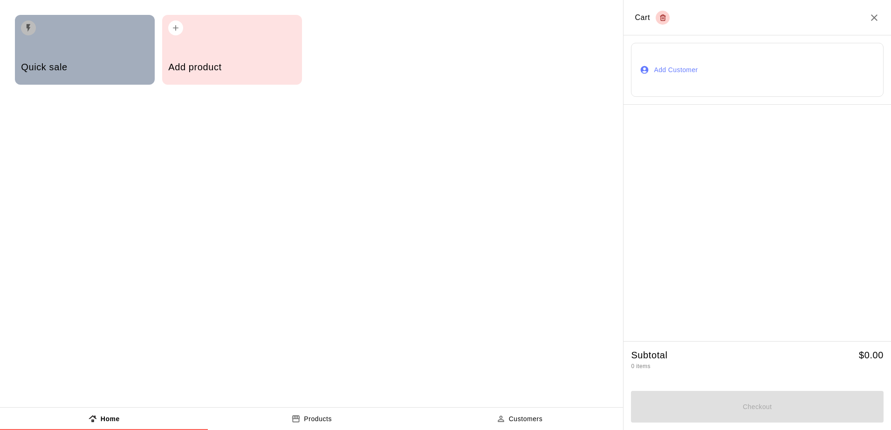
click at [45, 48] on div "Quick sale" at bounding box center [85, 50] width 140 height 70
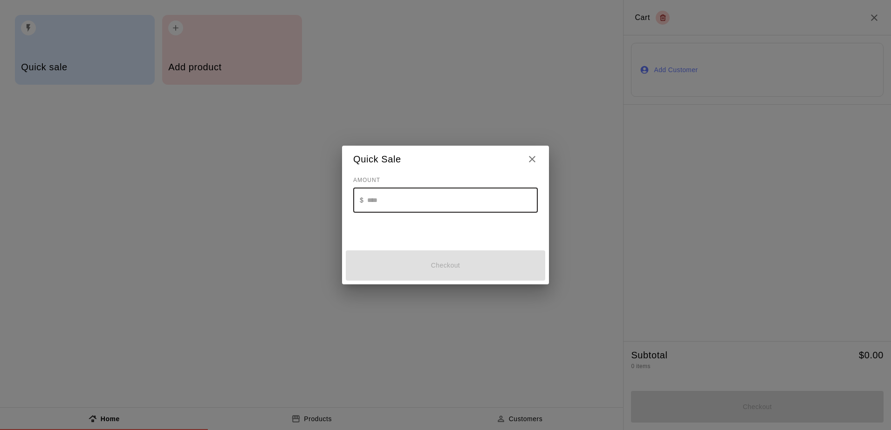
click at [430, 204] on input "text" at bounding box center [452, 200] width 170 height 25
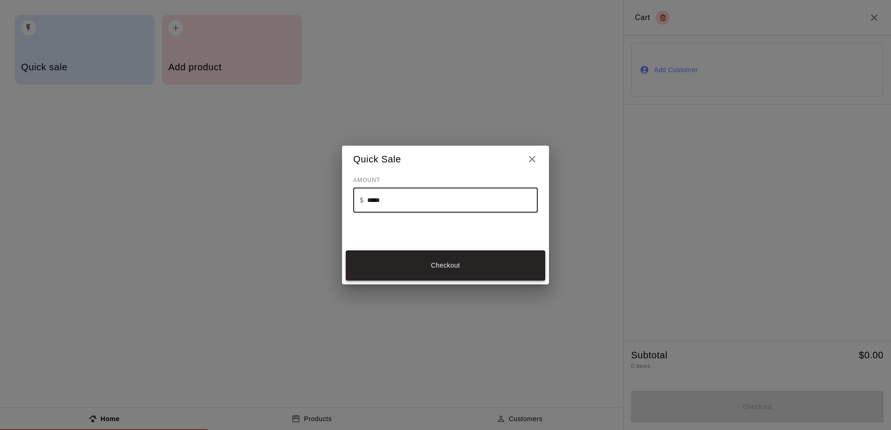
type input "*****"
click at [461, 268] on button "Checkout" at bounding box center [445, 266] width 199 height 30
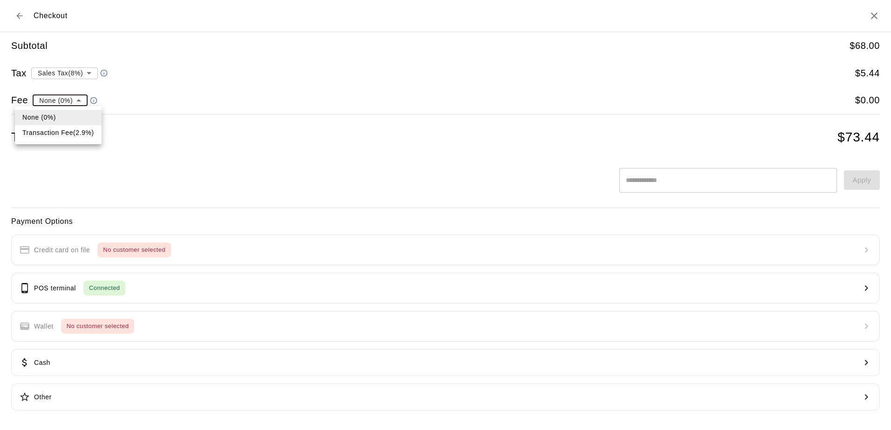
click at [80, 102] on body "Home Services Calendar Availability Customers Marketing Retail Sales Products R…" at bounding box center [445, 235] width 891 height 471
click at [58, 128] on li "Transaction Fee ( 2.9 % )" at bounding box center [58, 132] width 87 height 15
type input "**********"
click at [66, 287] on p "POS terminal" at bounding box center [55, 289] width 42 height 10
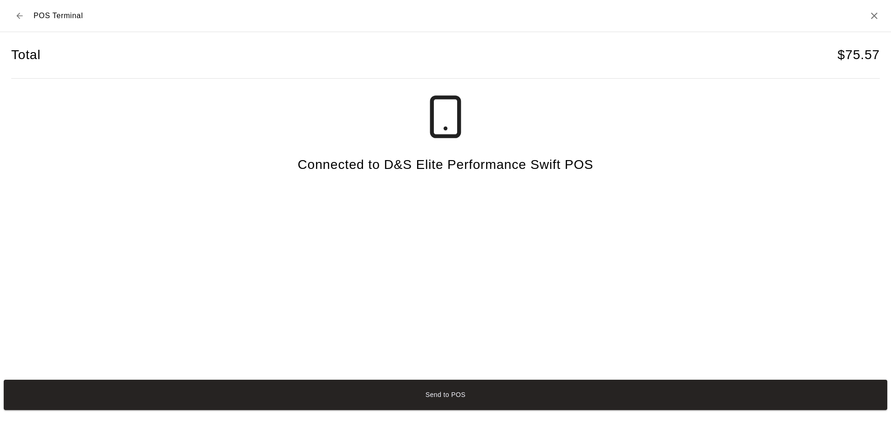
click at [451, 395] on button "Send to POS" at bounding box center [445, 395] width 883 height 30
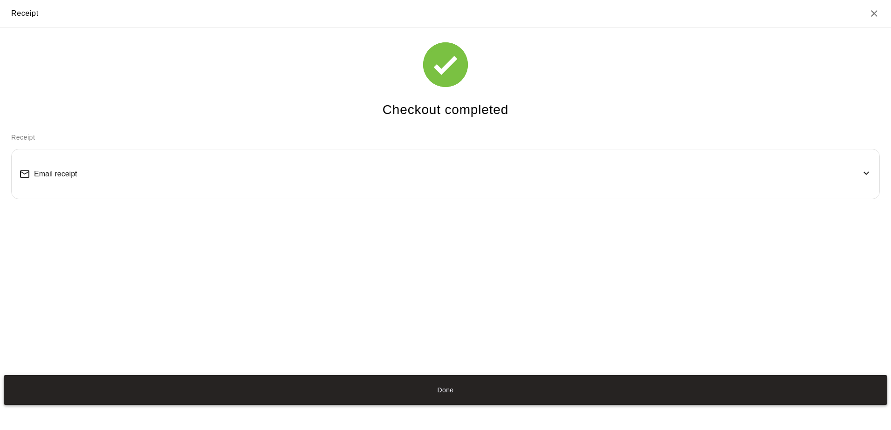
click at [442, 384] on button "Done" at bounding box center [445, 390] width 883 height 30
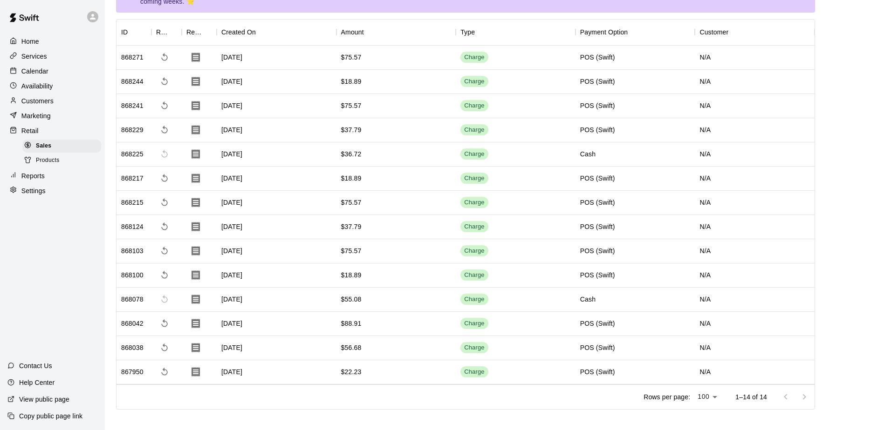
scroll to position [65, 0]
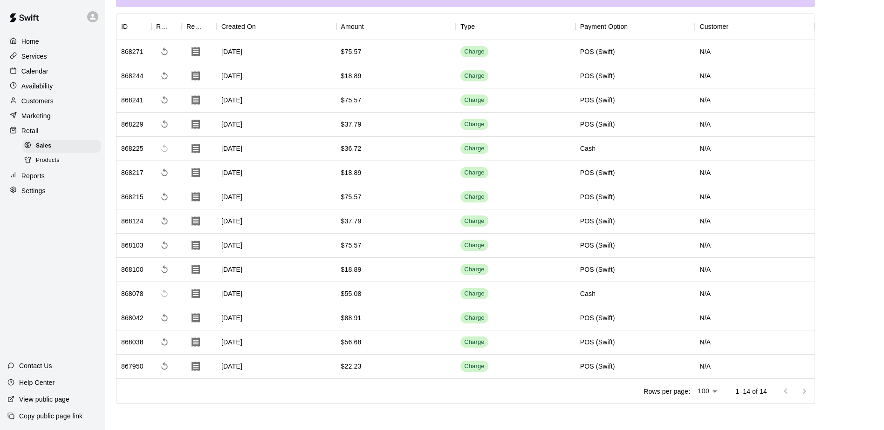
click at [458, 258] on div "868271 Oct 11, 2025 $75.57 Charge POS (Swift) N/A 868244 Oct 11, 2025 $18.89 Ch…" at bounding box center [465, 209] width 698 height 339
drag, startPoint x: 560, startPoint y: 288, endPoint x: 554, endPoint y: 289, distance: 5.6
click at [559, 288] on div "Charge" at bounding box center [516, 294] width 120 height 24
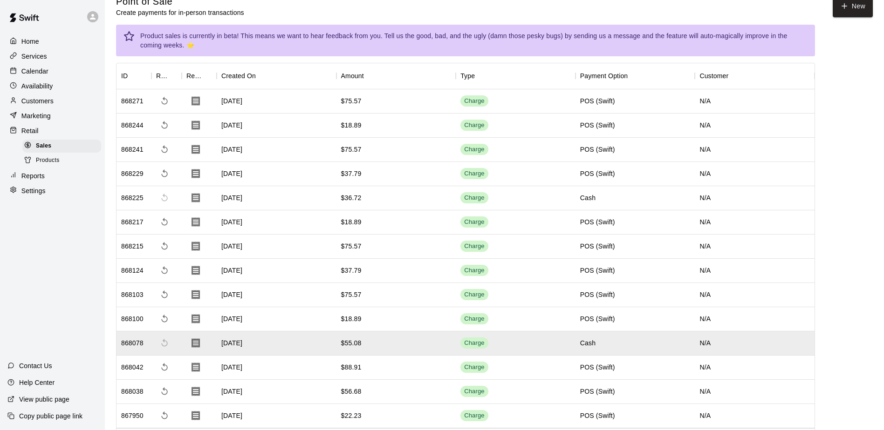
scroll to position [0, 0]
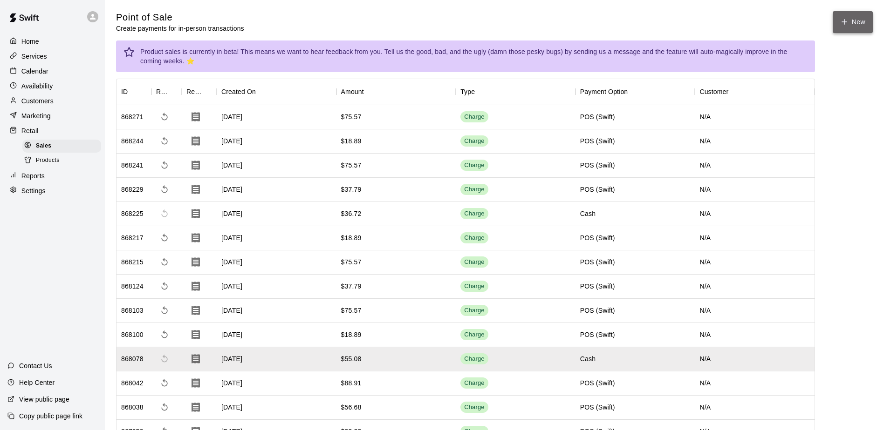
click at [860, 27] on button "New" at bounding box center [852, 22] width 40 height 22
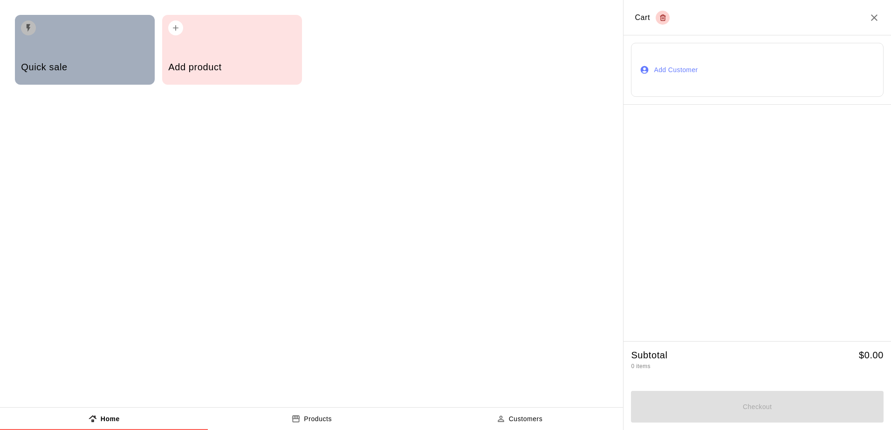
click at [96, 60] on div "Quick sale" at bounding box center [84, 68] width 127 height 33
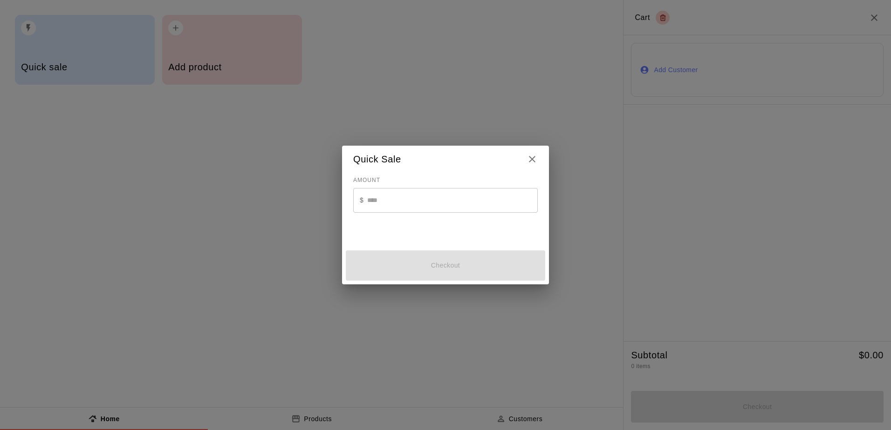
click at [428, 203] on input "text" at bounding box center [452, 200] width 170 height 25
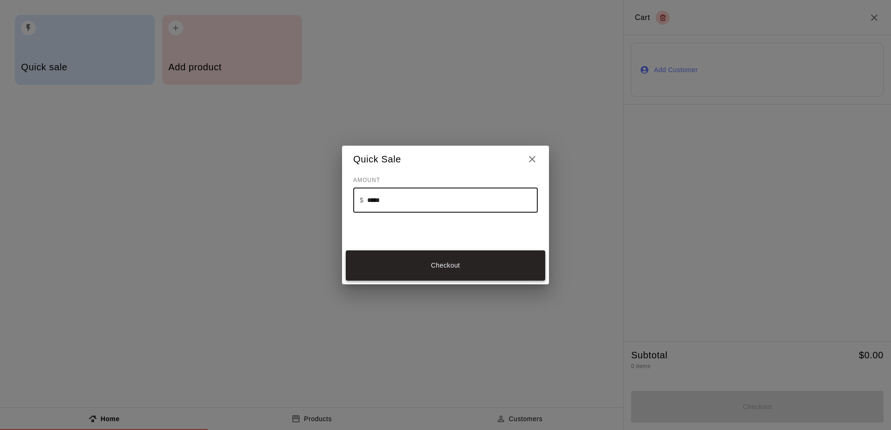
type input "*****"
click at [431, 271] on button "Checkout" at bounding box center [445, 266] width 199 height 30
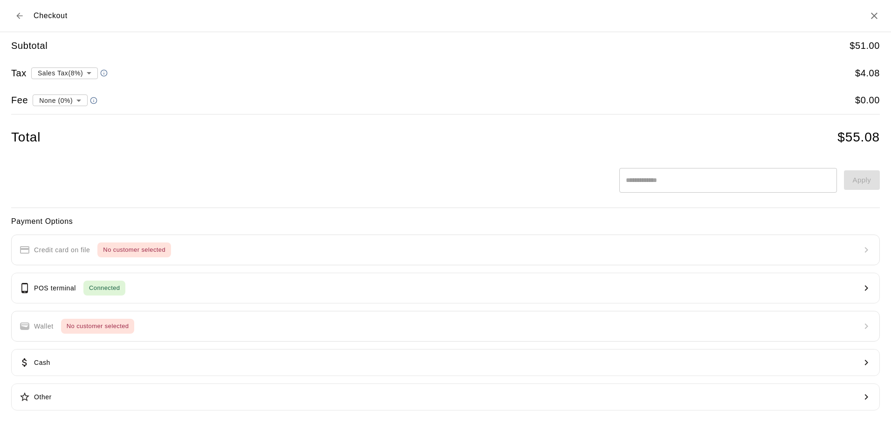
click at [74, 102] on body "Home Services Calendar Availability Customers Marketing Retail Sales Products R…" at bounding box center [445, 248] width 891 height 496
click at [58, 135] on li "Transaction Fee ( 2.9 % )" at bounding box center [58, 132] width 87 height 15
type input "**********"
click at [47, 281] on div "POS terminal Connected" at bounding box center [72, 288] width 106 height 15
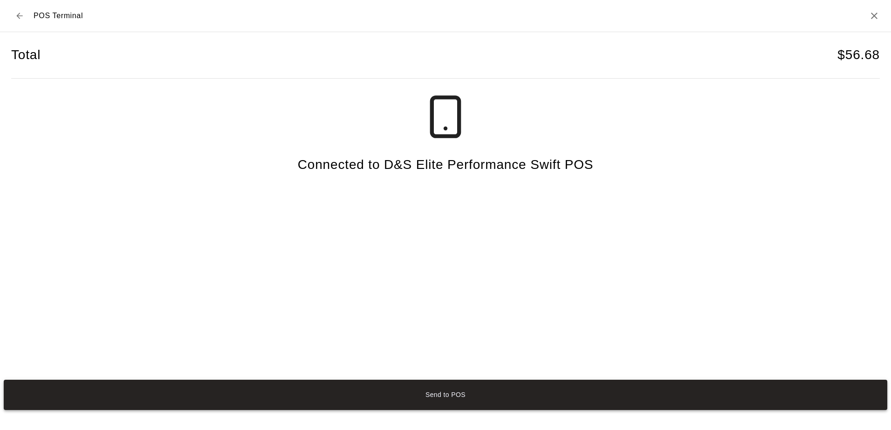
click at [443, 391] on button "Send to POS" at bounding box center [445, 395] width 883 height 30
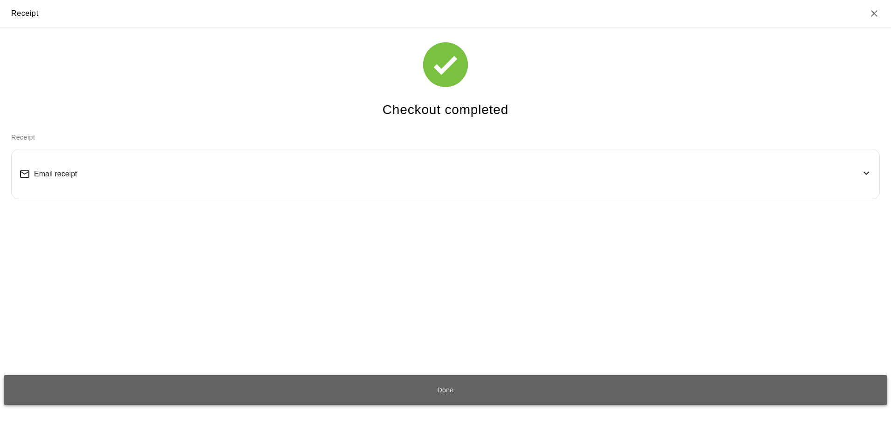
click at [435, 395] on button "Done" at bounding box center [445, 390] width 883 height 30
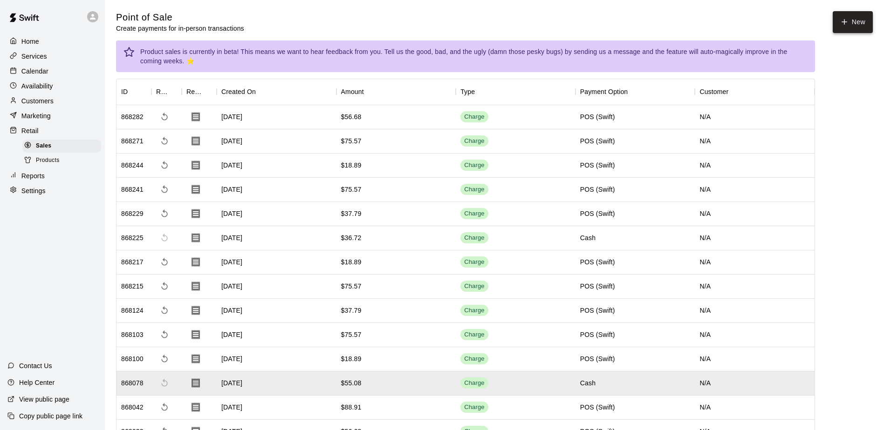
click at [850, 16] on button "New" at bounding box center [852, 22] width 40 height 22
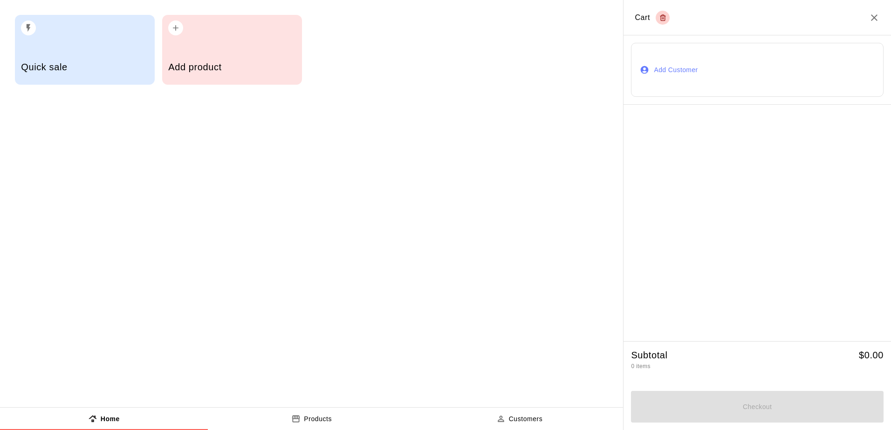
click at [109, 63] on h5 "Quick sale" at bounding box center [84, 67] width 127 height 13
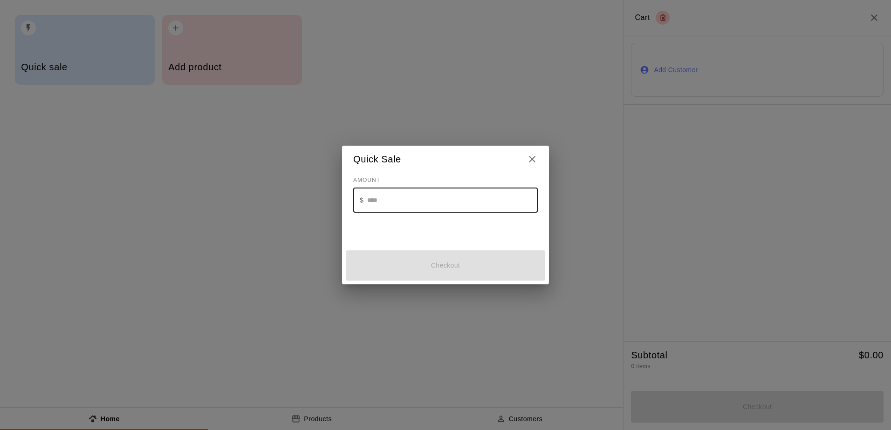
click at [418, 201] on input "text" at bounding box center [452, 200] width 170 height 25
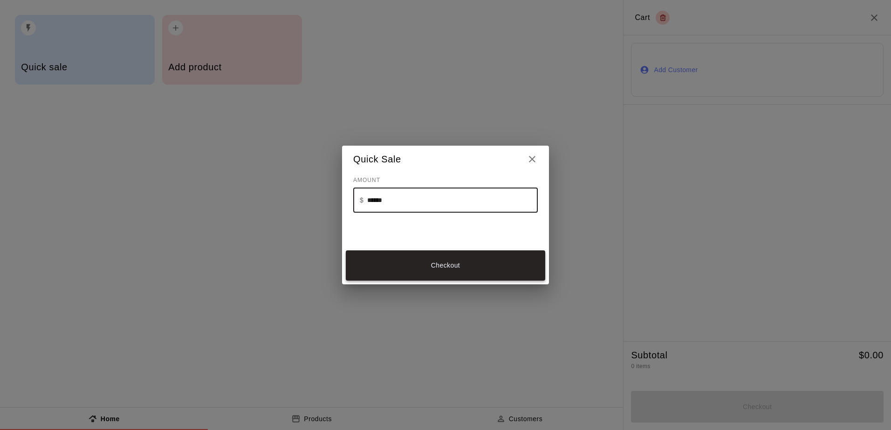
type input "******"
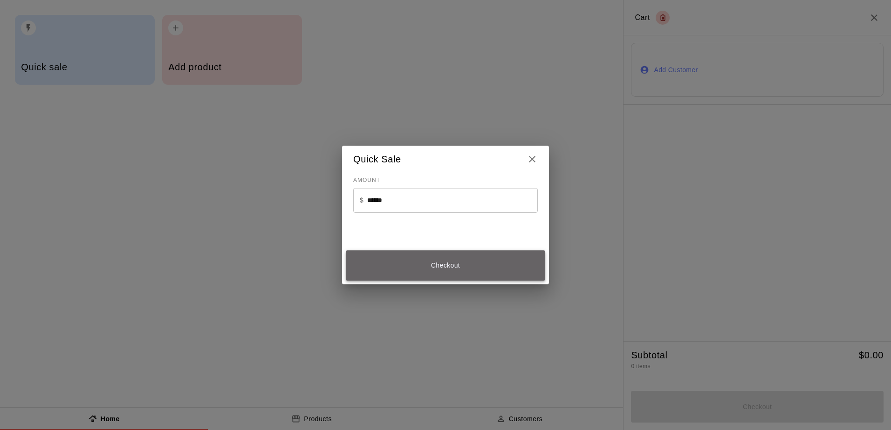
click at [449, 268] on button "Checkout" at bounding box center [445, 266] width 199 height 30
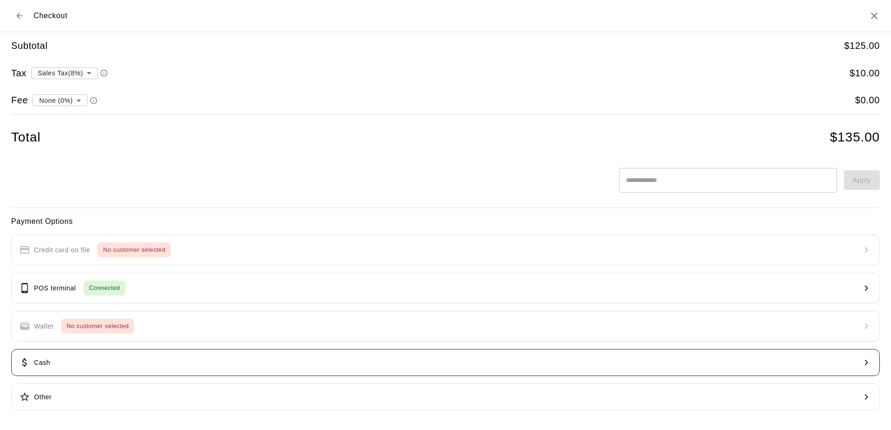
click at [53, 364] on button "Cash" at bounding box center [445, 362] width 868 height 27
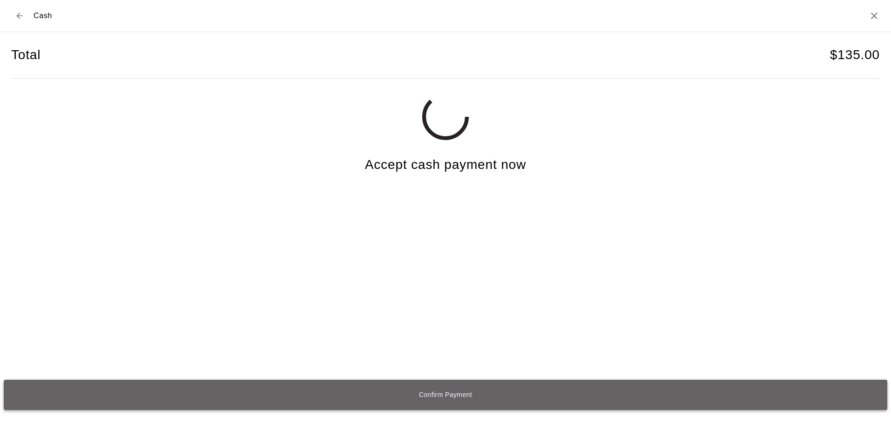
click at [439, 394] on button "Confirm Payment" at bounding box center [445, 395] width 883 height 30
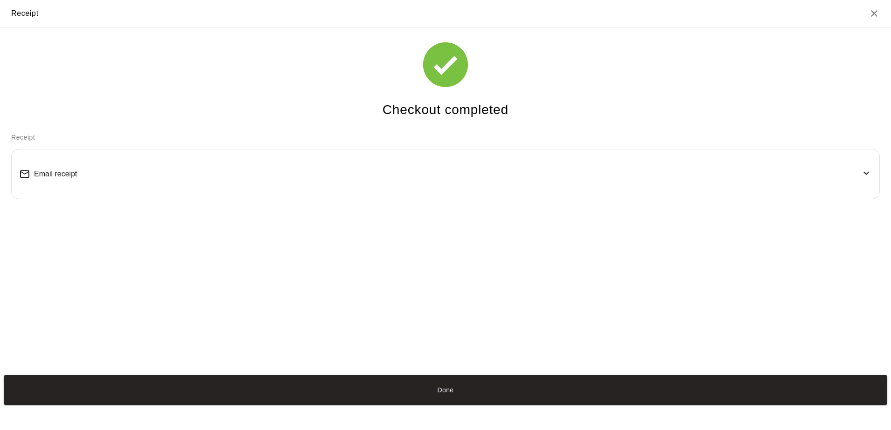
click at [441, 393] on button "Done" at bounding box center [445, 390] width 883 height 30
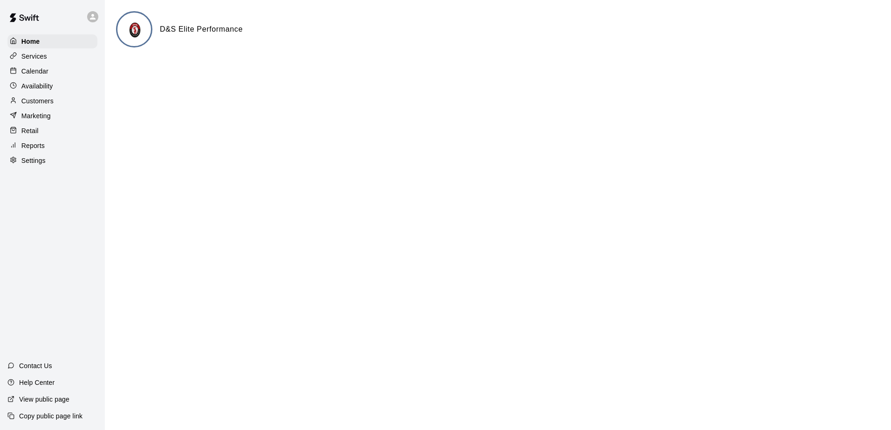
click at [37, 58] on p "Services" at bounding box center [34, 56] width 26 height 9
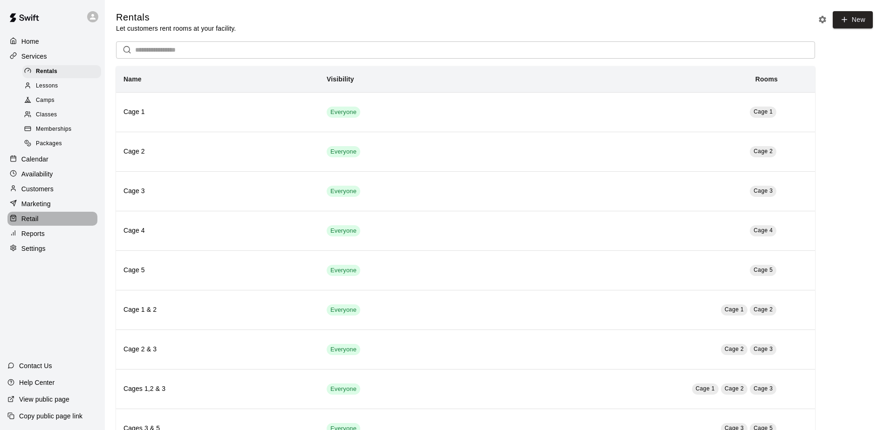
click at [36, 224] on p "Retail" at bounding box center [29, 218] width 17 height 9
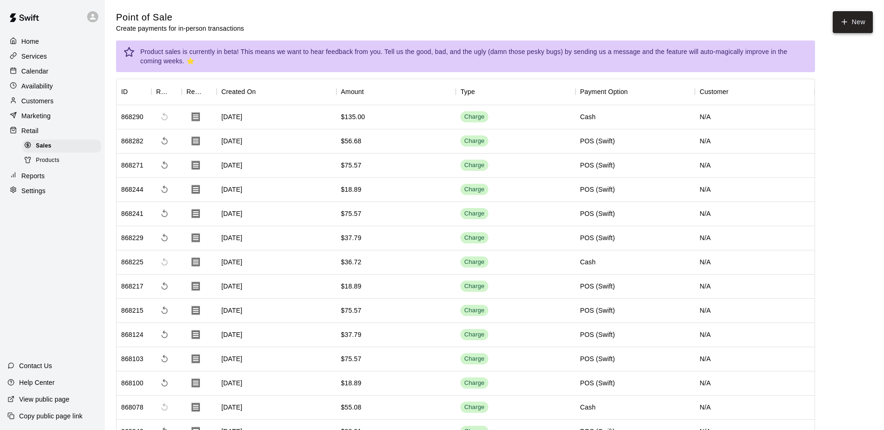
click at [858, 23] on button "New" at bounding box center [852, 22] width 40 height 22
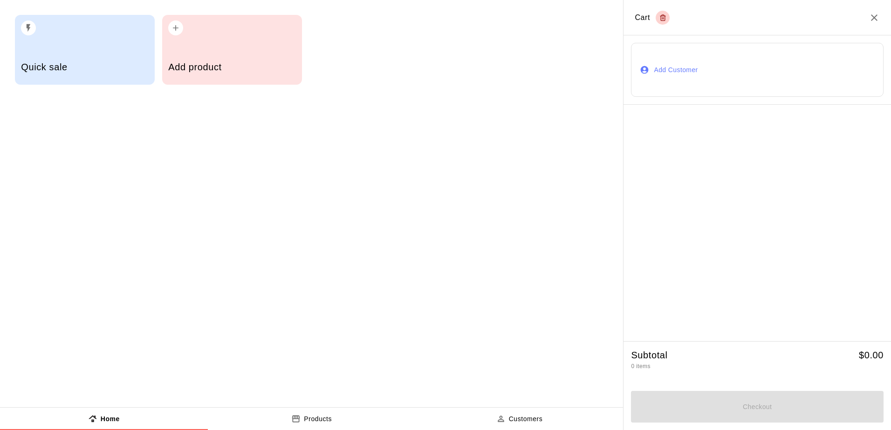
click at [59, 34] on div "button" at bounding box center [84, 25] width 127 height 20
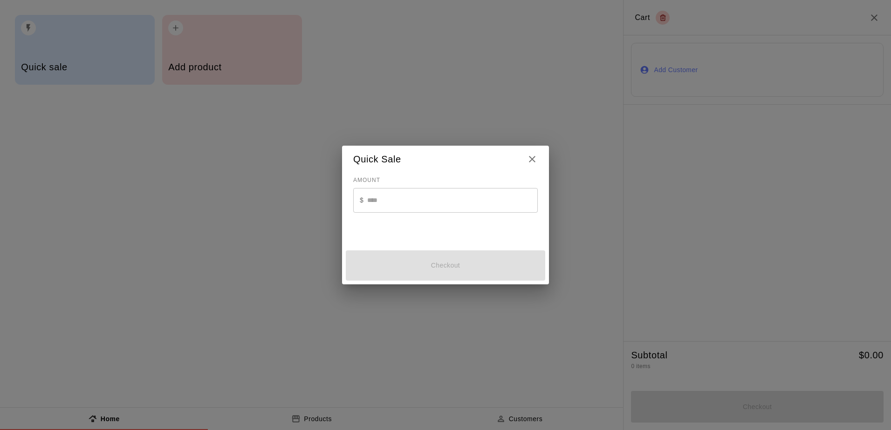
drag, startPoint x: 377, startPoint y: 215, endPoint x: 371, endPoint y: 191, distance: 24.1
click at [376, 209] on div "AMOUNT $ ​" at bounding box center [445, 205] width 184 height 65
click at [388, 201] on input "text" at bounding box center [452, 200] width 170 height 25
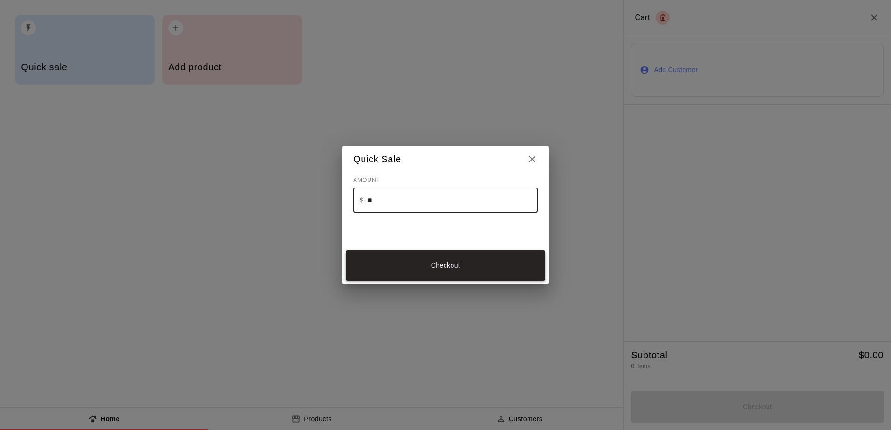
type input "**"
click at [418, 265] on button "Checkout" at bounding box center [445, 266] width 199 height 30
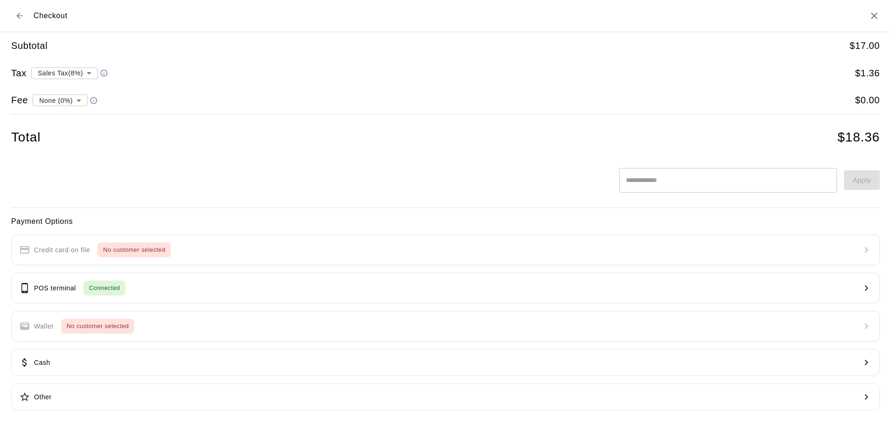
click at [82, 74] on body "Home Services Calendar Availability Customers Marketing Retail Sales Products R…" at bounding box center [445, 272] width 891 height 544
click at [71, 108] on li "Sales Tax ( 8 %)" at bounding box center [65, 105] width 67 height 15
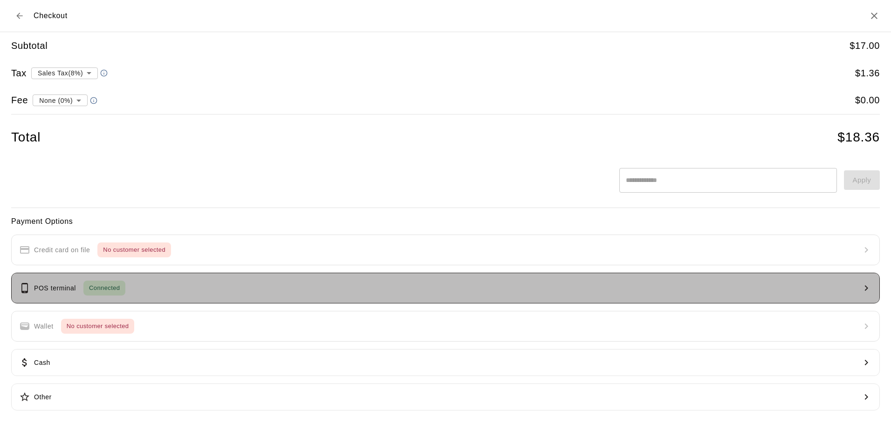
click at [161, 286] on button "POS terminal Connected" at bounding box center [445, 288] width 868 height 31
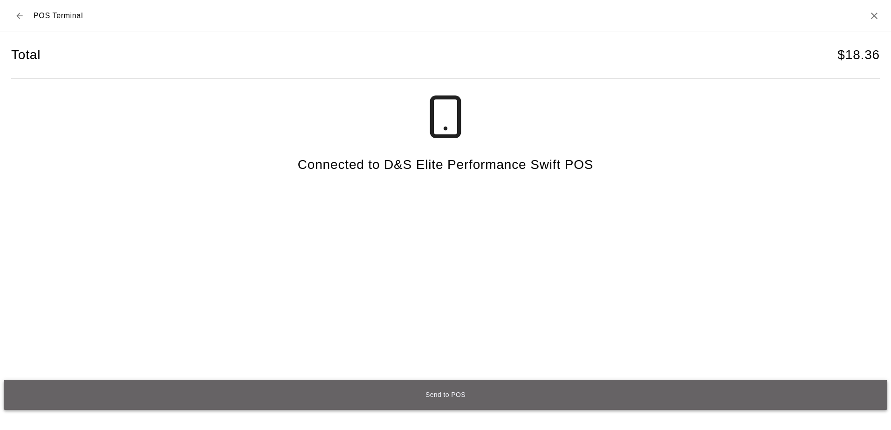
click at [438, 394] on button "Send to POS" at bounding box center [445, 395] width 883 height 30
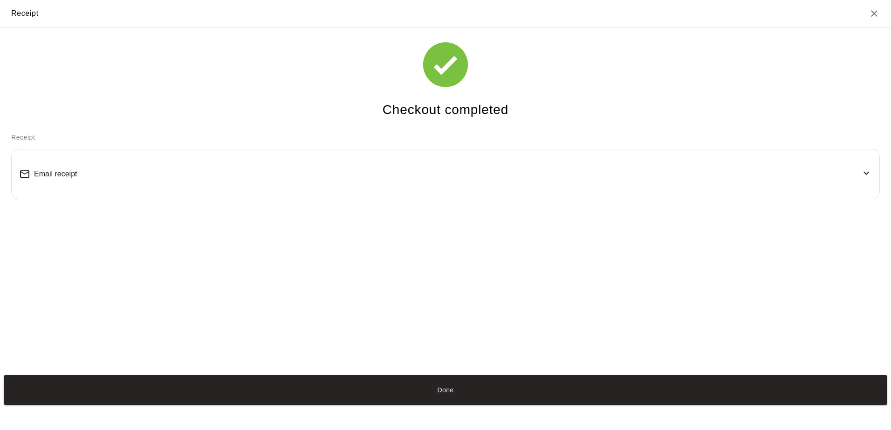
click at [852, 178] on div "Email receipt" at bounding box center [445, 174] width 852 height 34
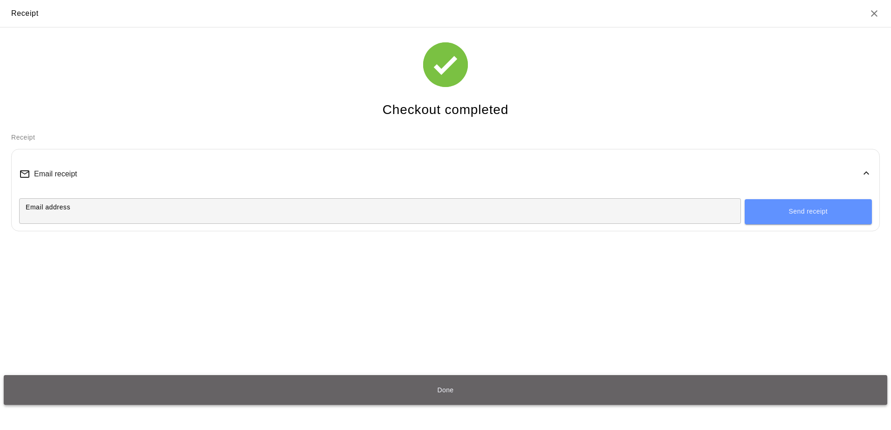
click at [508, 396] on button "Done" at bounding box center [445, 390] width 883 height 30
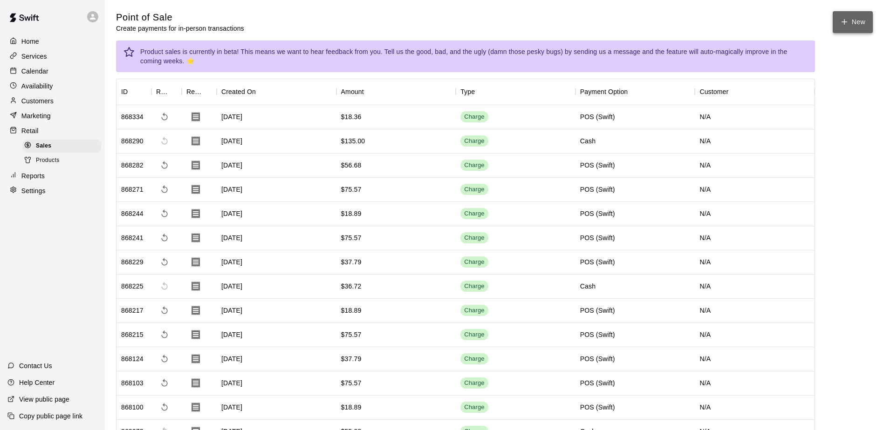
click at [857, 26] on button "New" at bounding box center [852, 22] width 40 height 22
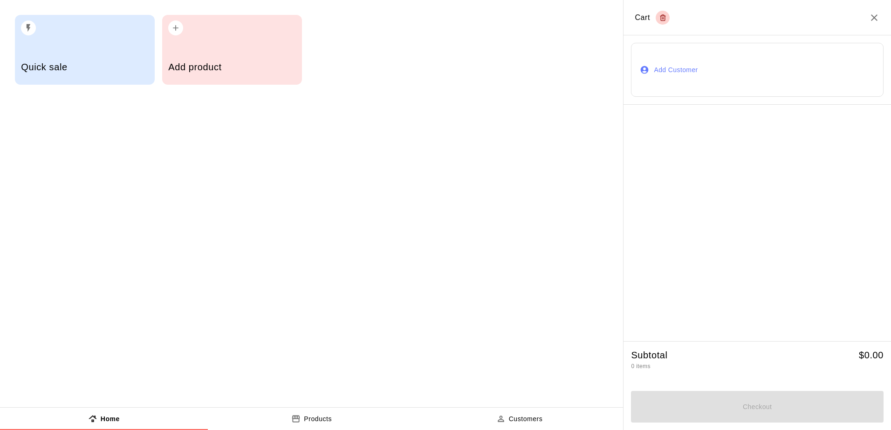
click at [56, 42] on div "Quick sale" at bounding box center [85, 50] width 140 height 70
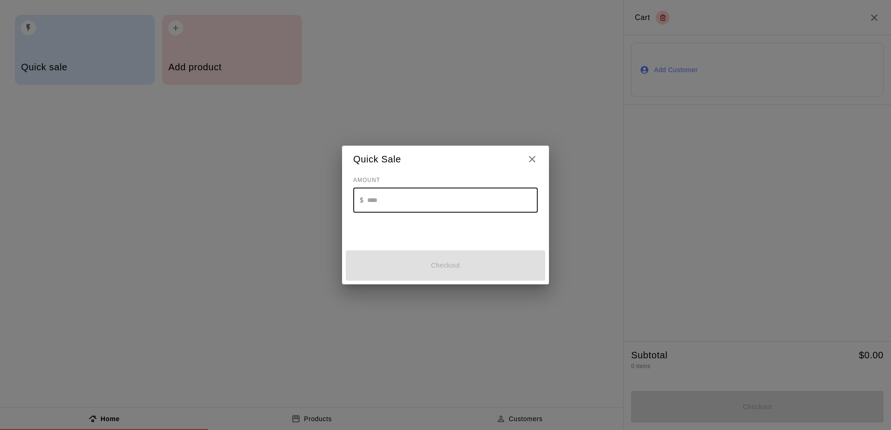
click at [433, 197] on input "text" at bounding box center [452, 200] width 170 height 25
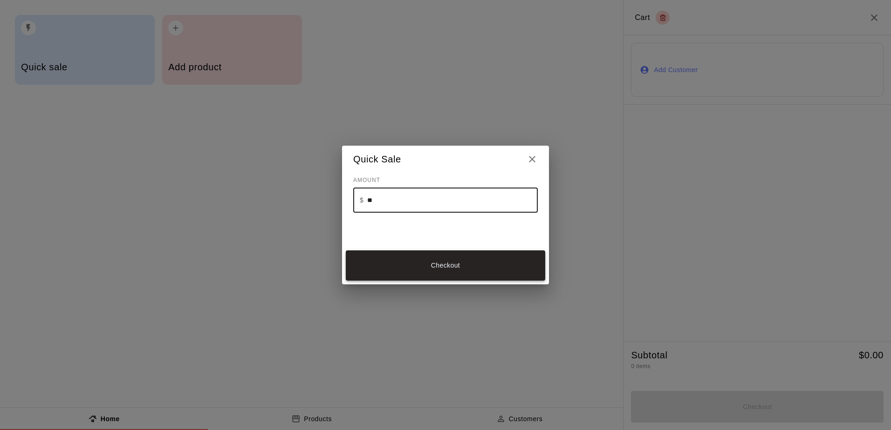
type input "**"
click at [424, 266] on button "Checkout" at bounding box center [445, 266] width 199 height 30
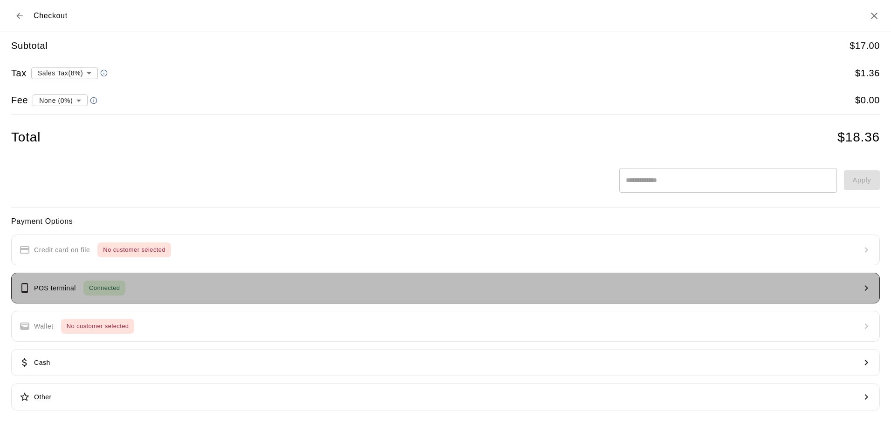
click at [197, 283] on button "POS terminal Connected" at bounding box center [445, 288] width 868 height 31
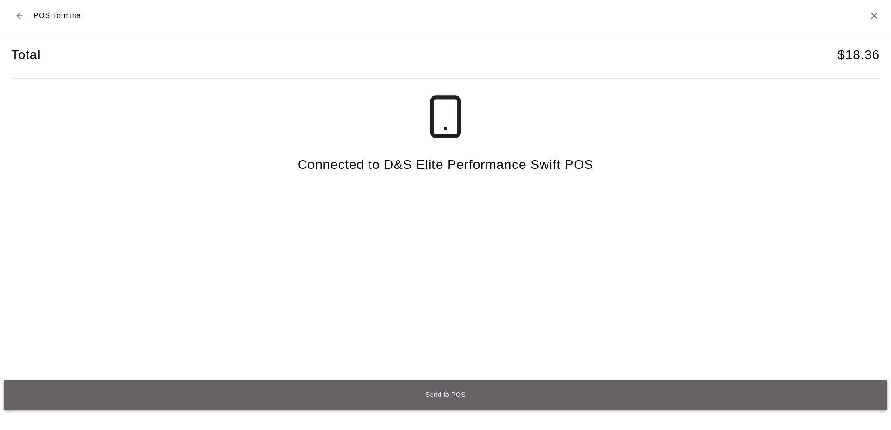
click at [407, 400] on button "Send to POS" at bounding box center [445, 395] width 883 height 30
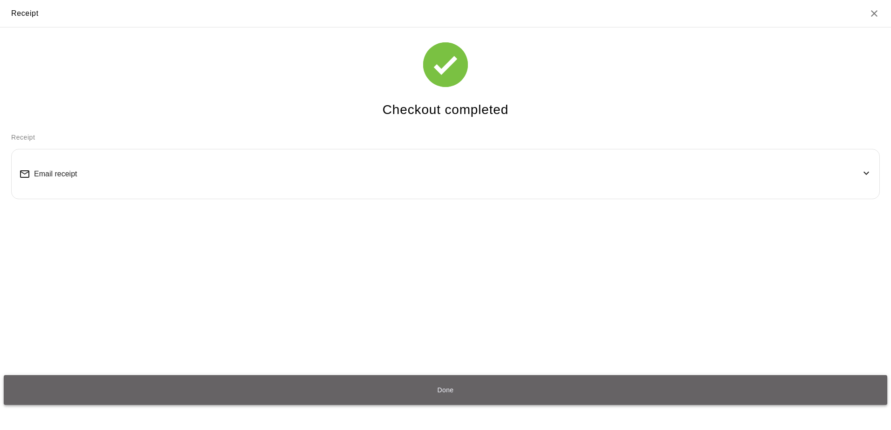
click at [442, 385] on button "Done" at bounding box center [445, 390] width 883 height 30
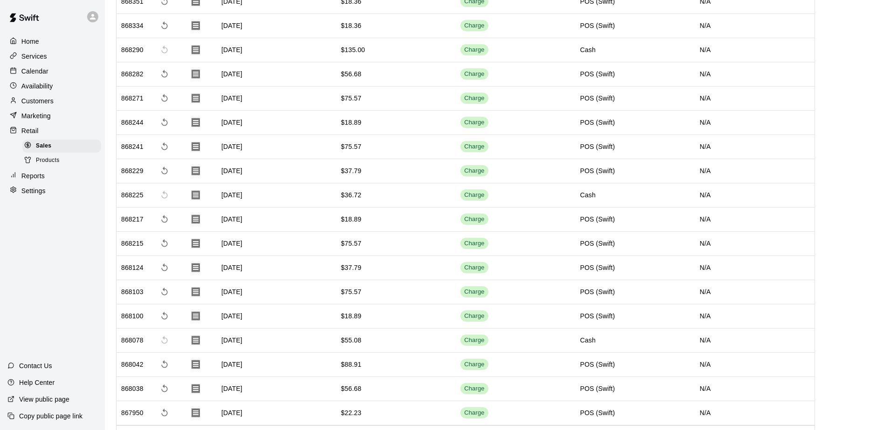
scroll to position [162, 0]
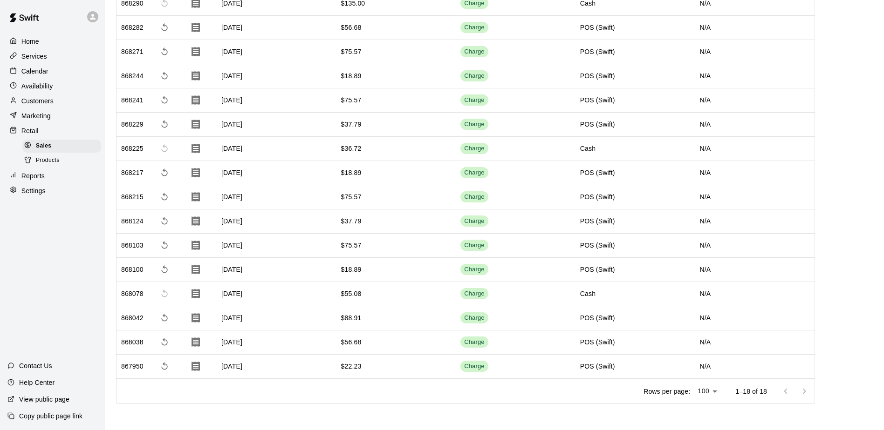
drag, startPoint x: 329, startPoint y: 364, endPoint x: 367, endPoint y: 325, distance: 55.0
click at [367, 325] on div "868351 [DATE] $18.36 Charge POS (Swift) N/A 868334 [DATE] $18.36 Charge POS (Sw…" at bounding box center [465, 161] width 698 height 436
drag, startPoint x: 367, startPoint y: 325, endPoint x: 372, endPoint y: 373, distance: 48.2
click at [372, 373] on div "$22.23" at bounding box center [396, 367] width 120 height 24
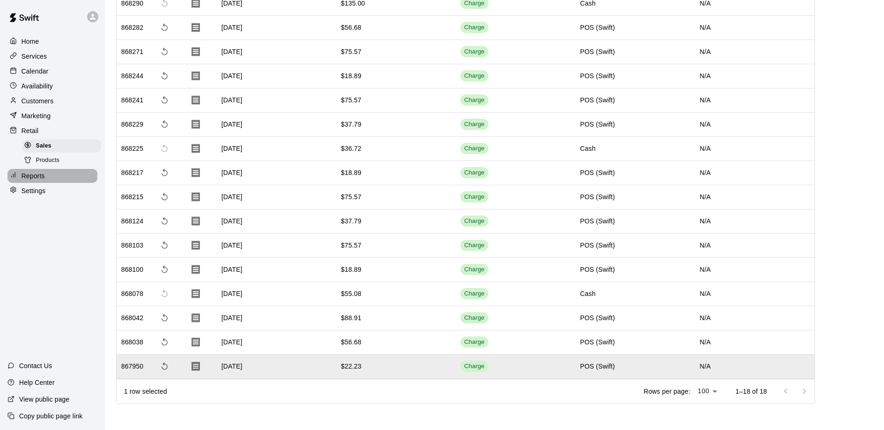
click at [36, 174] on div "Reports" at bounding box center [52, 176] width 90 height 14
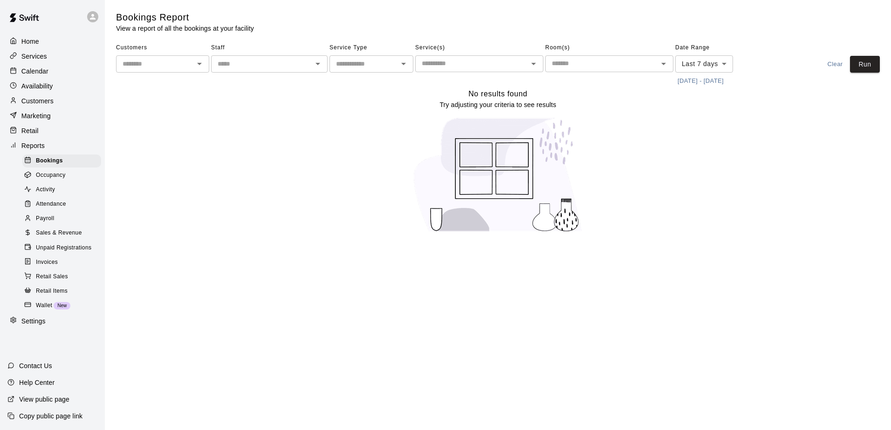
click at [199, 68] on icon "Open" at bounding box center [199, 63] width 11 height 11
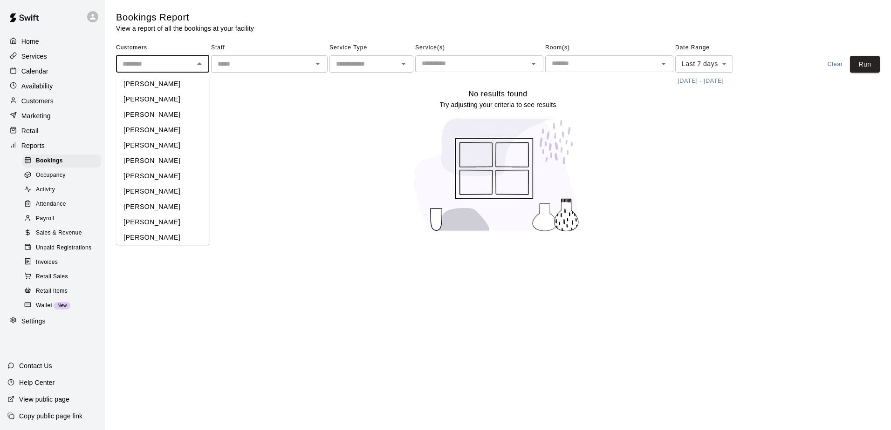
click at [283, 104] on div "No results found Try adjusting your criteria to see results" at bounding box center [497, 164] width 763 height 152
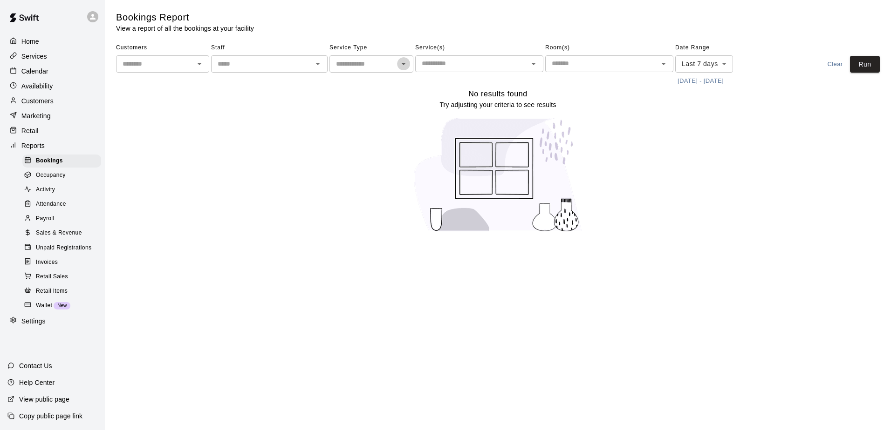
click at [401, 66] on icon "Open" at bounding box center [403, 63] width 11 height 11
click at [466, 82] on div "Service(s) ​" at bounding box center [479, 65] width 128 height 48
click at [533, 61] on icon "Open" at bounding box center [533, 63] width 11 height 11
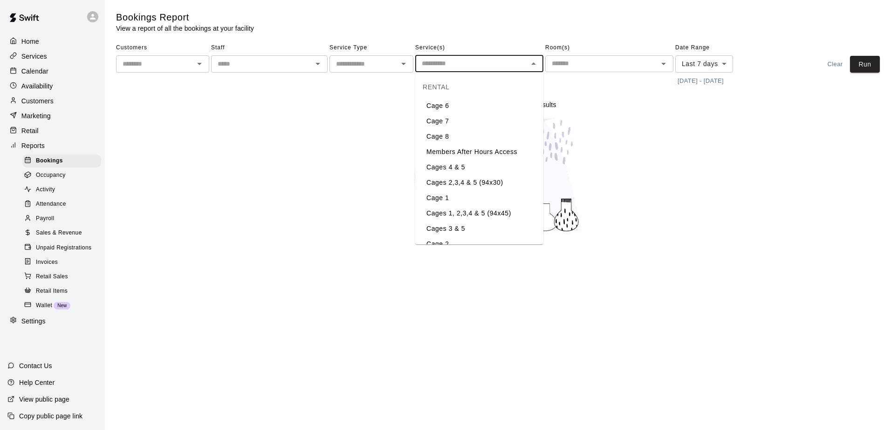
click at [623, 100] on div "No results found Try adjusting your criteria to see results" at bounding box center [497, 164] width 763 height 152
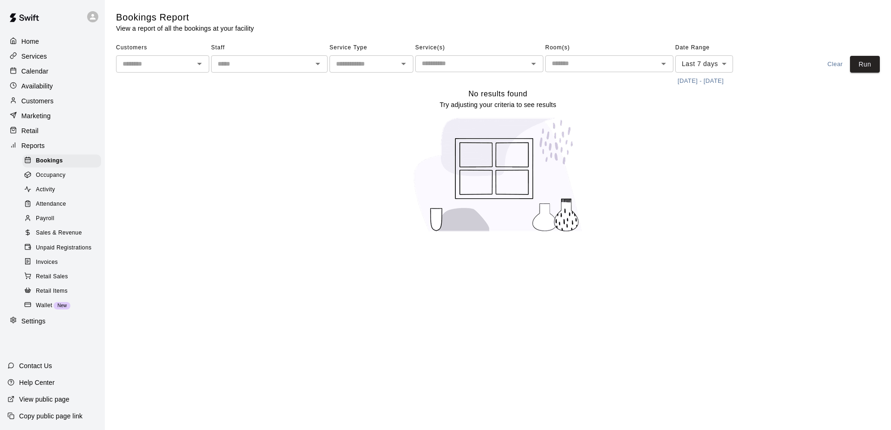
click at [405, 65] on icon "Open" at bounding box center [403, 63] width 11 height 11
click at [226, 105] on div "No results found Try adjusting your criteria to see results" at bounding box center [497, 164] width 763 height 152
click at [34, 326] on p "Settings" at bounding box center [33, 321] width 24 height 9
select select "**"
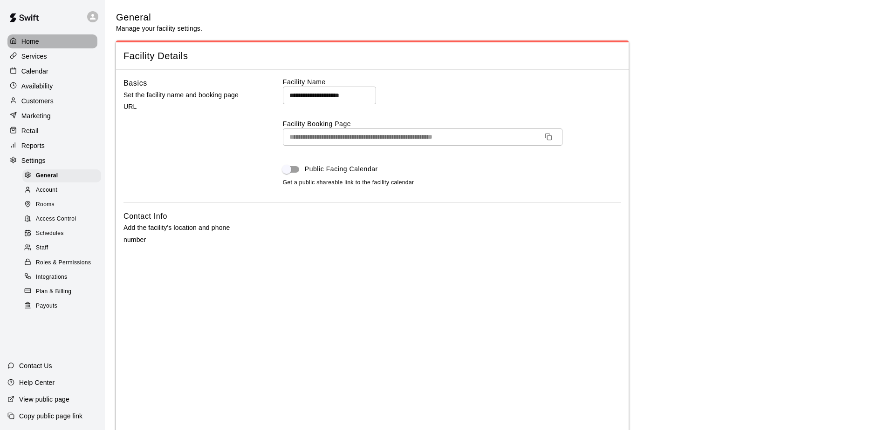
click at [29, 42] on p "Home" at bounding box center [30, 41] width 18 height 9
